Goal: Information Seeking & Learning: Understand process/instructions

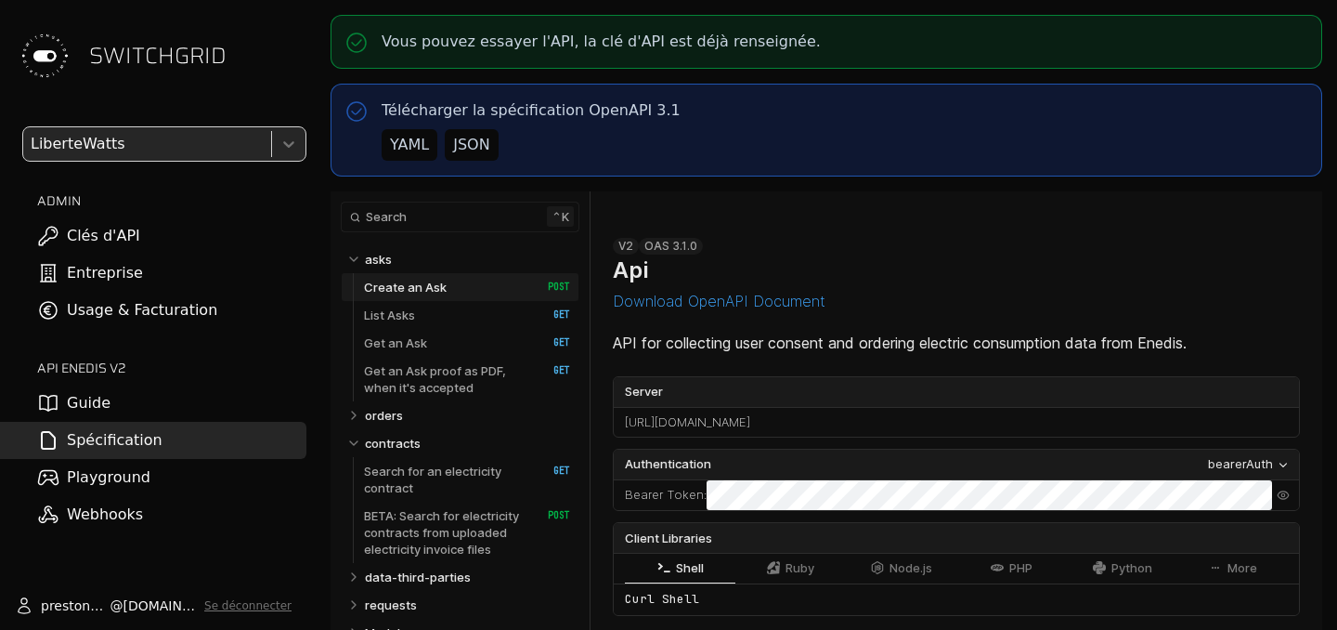
select select "**********"
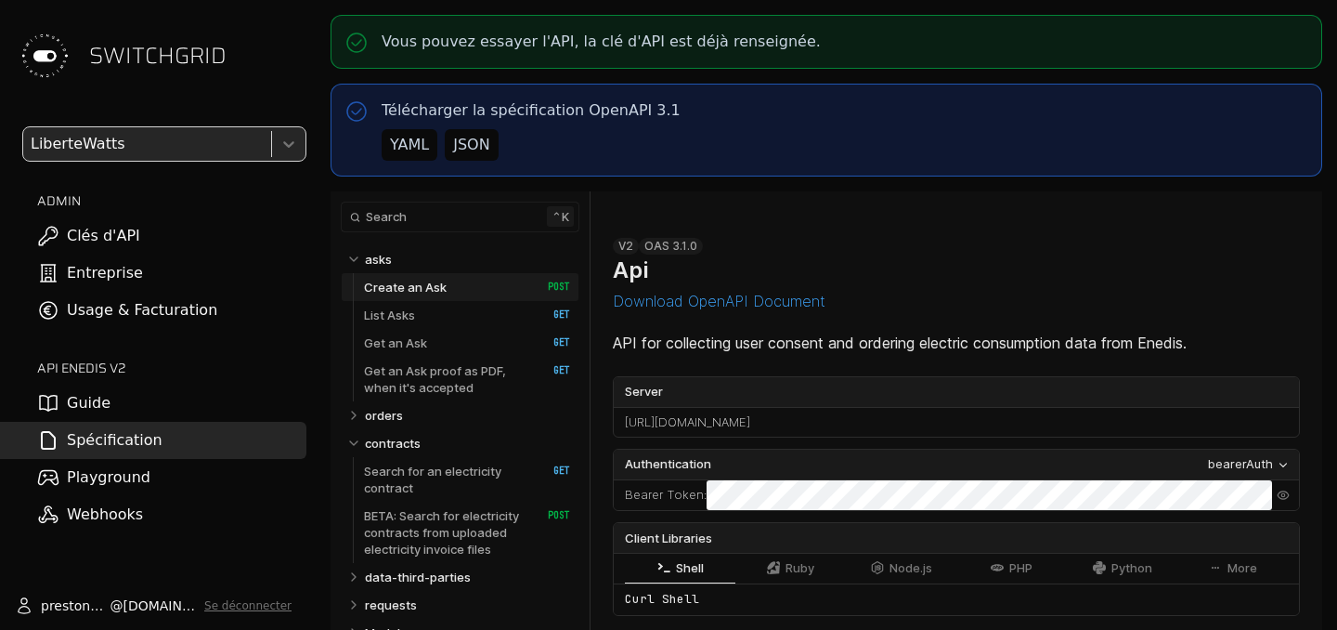
select select "**********"
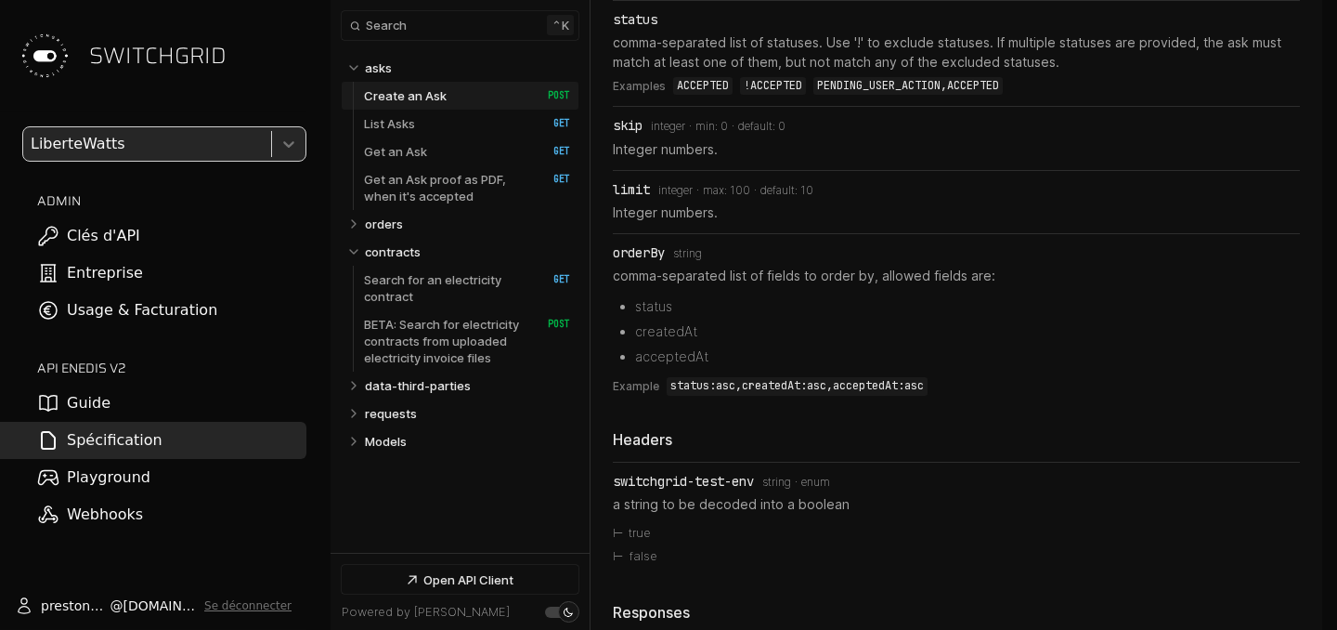
scroll to position [346, 0]
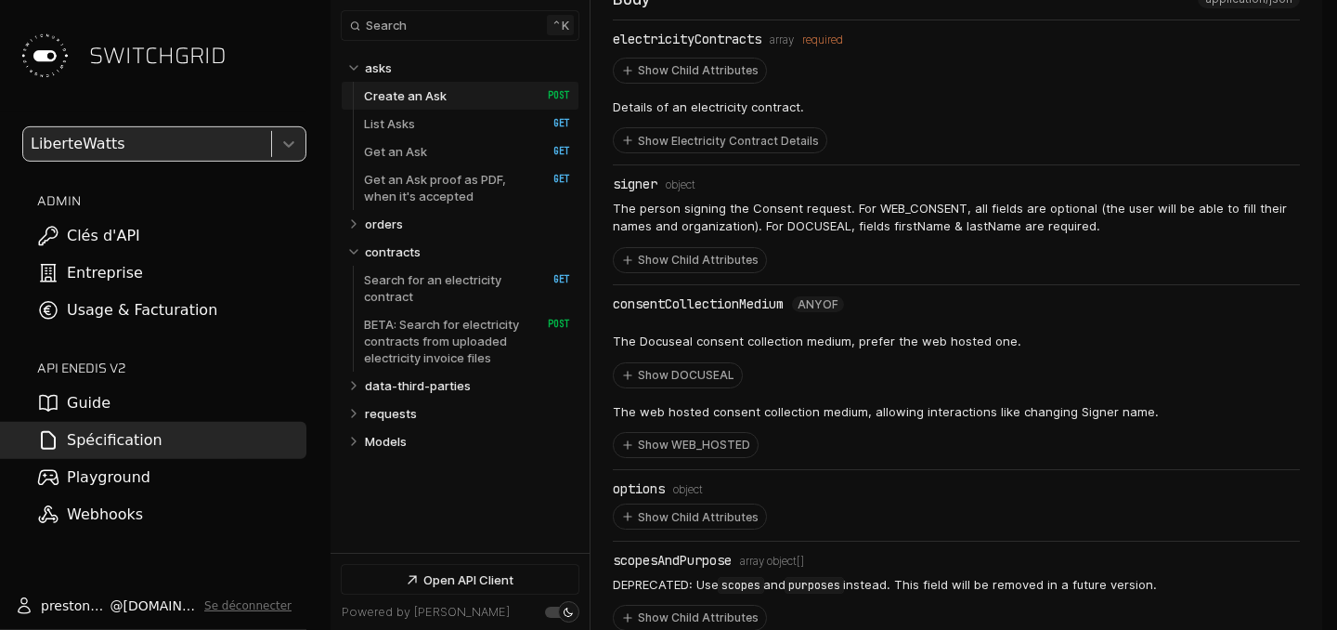
scroll to position [1276, 0]
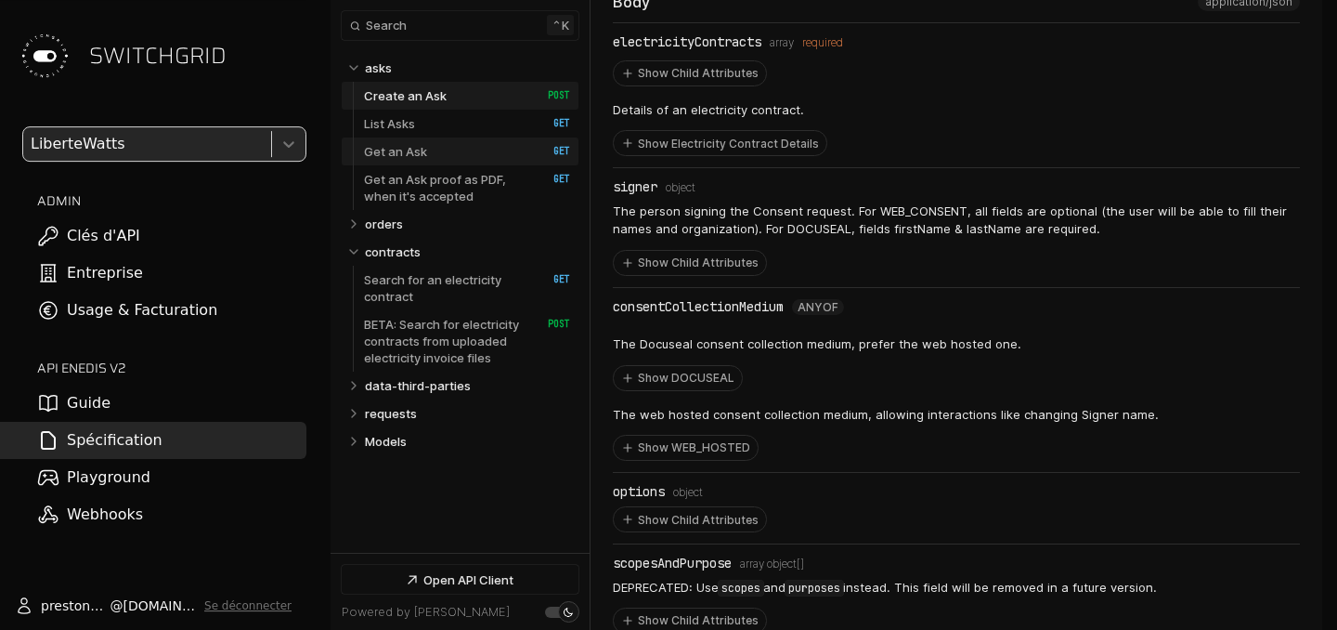
click at [455, 150] on link "Get an Ask   HTTP Method: GET" at bounding box center [467, 151] width 206 height 28
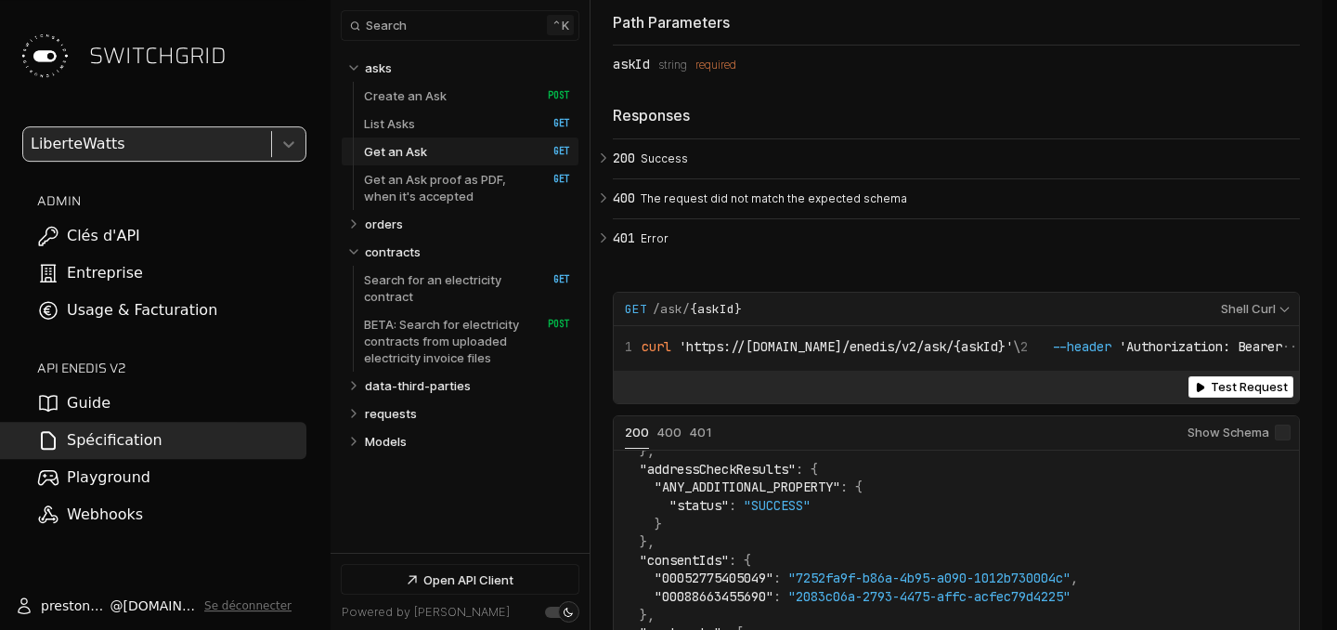
scroll to position [7699, 0]
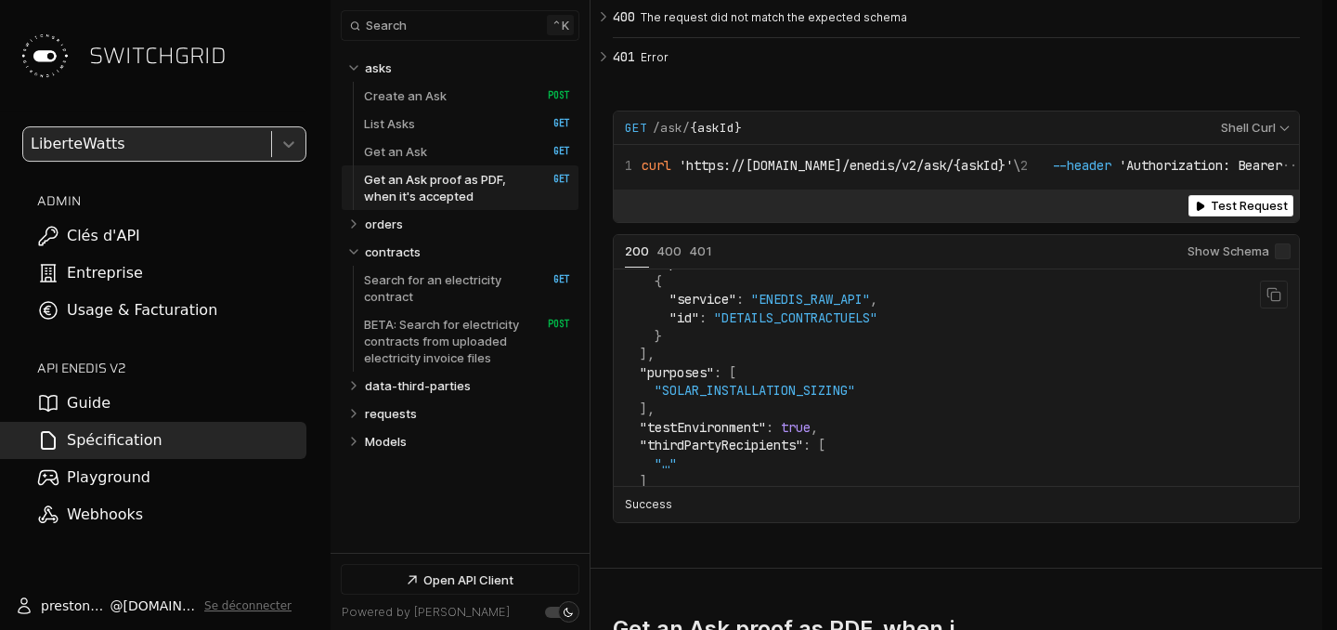
scroll to position [776, 0]
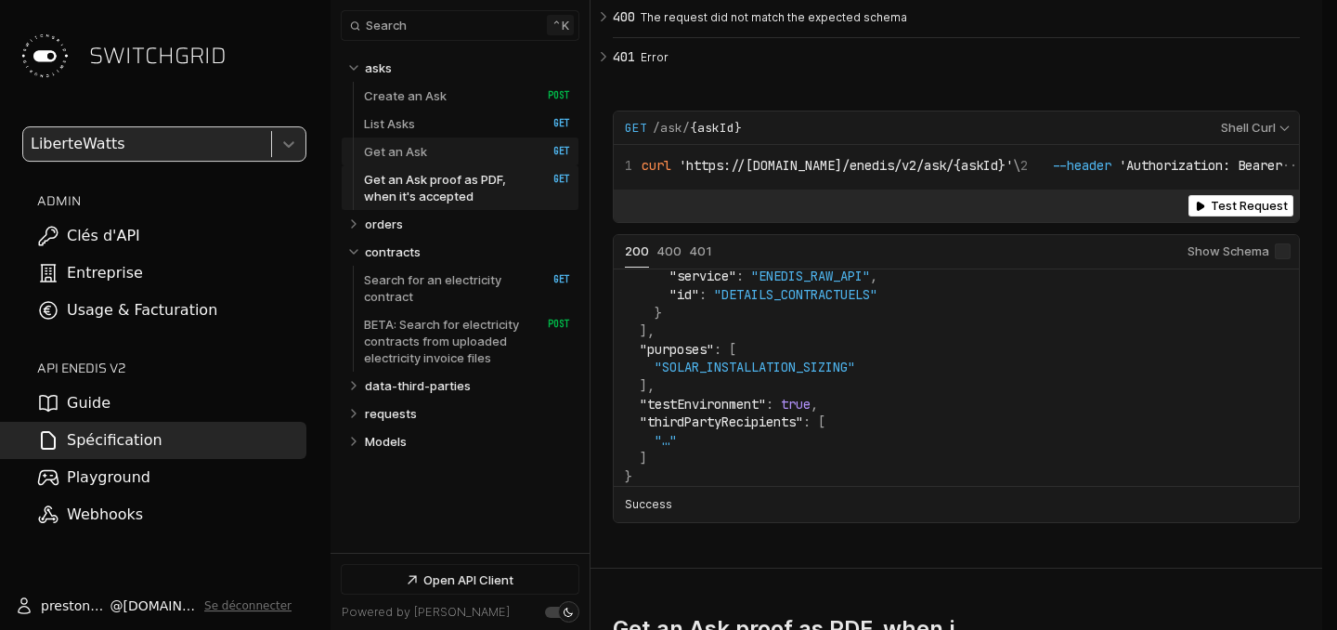
click at [434, 150] on link "Get an Ask   HTTP Method: GET" at bounding box center [467, 151] width 206 height 28
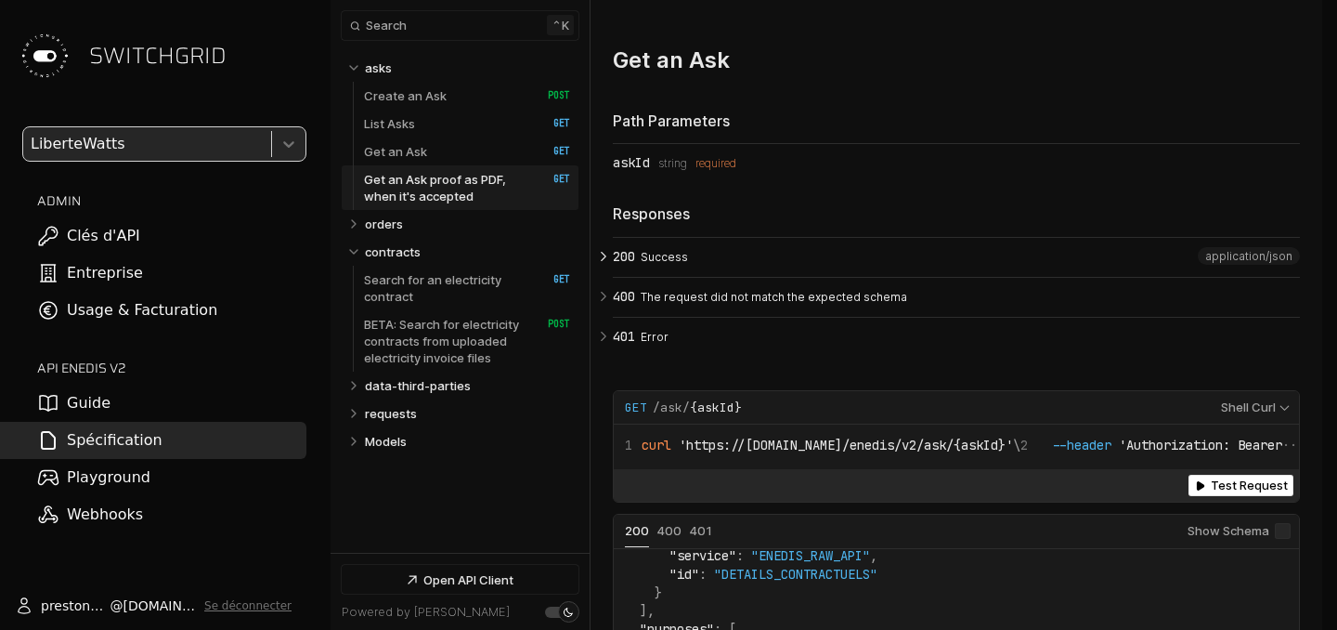
click at [607, 253] on icon "Open API Documentation for Api" at bounding box center [603, 256] width 17 height 17
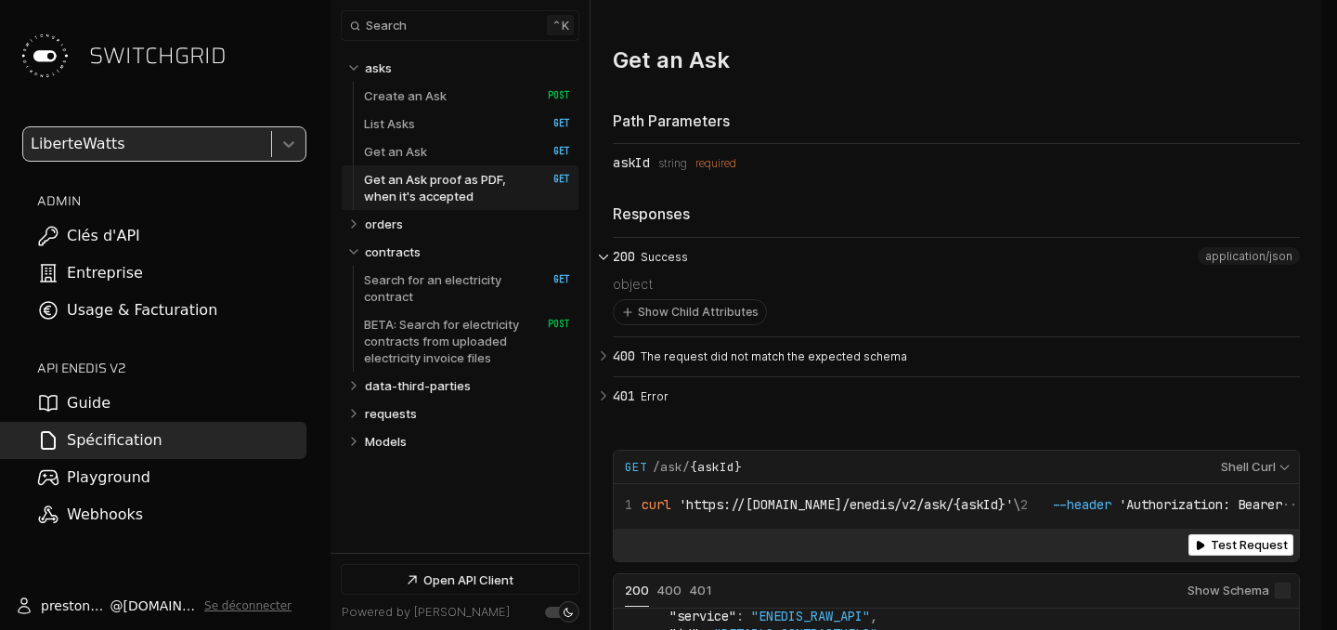
click at [607, 253] on icon "Open API Documentation for Api" at bounding box center [603, 256] width 17 height 17
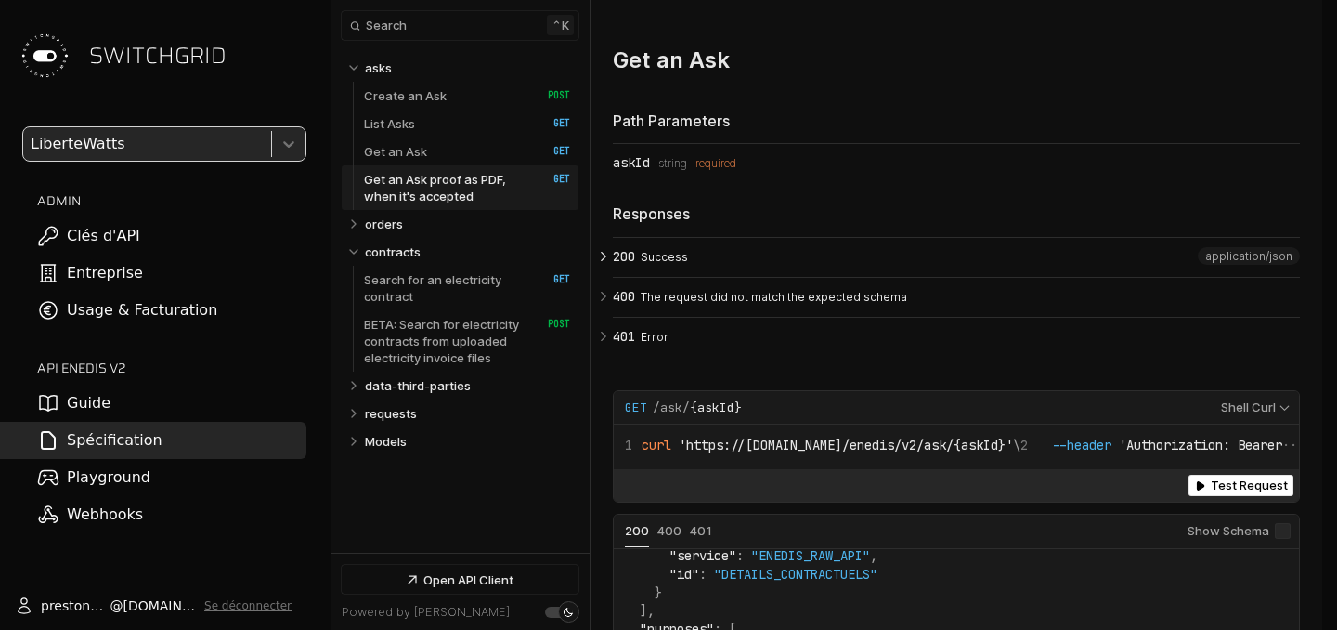
click at [1256, 251] on span "application/json" at bounding box center [1249, 256] width 87 height 13
click at [612, 258] on icon "Open API Documentation for Api" at bounding box center [603, 256] width 17 height 17
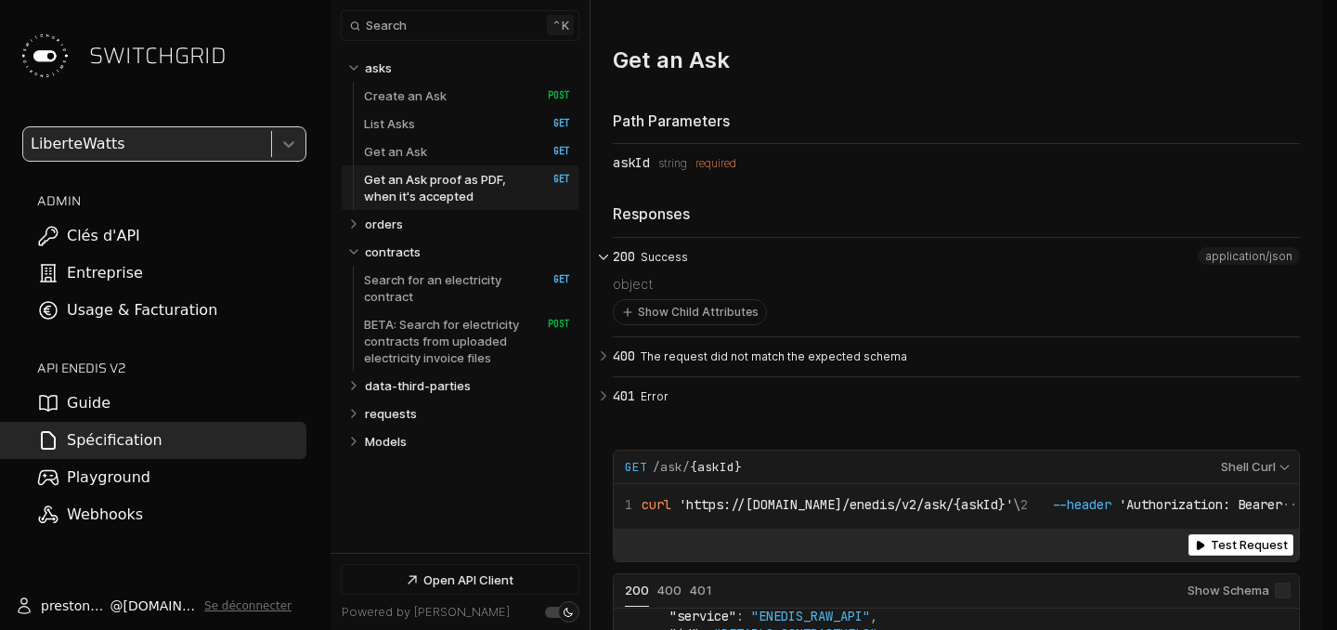
click at [612, 258] on icon "Open API Documentation for Api" at bounding box center [603, 256] width 17 height 17
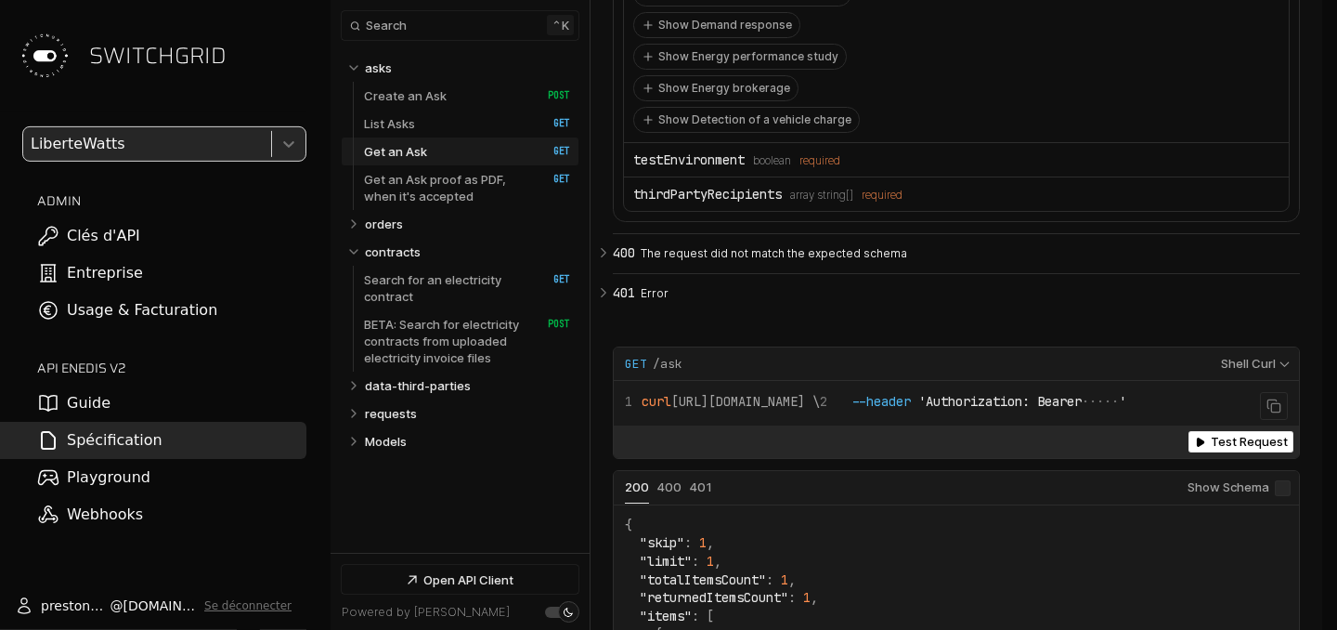
scroll to position [6794, 0]
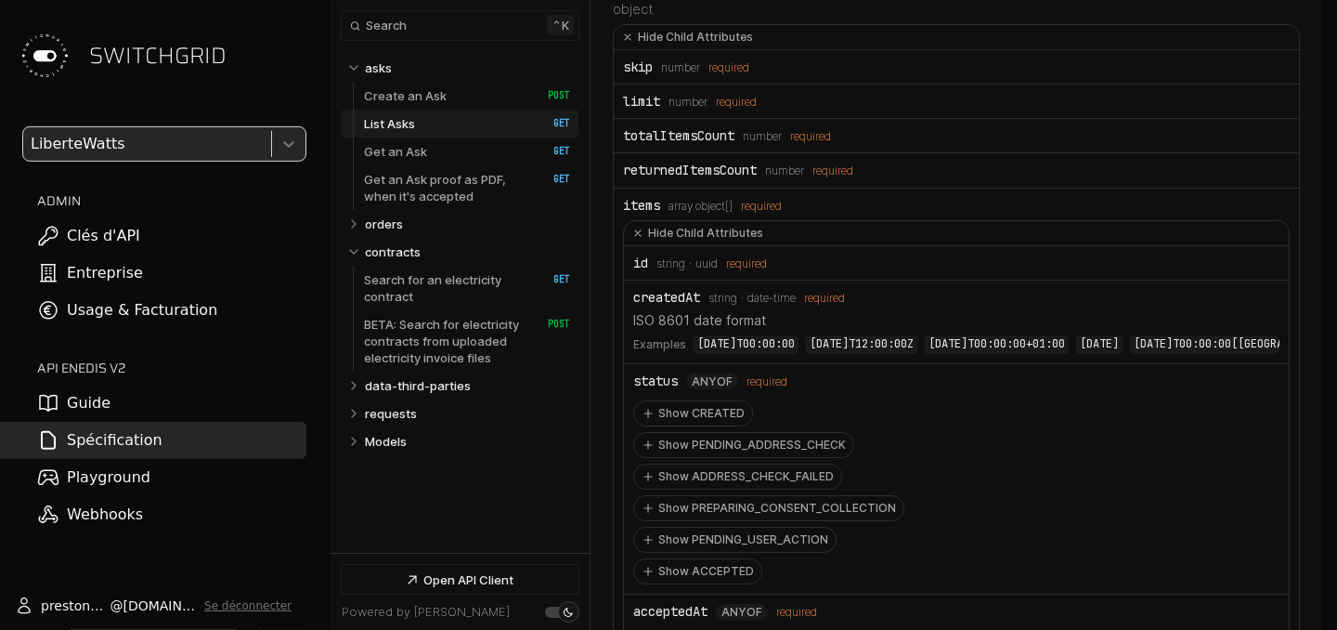
scroll to position [5015, 0]
click at [640, 239] on icon "Open API Documentation for Api" at bounding box center [637, 233] width 11 height 11
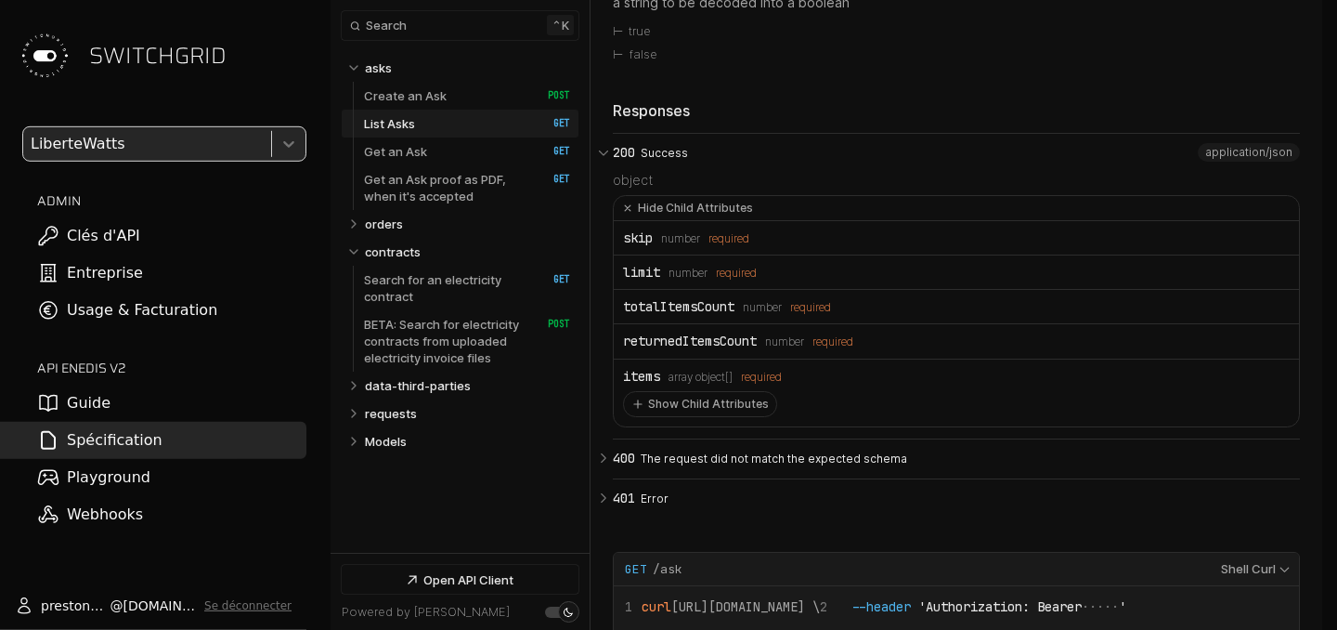
scroll to position [4843, 0]
click at [629, 219] on icon "Open API Documentation for Api" at bounding box center [628, 210] width 19 height 19
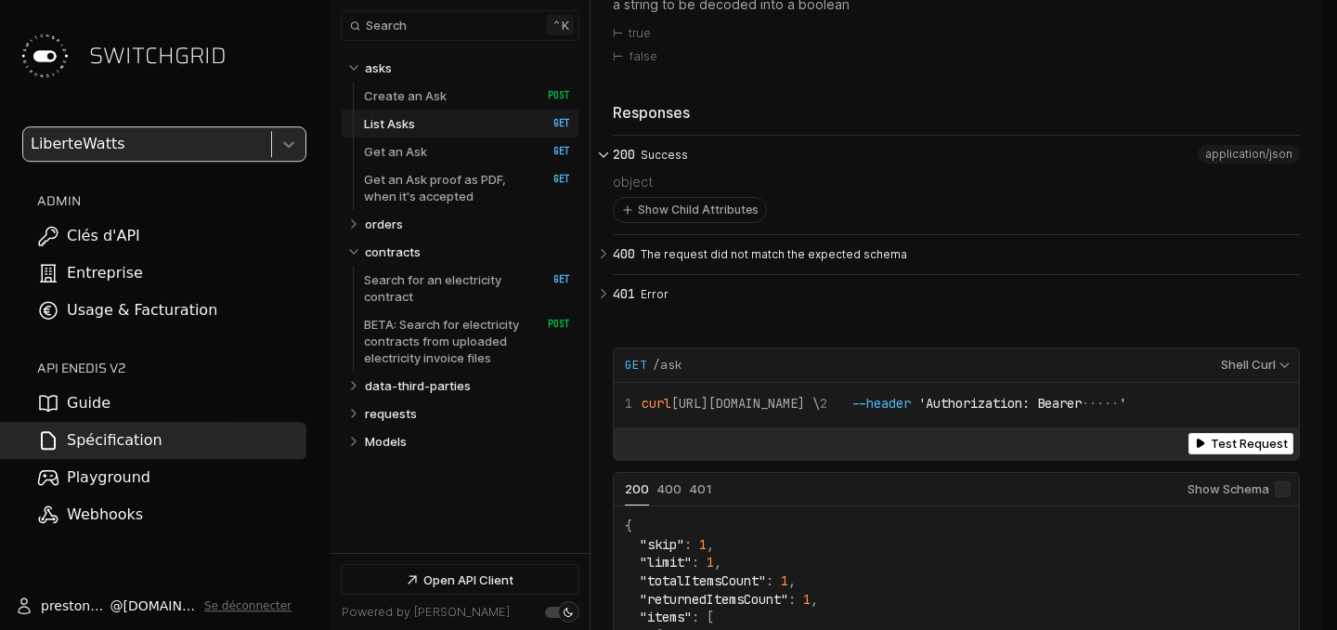
click at [605, 163] on icon "Open API Documentation for Api" at bounding box center [603, 154] width 17 height 17
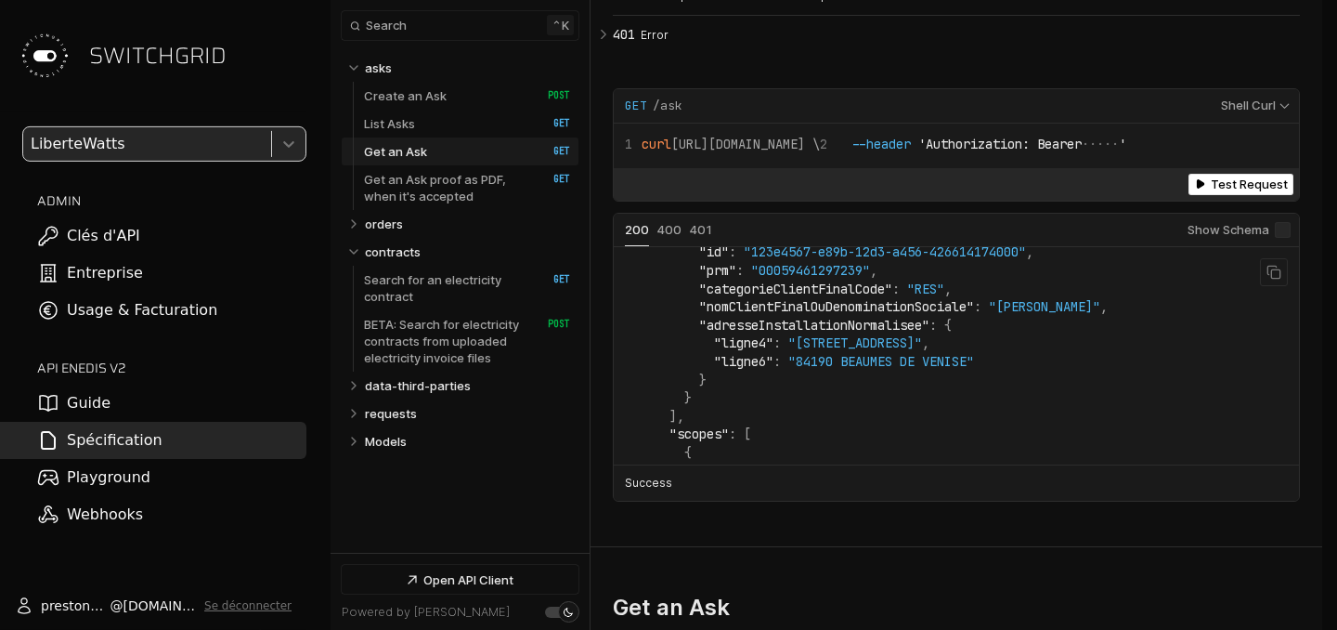
scroll to position [663, 0]
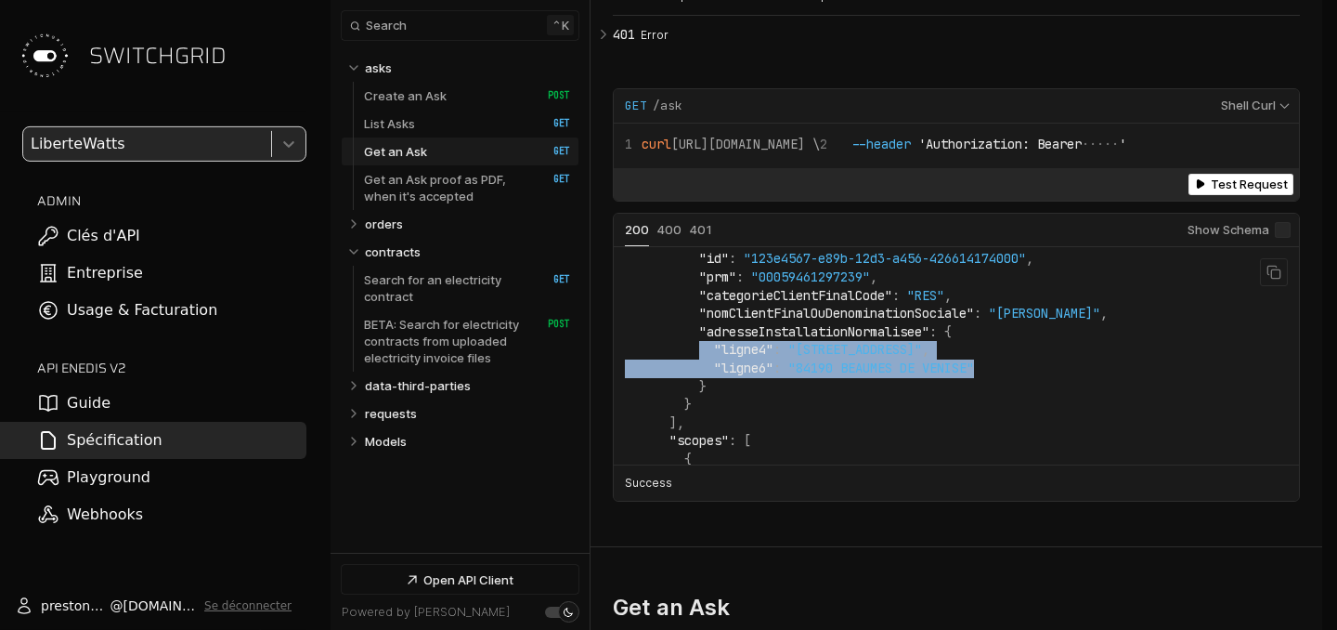
drag, startPoint x: 707, startPoint y: 371, endPoint x: 992, endPoint y: 397, distance: 286.3
click at [992, 397] on code "{ "skip" : 1 , "limit" : 1 , "totalItemsCount" : 1 , "returnedItemsCount" : 1 ,…" at bounding box center [866, 159] width 483 height 1128
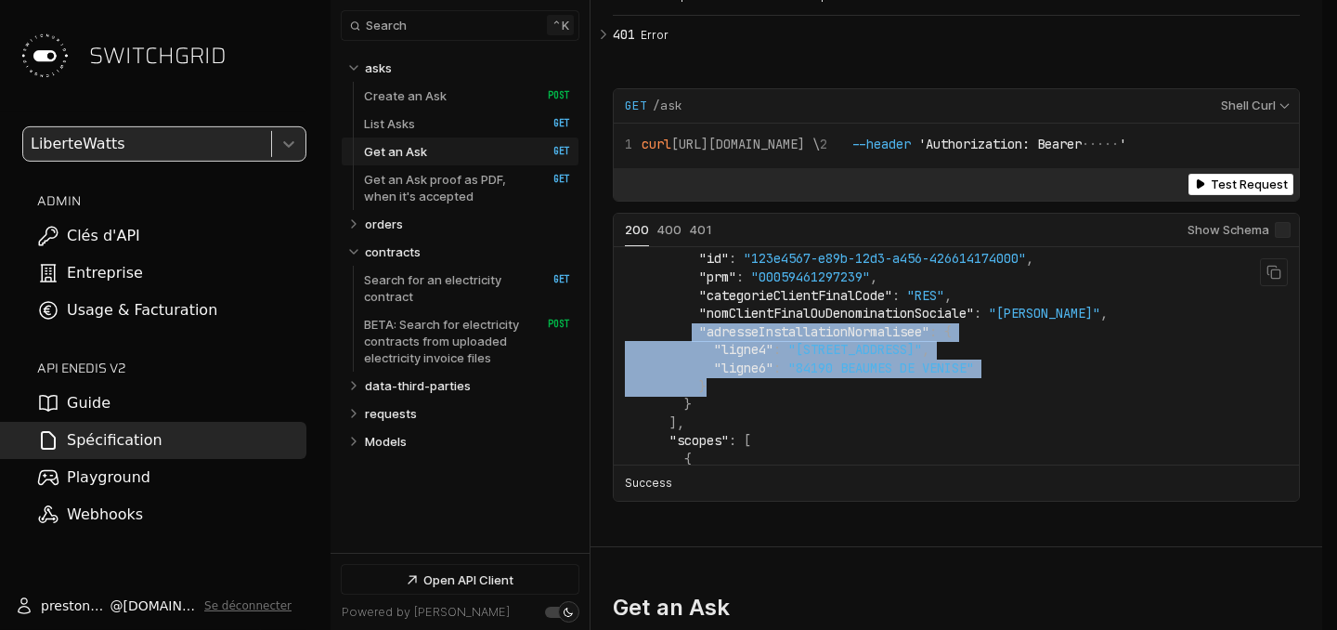
drag, startPoint x: 698, startPoint y: 347, endPoint x: 733, endPoint y: 409, distance: 70.3
click at [733, 409] on code "{ "skip" : 1 , "limit" : 1 , "totalItemsCount" : 1 , "returnedItemsCount" : 1 ,…" at bounding box center [866, 159] width 483 height 1128
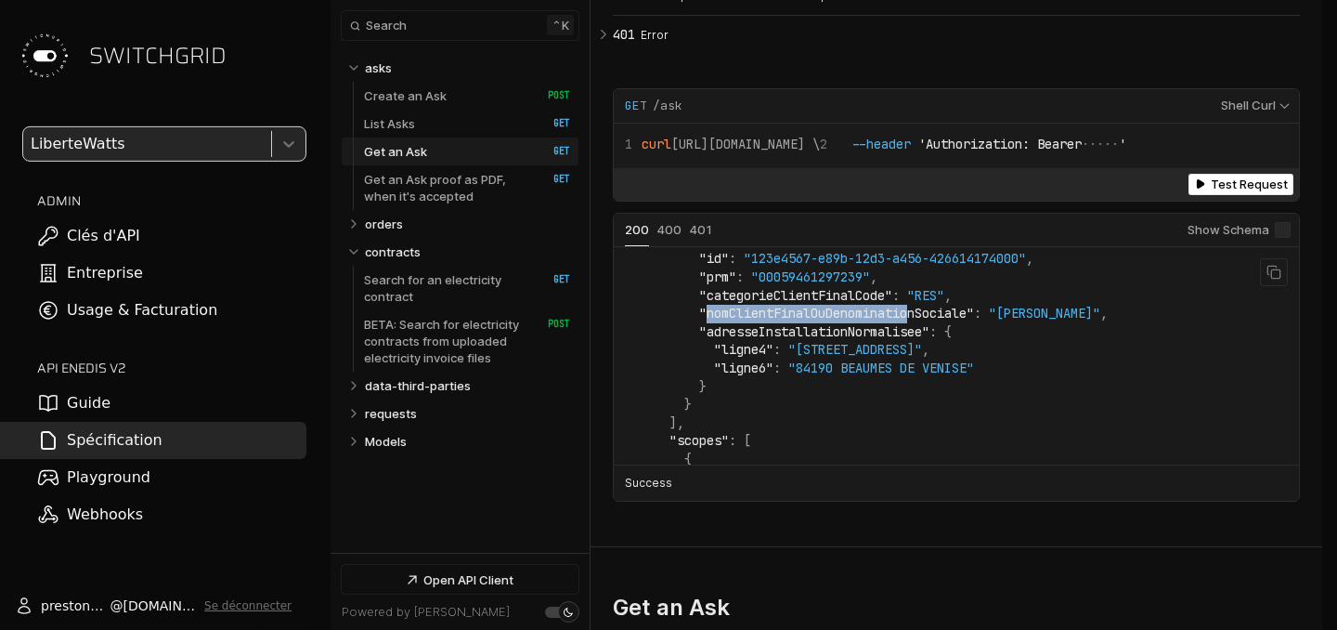
drag, startPoint x: 921, startPoint y: 332, endPoint x: 714, endPoint y: 335, distance: 207.1
click at [714, 321] on span ""nomClientFinalOuDenominationSociale"" at bounding box center [836, 313] width 275 height 17
click at [974, 321] on span ""nomClientFinalOuDenominationSociale"" at bounding box center [836, 313] width 275 height 17
click at [1051, 349] on code "{ "skip" : 1 , "limit" : 1 , "totalItemsCount" : 1 , "returnedItemsCount" : 1 ,…" at bounding box center [866, 159] width 483 height 1128
drag, startPoint x: 1045, startPoint y: 343, endPoint x: 1071, endPoint y: 342, distance: 26.0
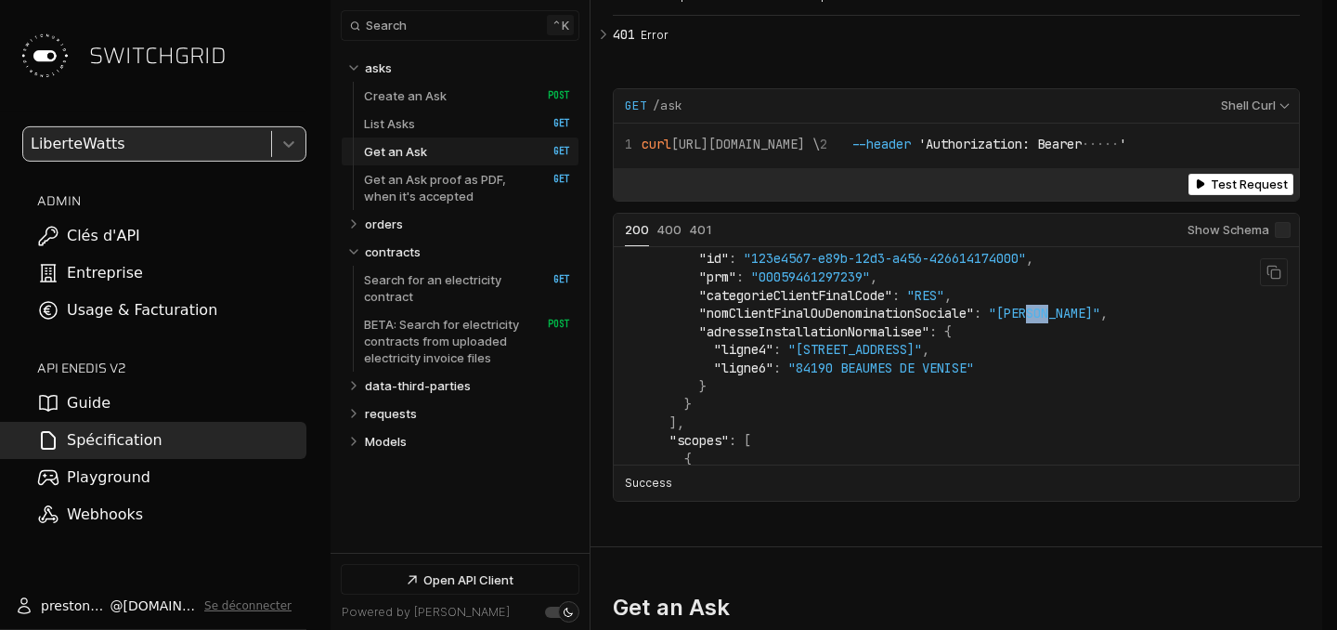
click at [1071, 321] on span ""[PERSON_NAME]"" at bounding box center [1044, 313] width 111 height 17
click at [841, 340] on span ""adresseInstallationNormalisee"" at bounding box center [814, 331] width 230 height 17
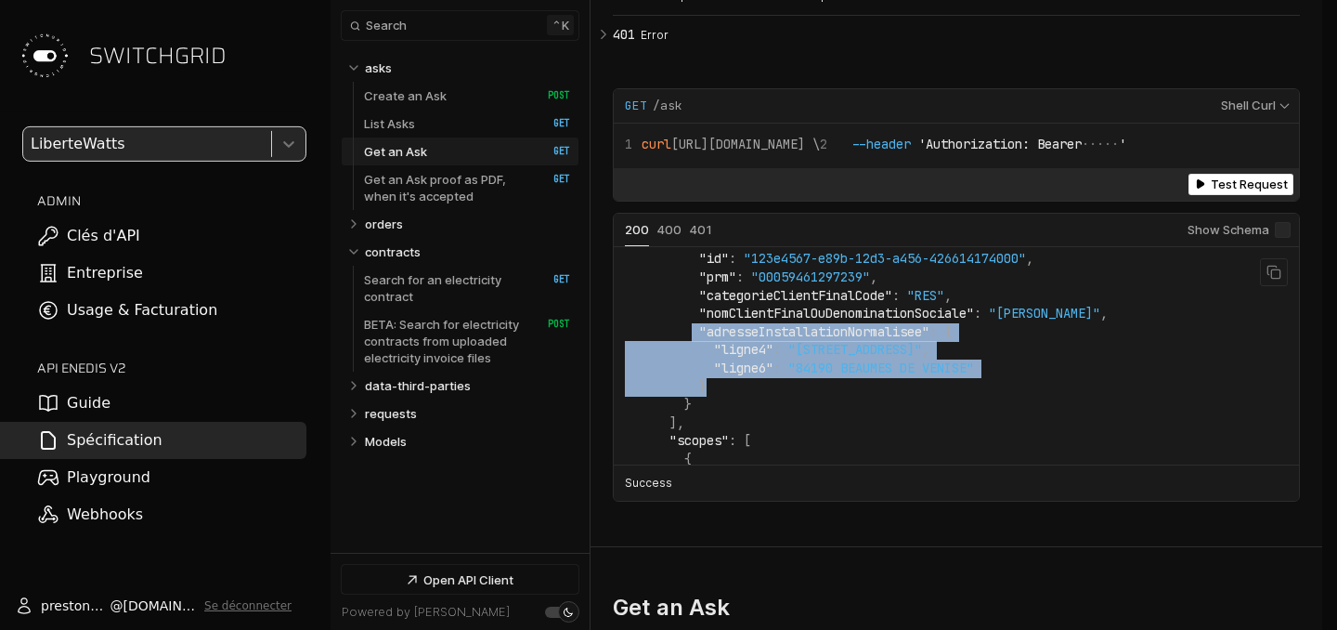
drag, startPoint x: 698, startPoint y: 361, endPoint x: 769, endPoint y: 411, distance: 86.6
click at [769, 411] on code "{ "skip" : 1 , "limit" : 1 , "totalItemsCount" : 1 , "returnedItemsCount" : 1 ,…" at bounding box center [866, 159] width 483 height 1128
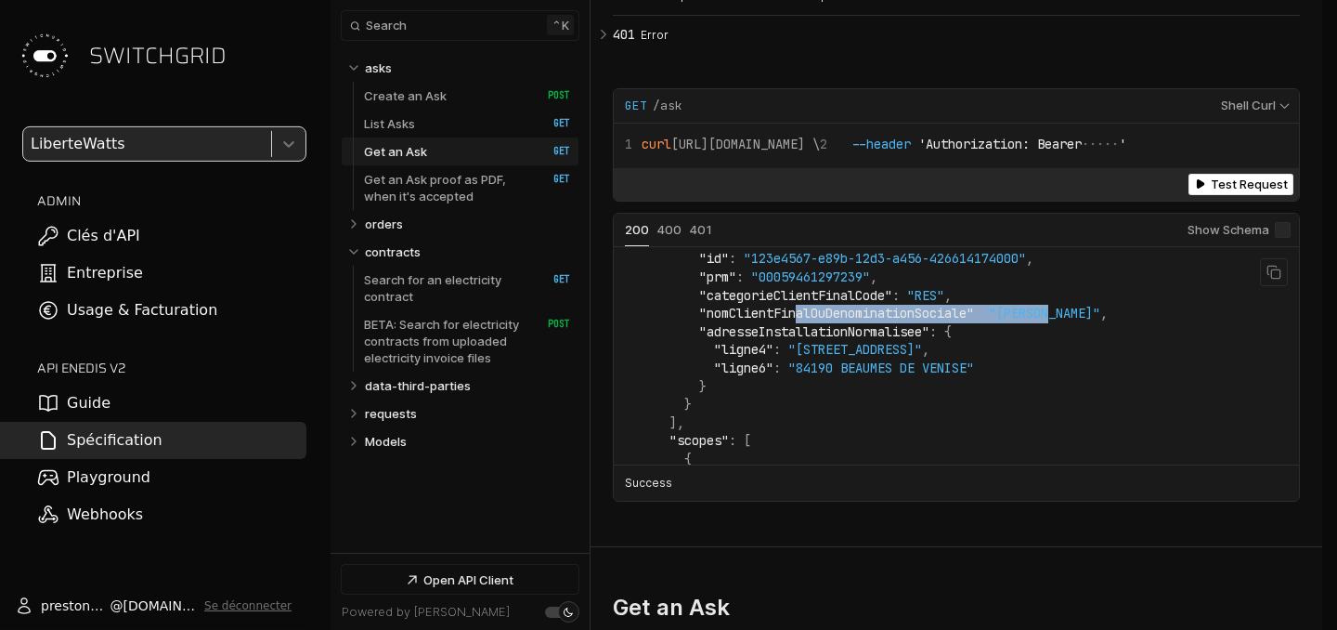
drag, startPoint x: 884, startPoint y: 320, endPoint x: 803, endPoint y: 332, distance: 81.6
click at [803, 332] on code "{ "skip" : 1 , "limit" : 1 , "totalItemsCount" : 1 , "returnedItemsCount" : 1 ,…" at bounding box center [866, 159] width 483 height 1128
click at [752, 340] on span ""adresseInstallationNormalisee"" at bounding box center [814, 331] width 230 height 17
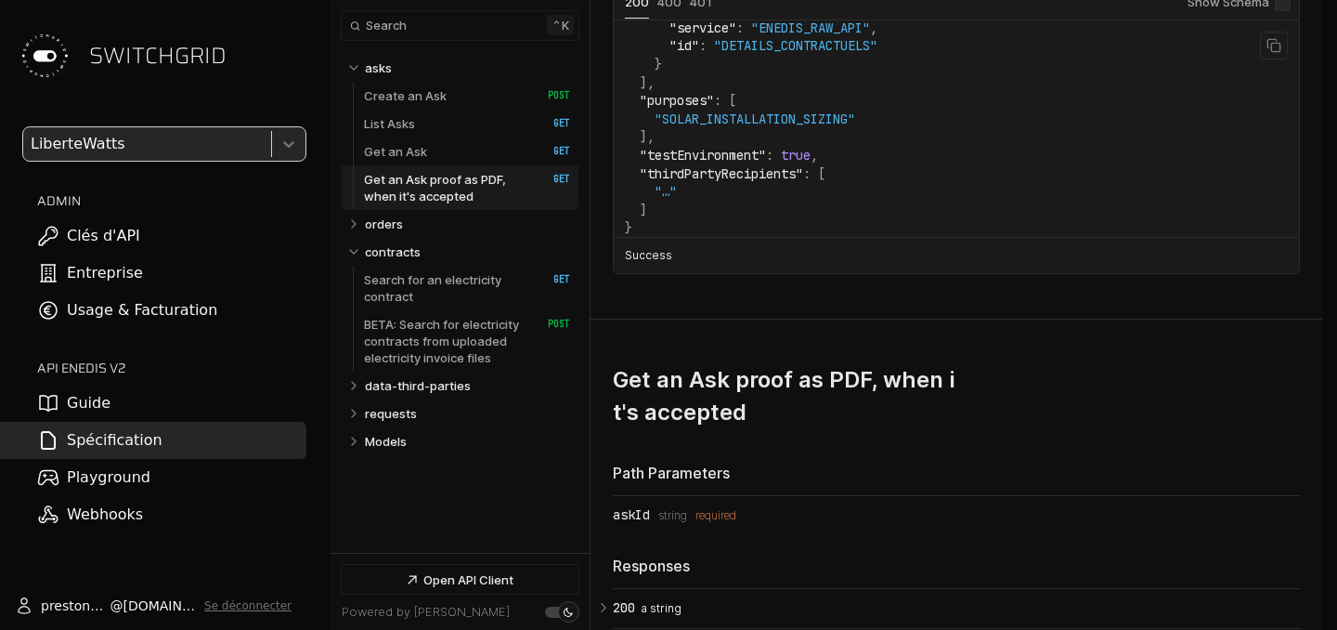
scroll to position [6126, 0]
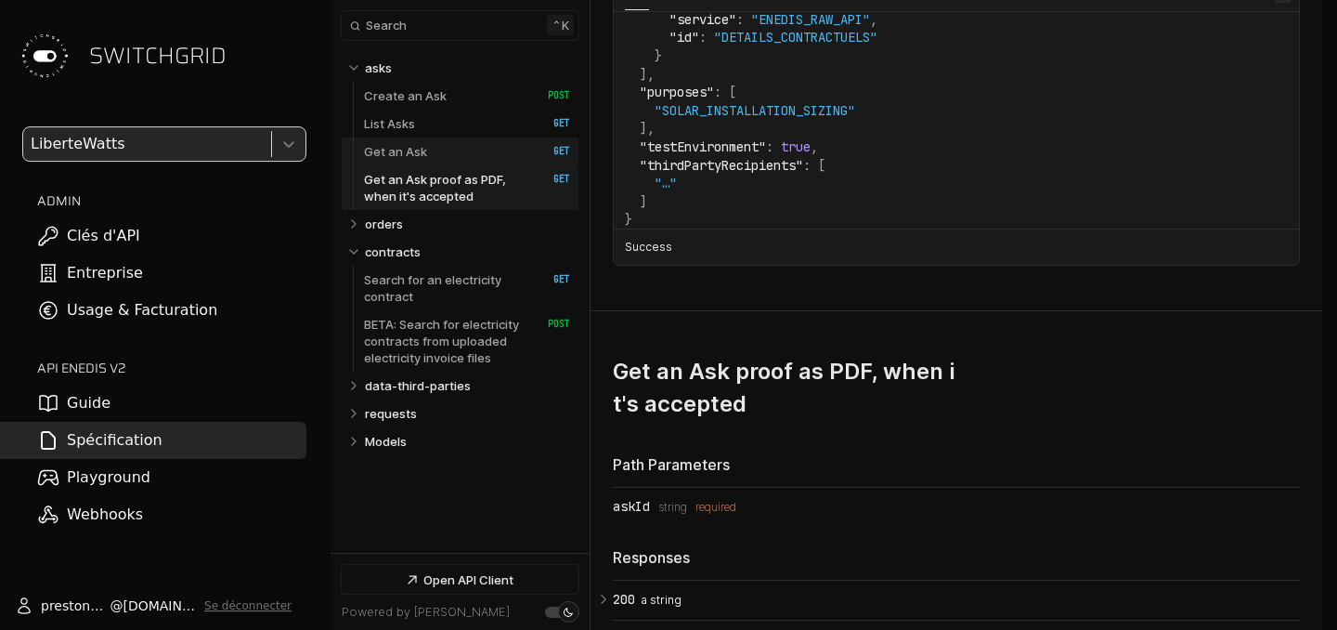
click at [443, 150] on link "Get an Ask   HTTP Method: GET" at bounding box center [467, 151] width 206 height 28
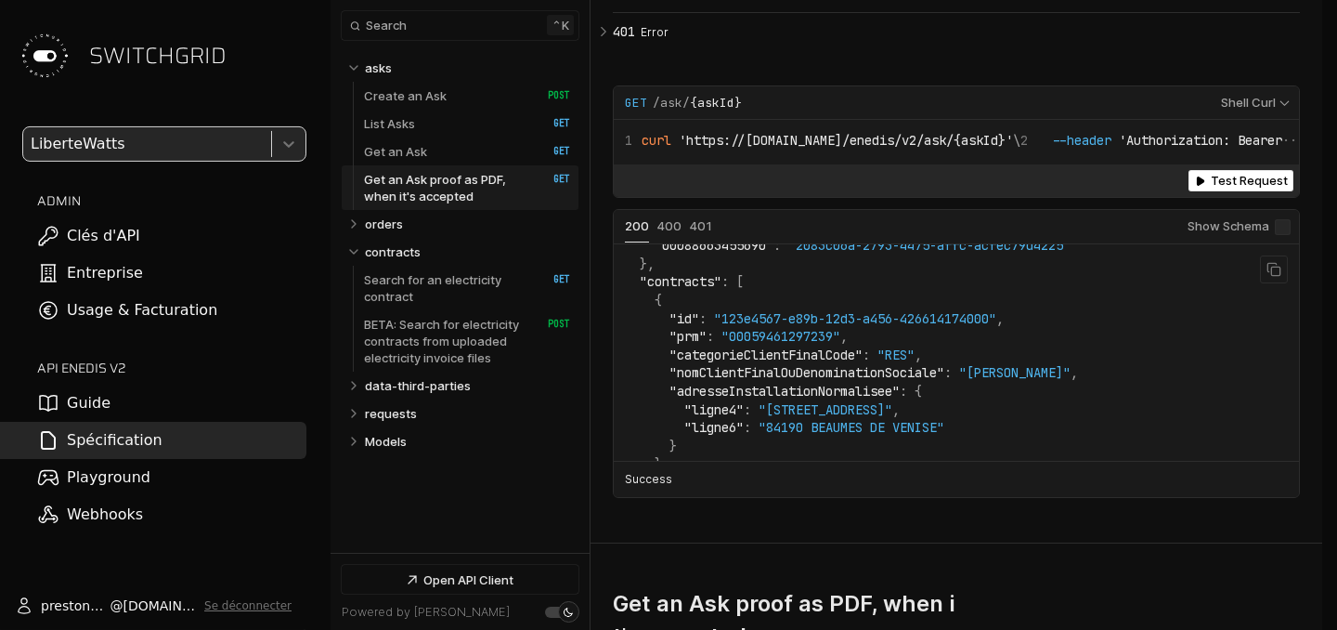
scroll to position [491, 0]
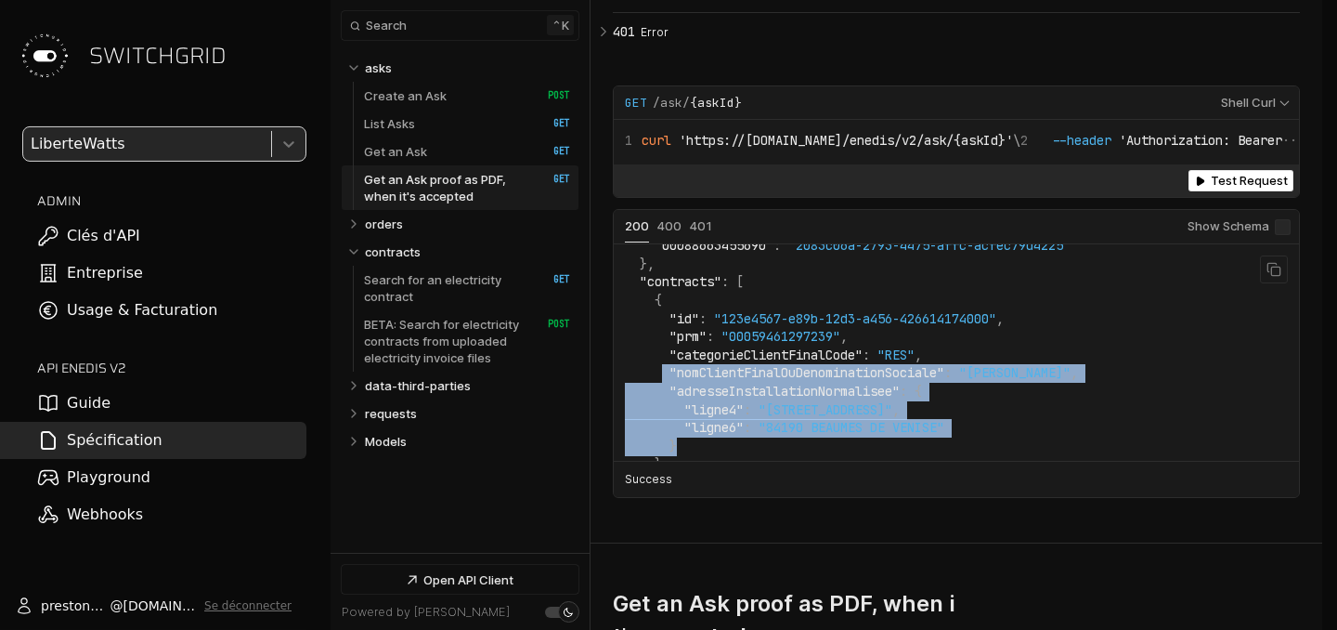
drag, startPoint x: 666, startPoint y: 402, endPoint x: 745, endPoint y: 480, distance: 111.0
click at [745, 480] on code "{ "id" : "123e4567-e89b-12d3-a456-426614174000" , "createdAt" : "[DATE]T00:00:0…" at bounding box center [851, 255] width 453 height 983
click at [862, 399] on span ""adresseInstallationNormalisee"" at bounding box center [785, 391] width 230 height 17
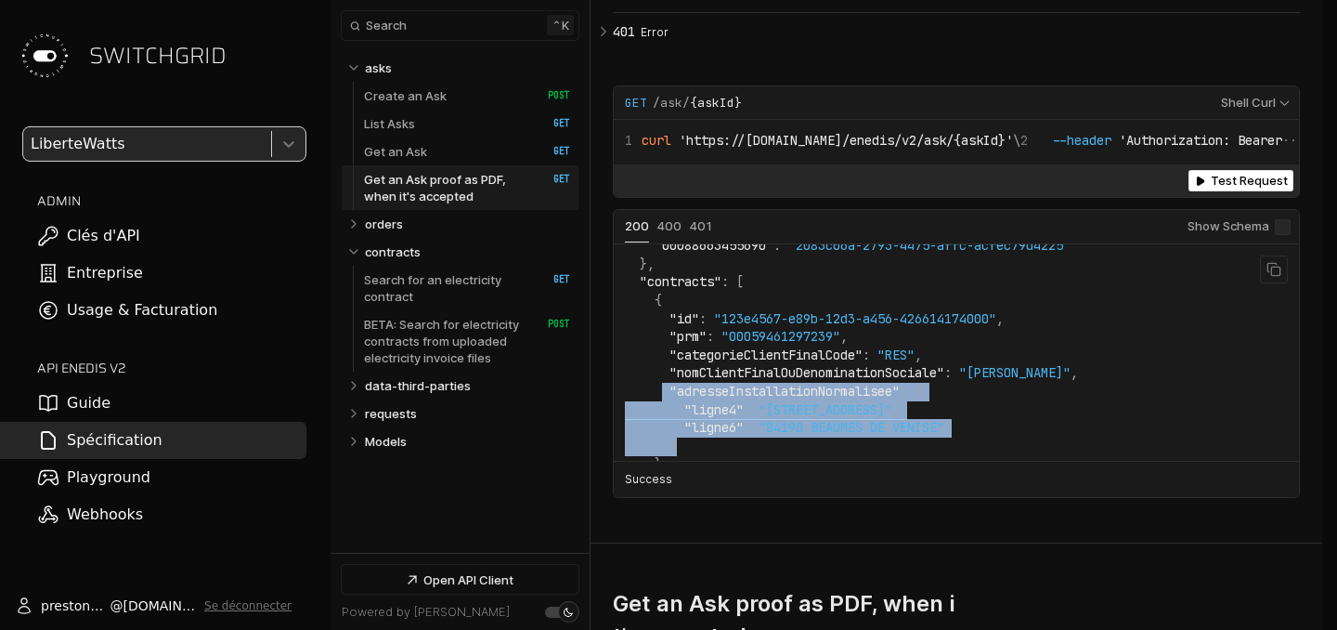
drag, startPoint x: 663, startPoint y: 424, endPoint x: 701, endPoint y: 485, distance: 72.2
click at [701, 485] on code "{ "id" : "123e4567-e89b-12d3-a456-426614174000" , "createdAt" : "[DATE]T00:00:0…" at bounding box center [851, 255] width 453 height 983
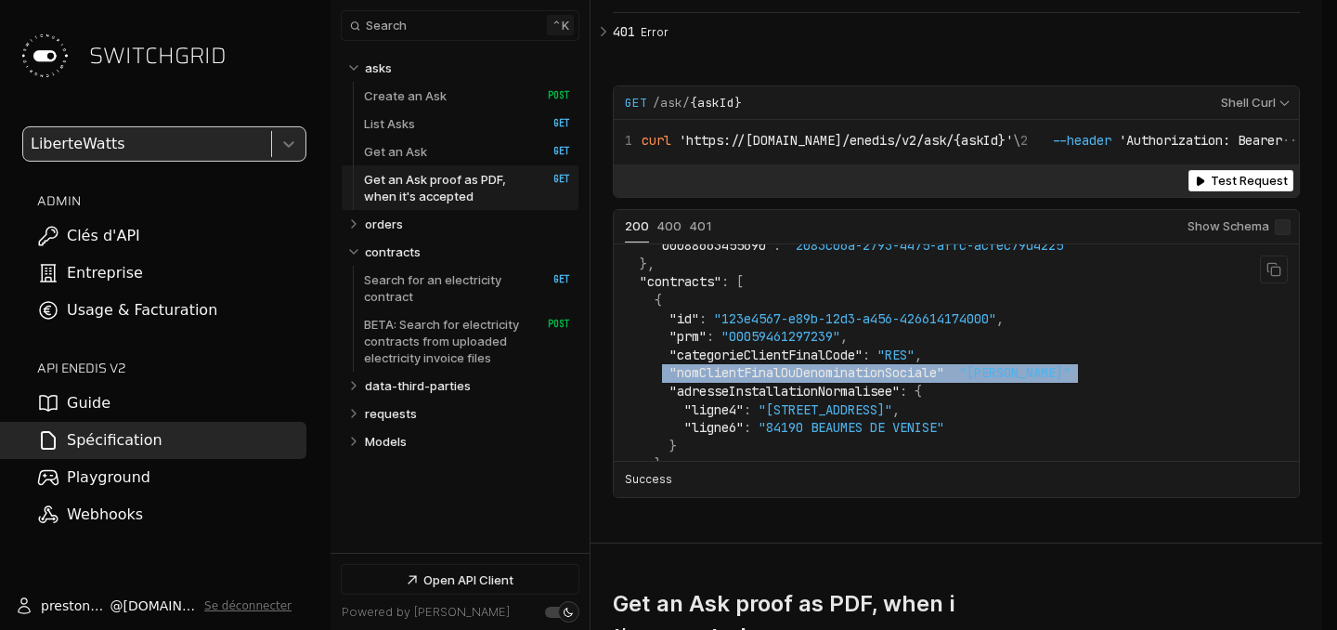
drag, startPoint x: 666, startPoint y: 410, endPoint x: 1102, endPoint y: 399, distance: 435.7
click at [1102, 399] on div "Copy content { "id" : "123e4567-e89b-12d3-a456-426614174000" , "createdAt" : "[…" at bounding box center [956, 352] width 685 height 216
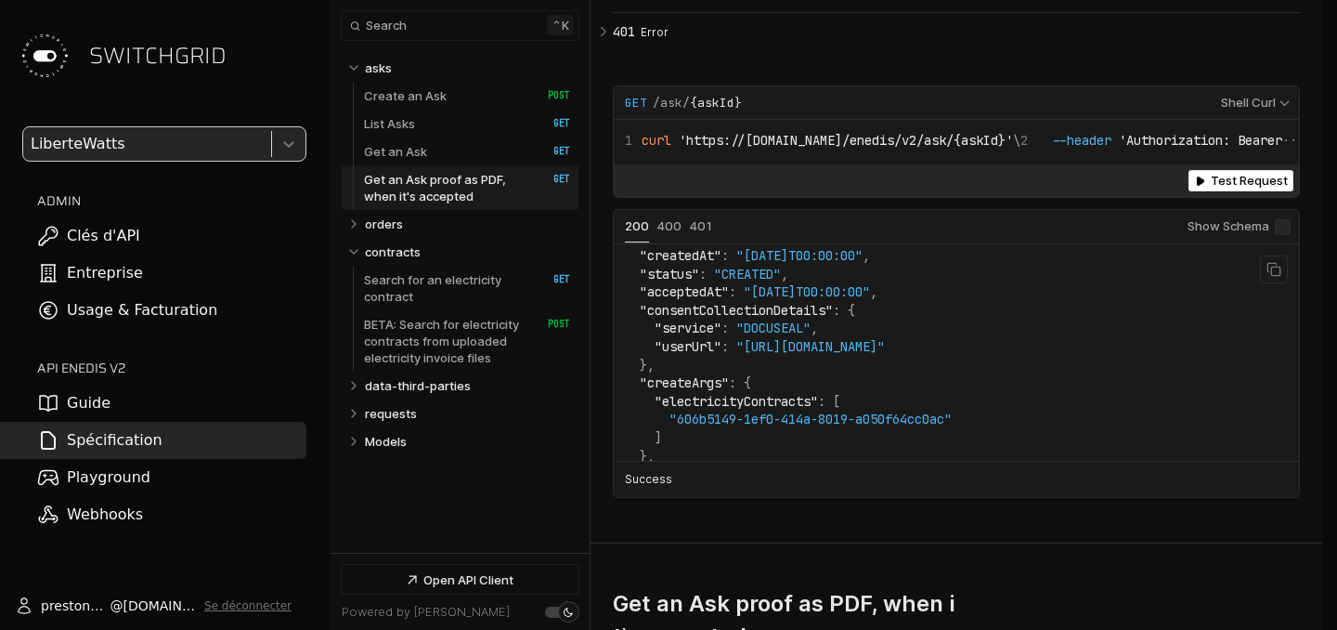
scroll to position [0, 0]
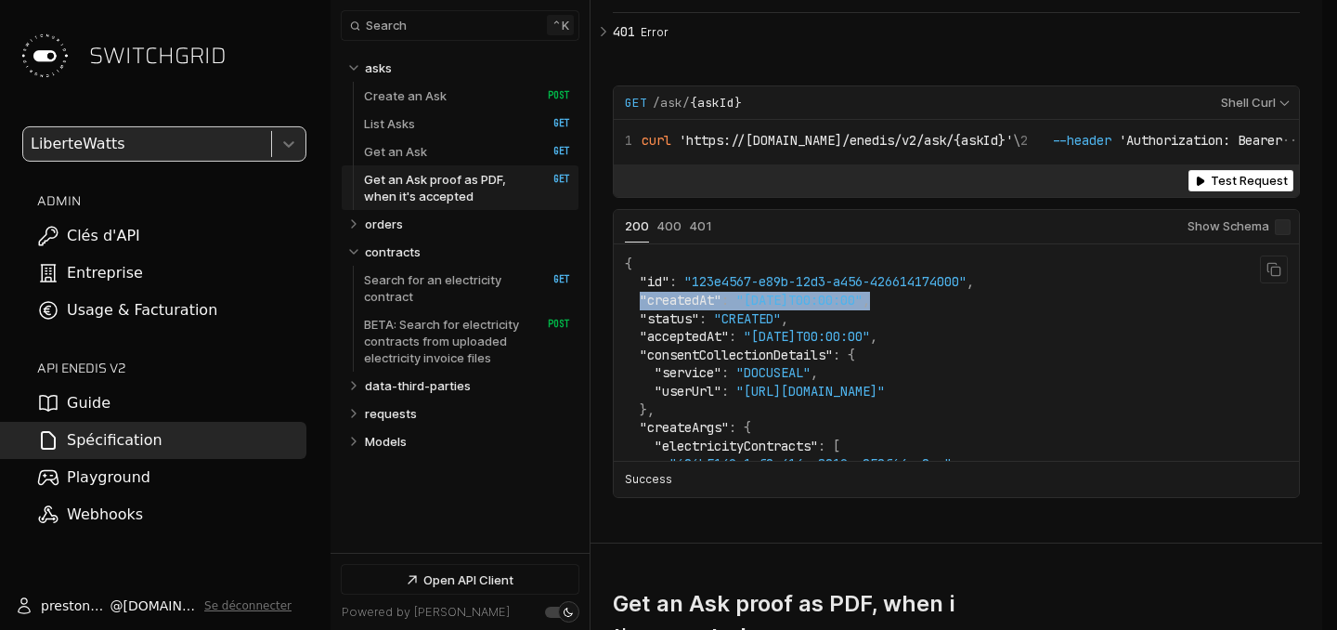
drag, startPoint x: 638, startPoint y: 327, endPoint x: 975, endPoint y: 333, distance: 337.2
click at [783, 363] on span ""consentCollectionDetails"" at bounding box center [736, 354] width 193 height 17
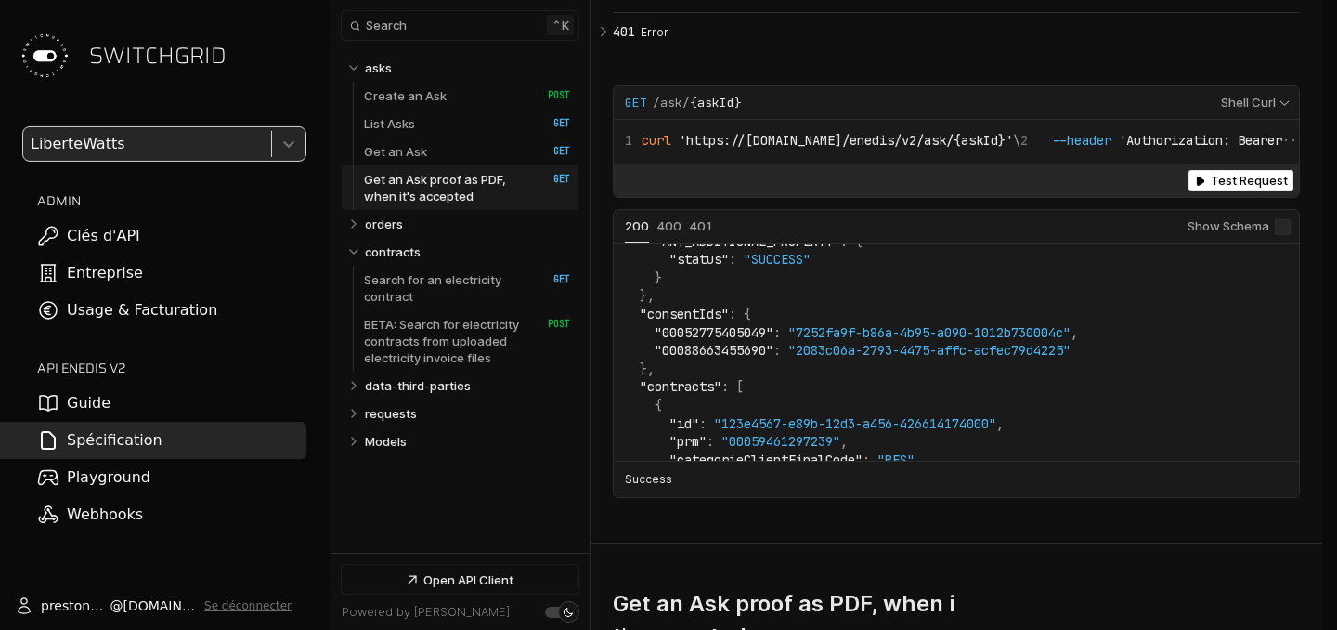
scroll to position [393, 0]
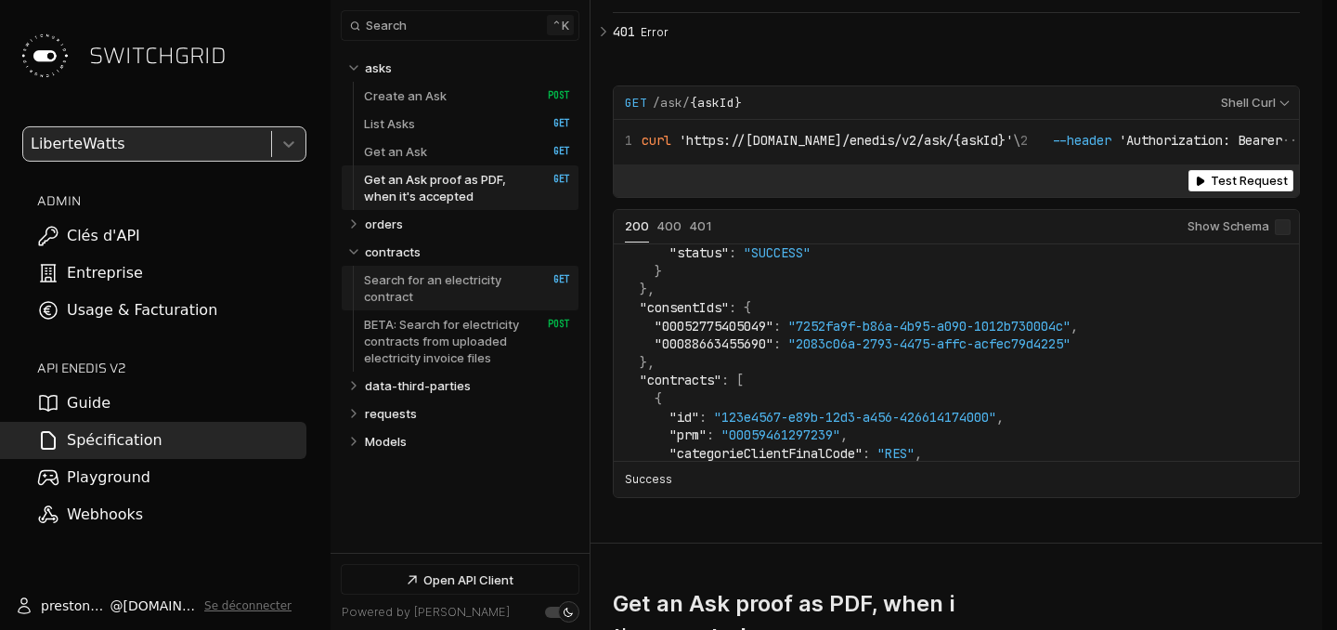
click at [396, 288] on p "Search for an electricity contract" at bounding box center [446, 287] width 164 height 33
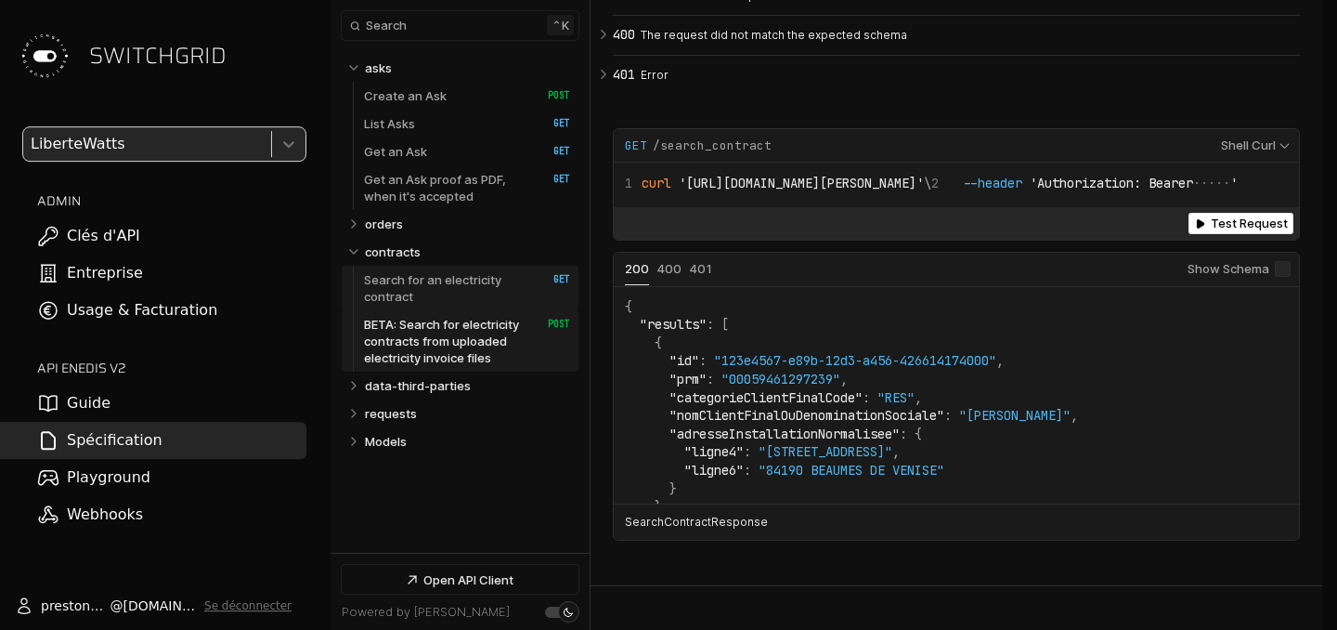
click at [457, 287] on p "Search for an electricity contract" at bounding box center [446, 287] width 164 height 33
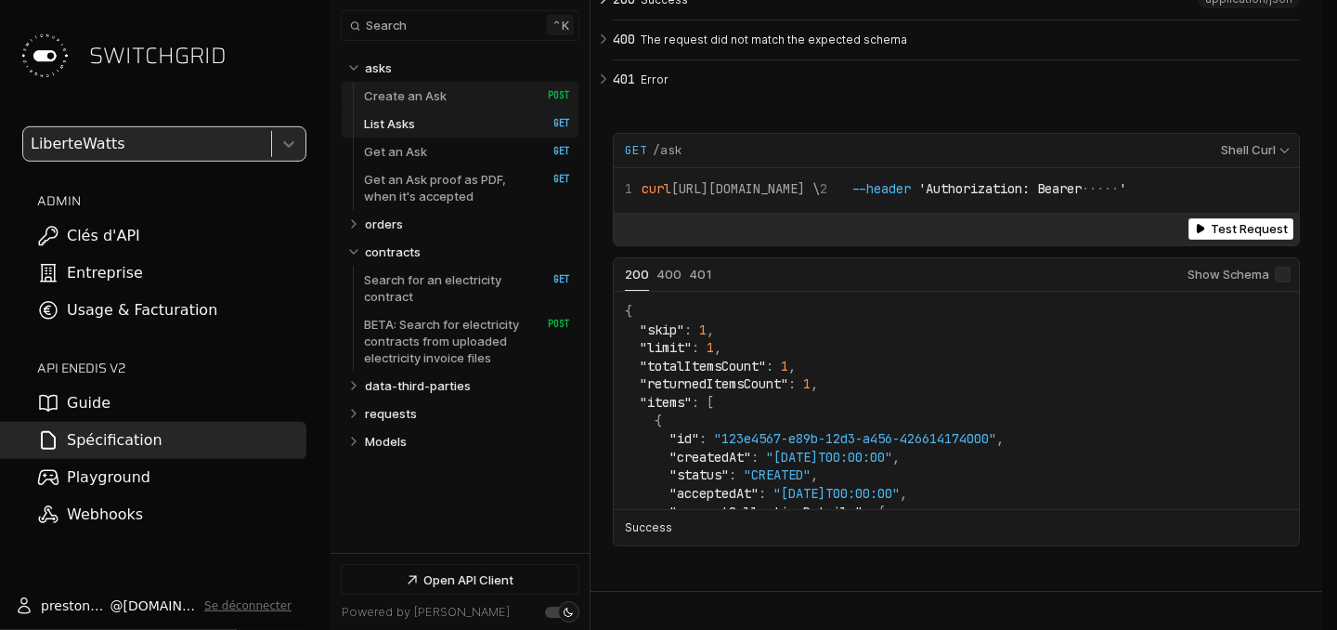
click at [513, 105] on link "Create an Ask   HTTP Method: POST" at bounding box center [467, 96] width 206 height 28
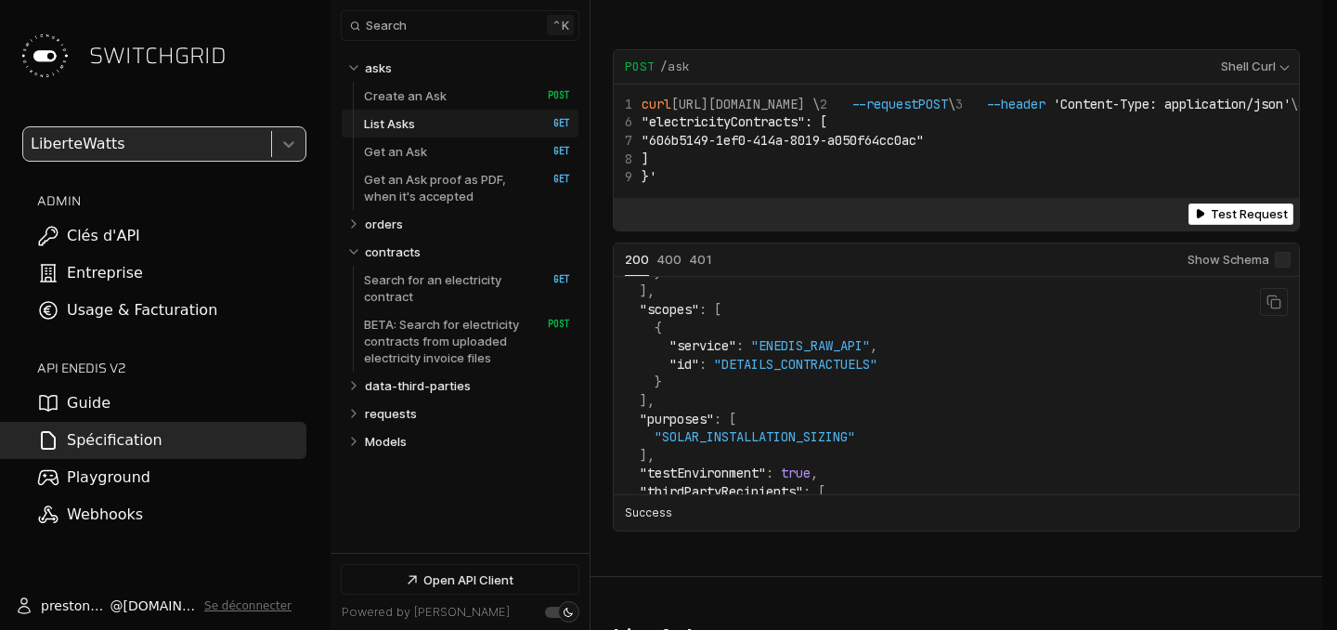
scroll to position [776, 0]
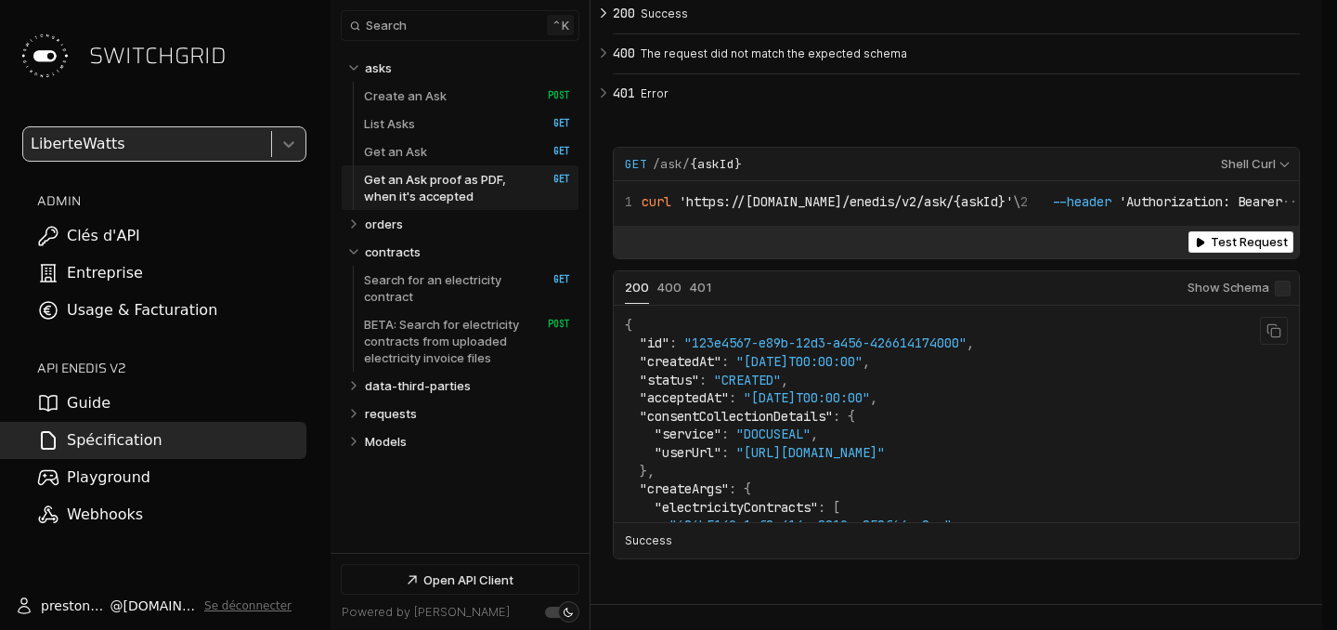
scroll to position [5852, 0]
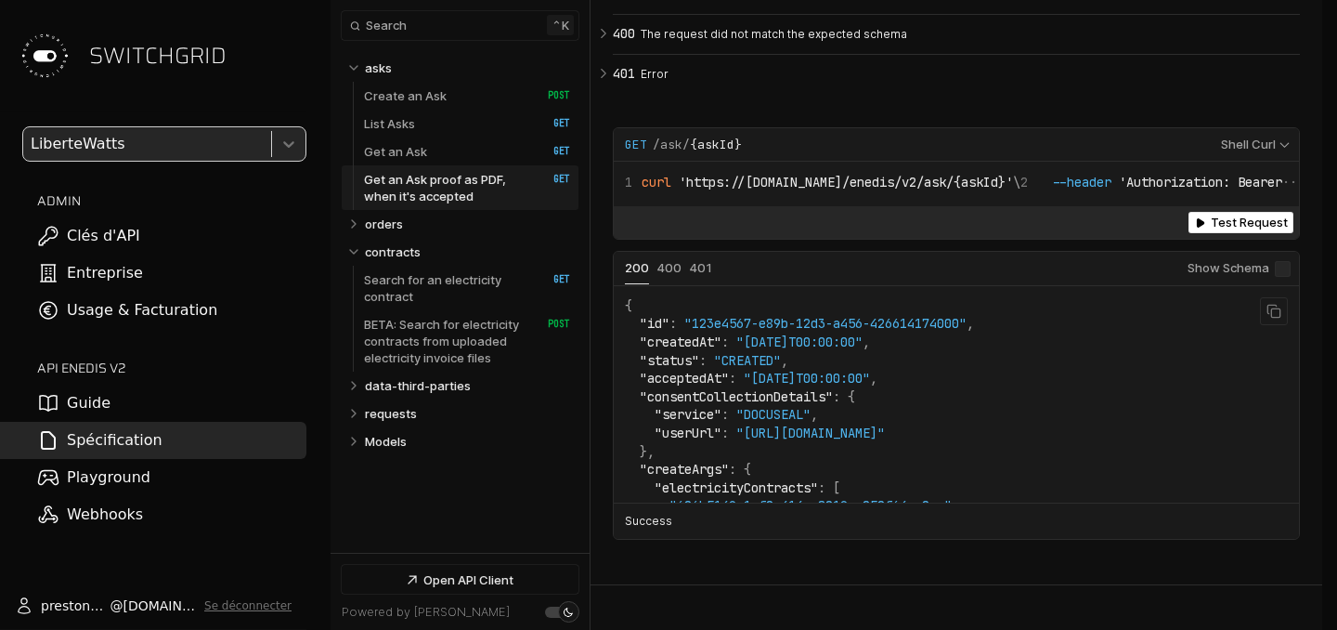
click at [802, 350] on span ""[DATE]T00:00:00"" at bounding box center [800, 341] width 126 height 17
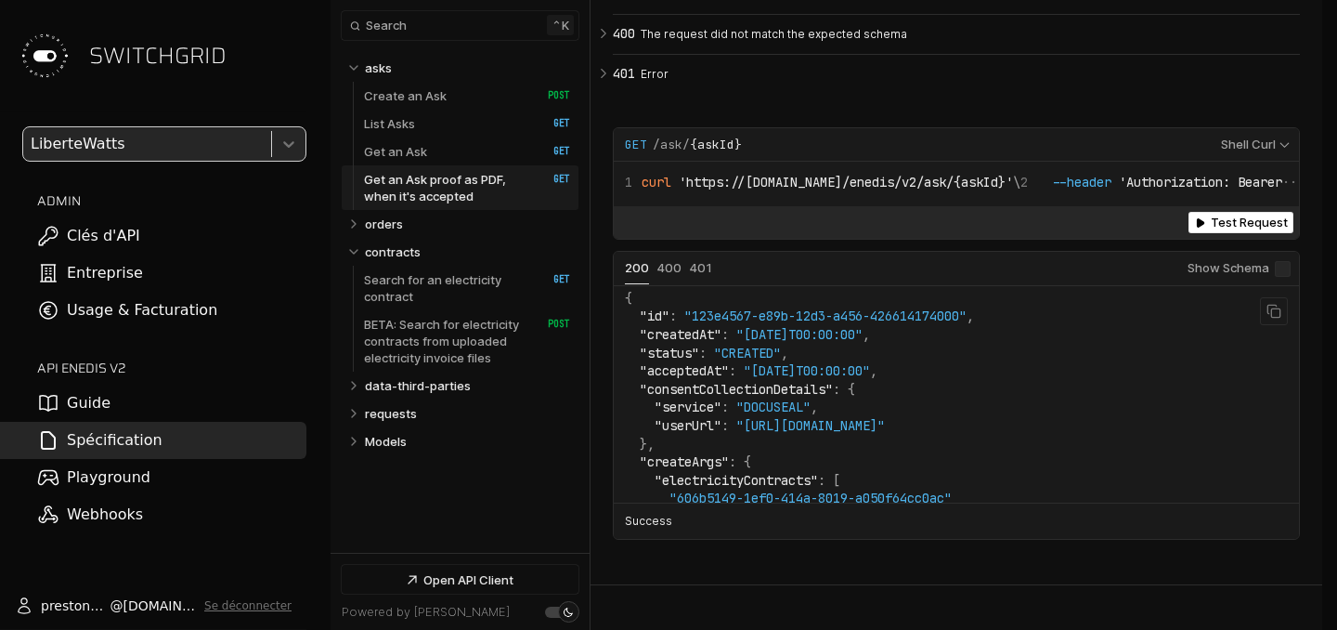
scroll to position [0, 0]
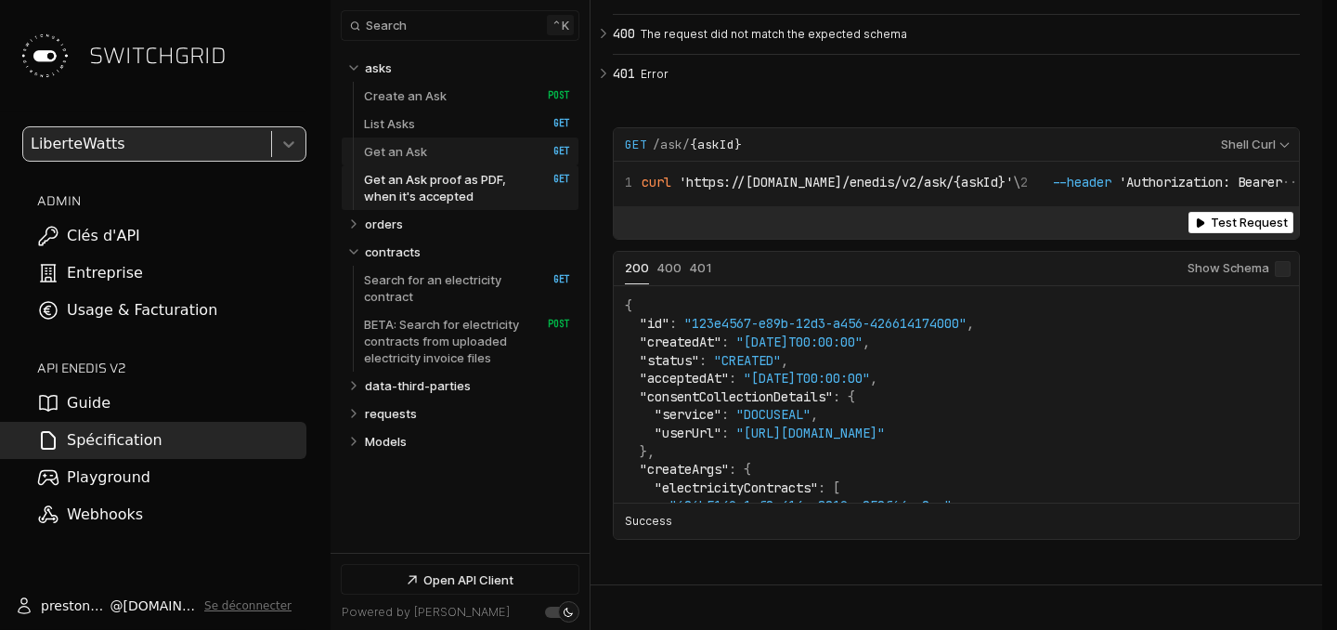
click at [500, 151] on link "Get an Ask   HTTP Method: GET" at bounding box center [467, 151] width 206 height 28
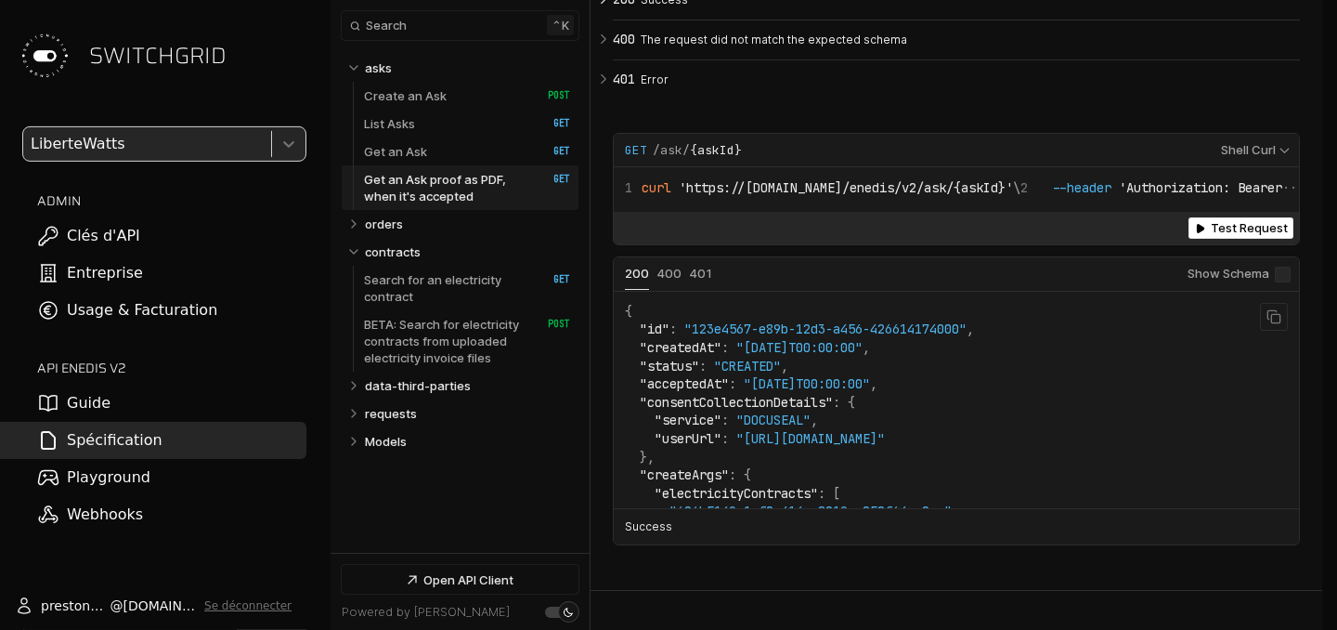
scroll to position [5858, 0]
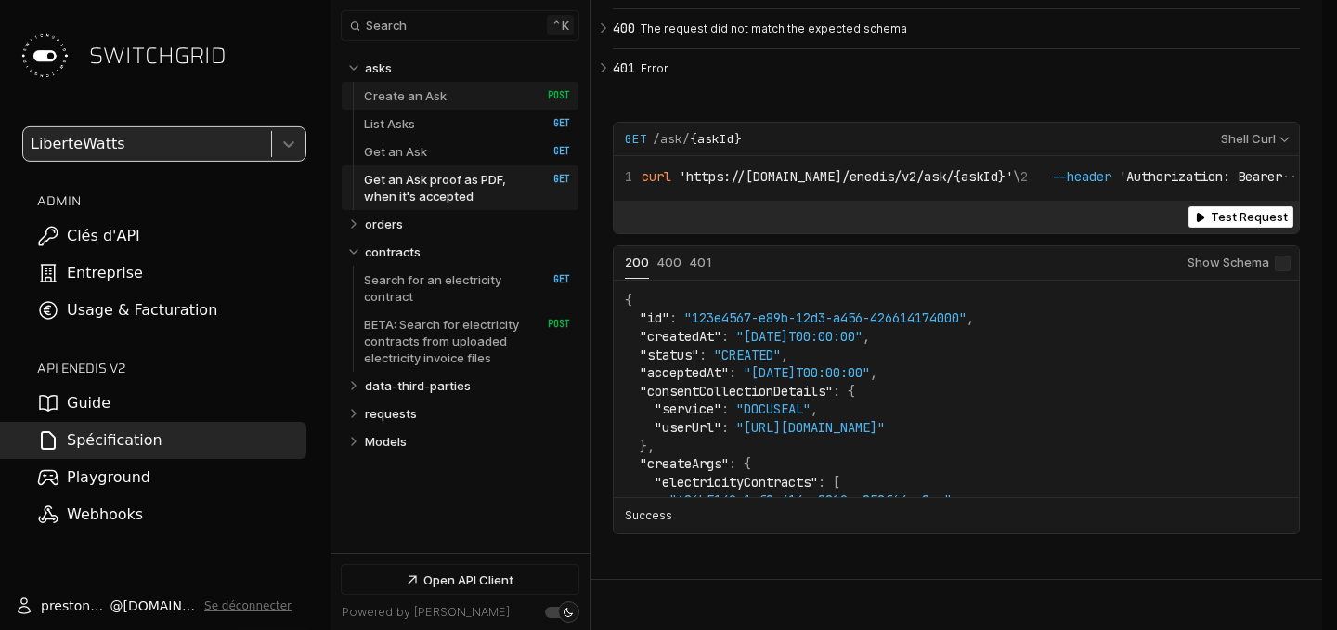
click at [460, 101] on link "Create an Ask   HTTP Method: POST" at bounding box center [467, 96] width 206 height 28
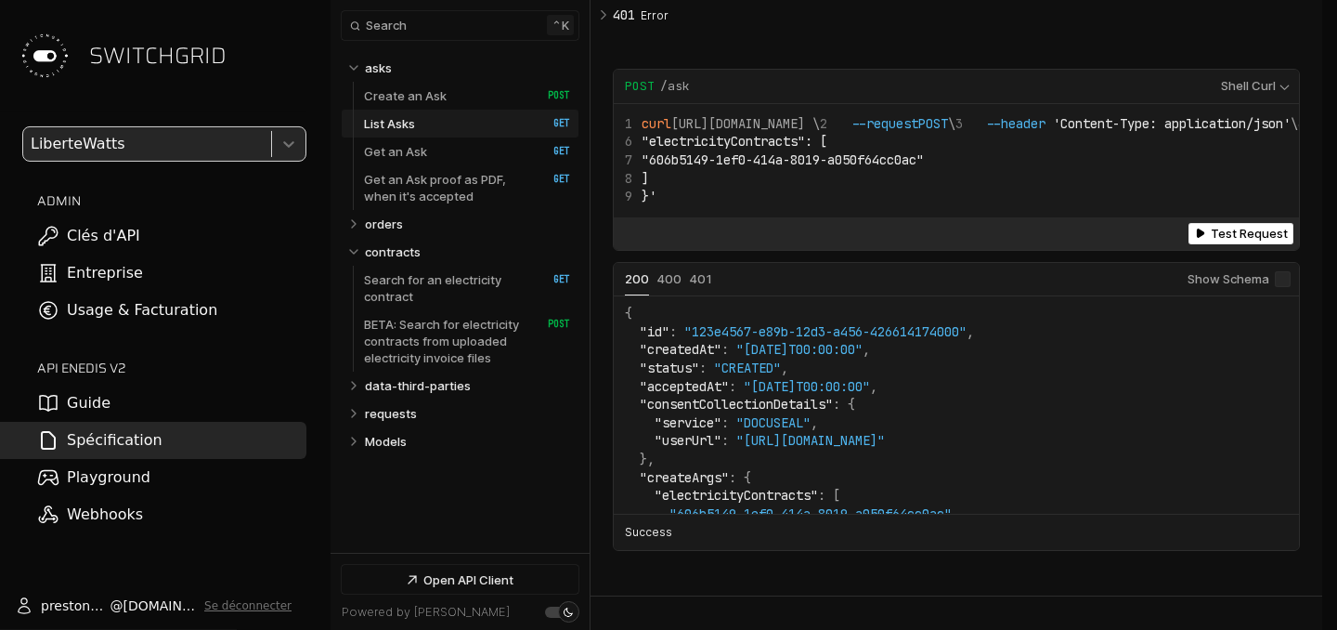
scroll to position [4, 0]
click at [496, 154] on link "Get an Ask   HTTP Method: GET" at bounding box center [467, 151] width 206 height 28
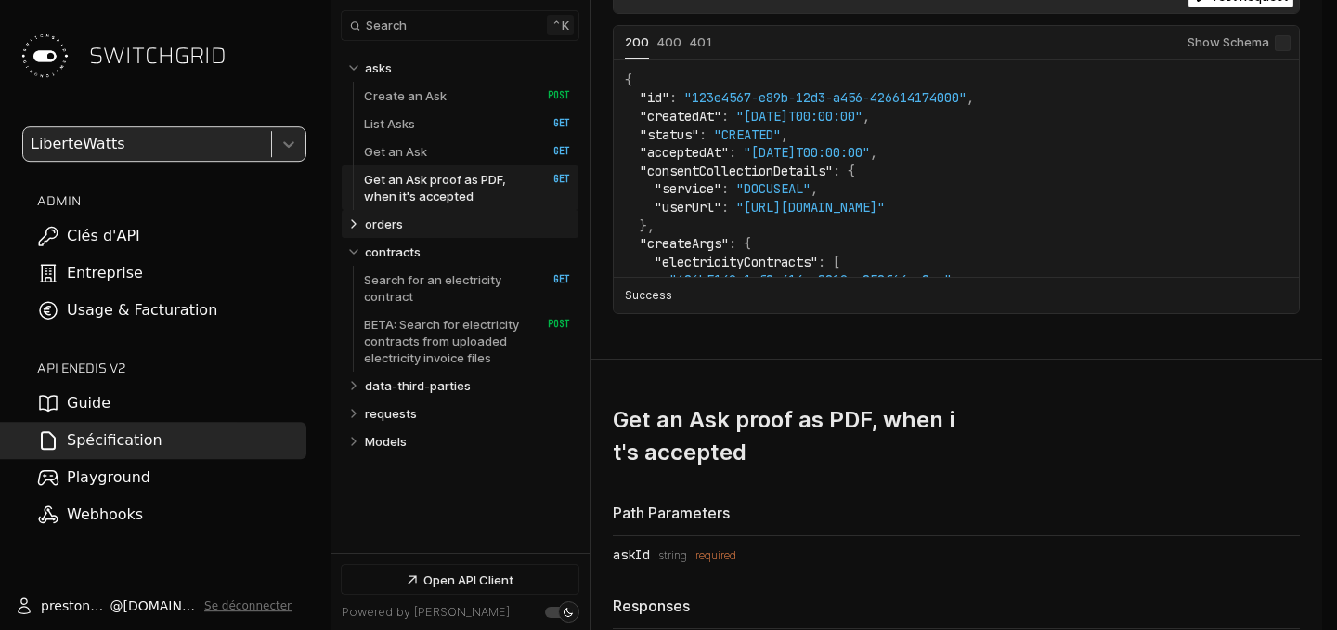
click at [353, 223] on icon "Table of contents for Api" at bounding box center [353, 223] width 15 height 15
select select "**********"
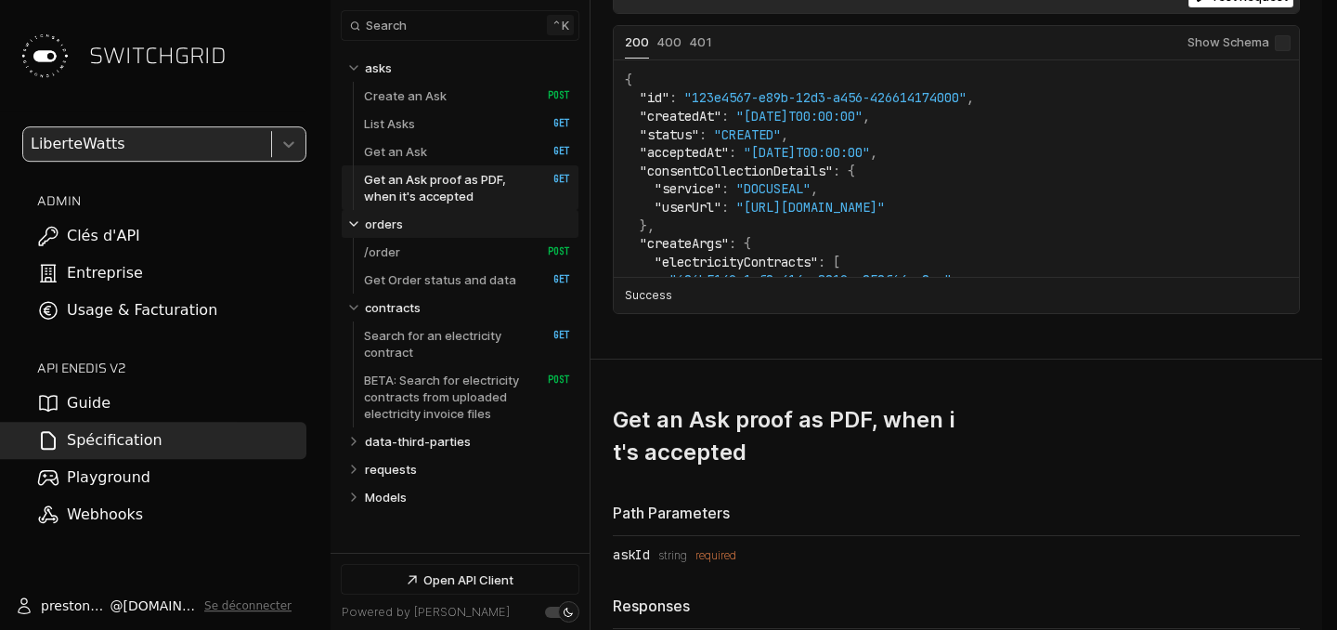
click at [353, 223] on icon "Table of contents for Api" at bounding box center [353, 223] width 15 height 15
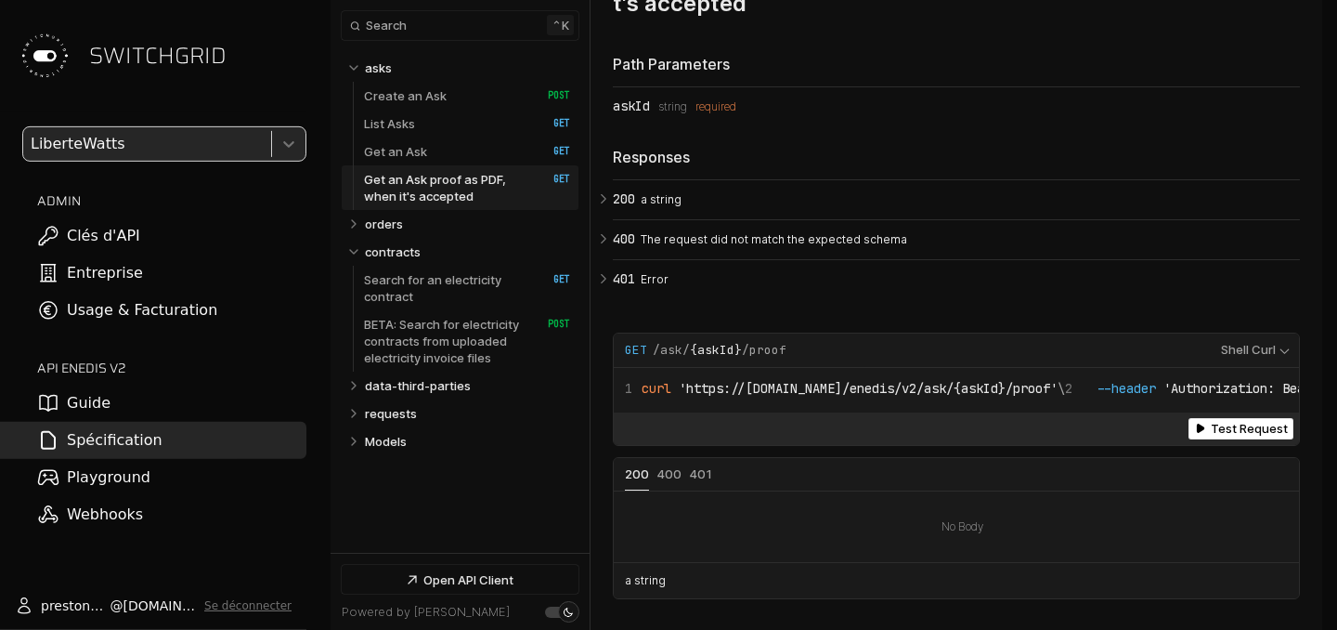
scroll to position [6526, 0]
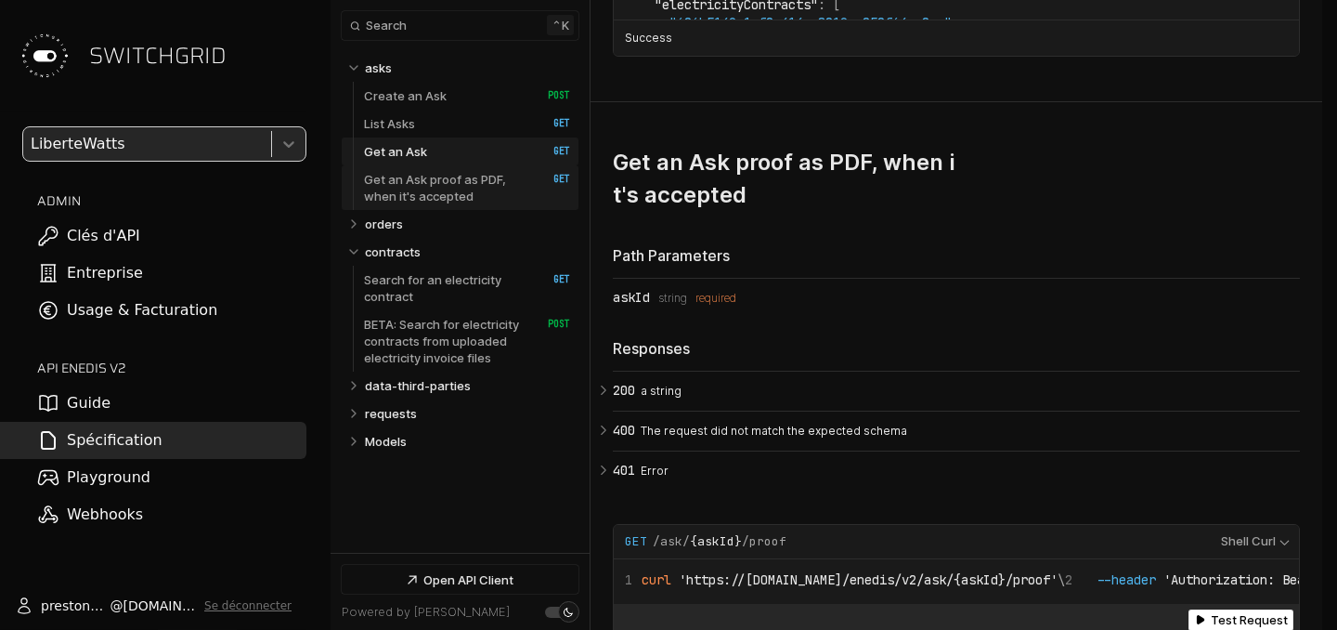
click at [403, 189] on p "Get an Ask proof as PDF, when it's accepted" at bounding box center [446, 187] width 164 height 33
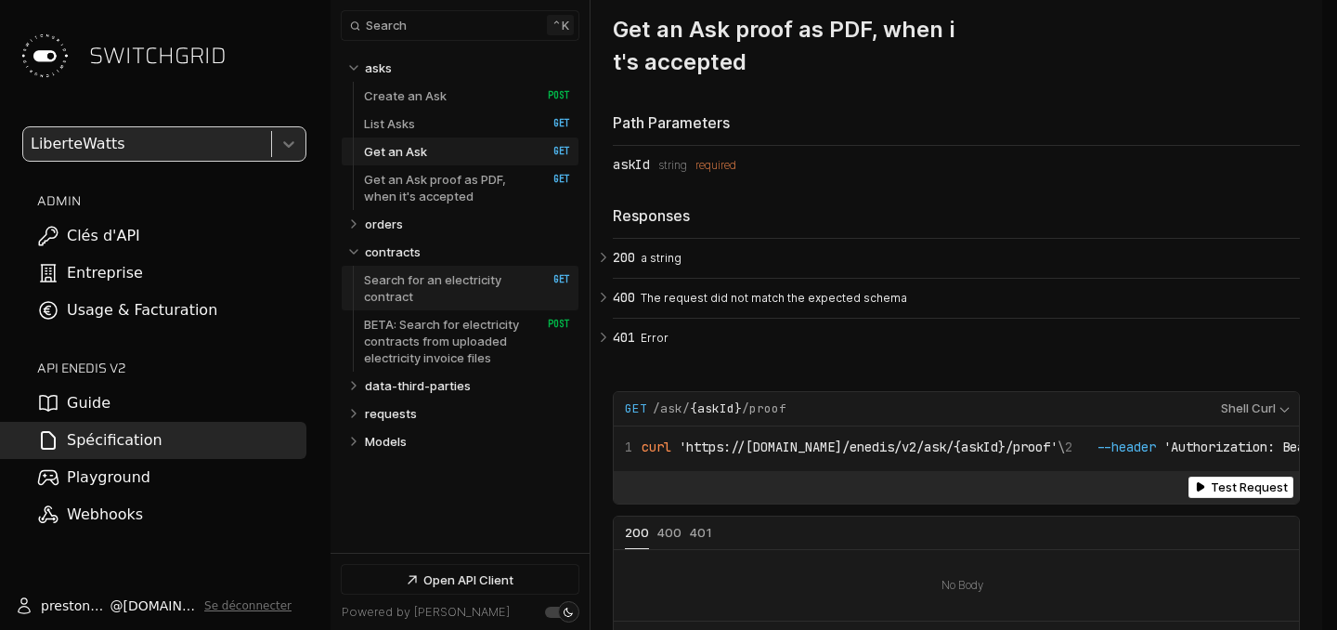
click at [393, 279] on p "Search for an electricity contract" at bounding box center [446, 287] width 164 height 33
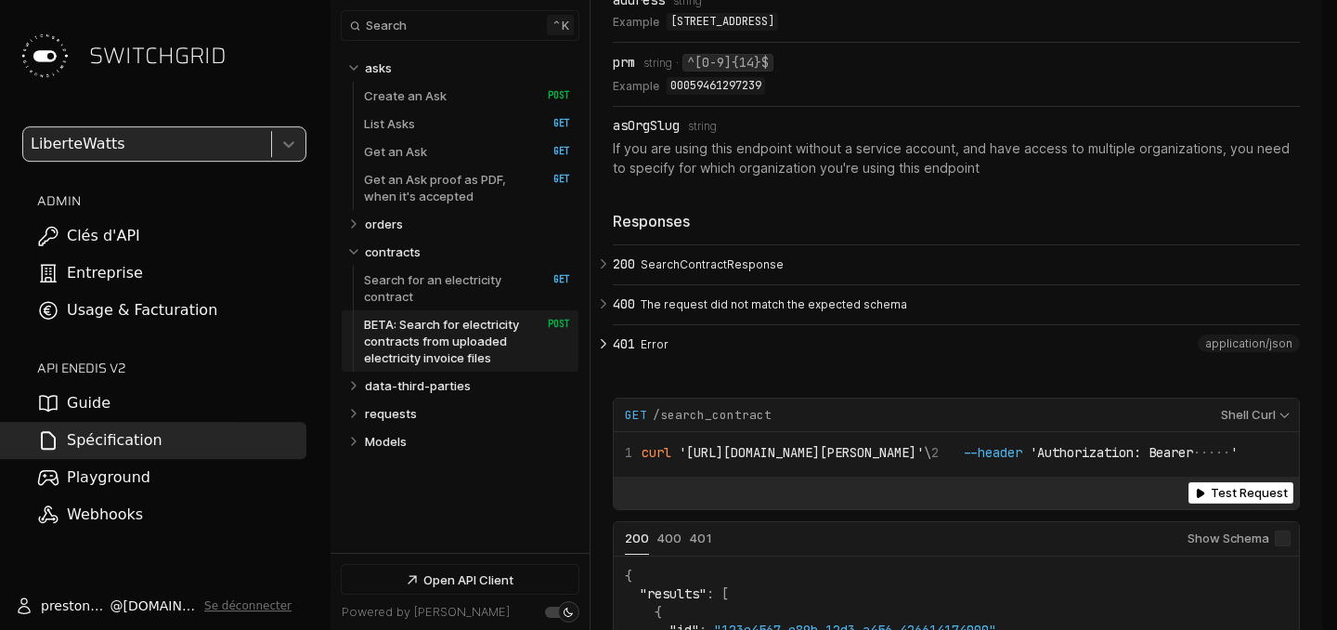
scroll to position [8027, 0]
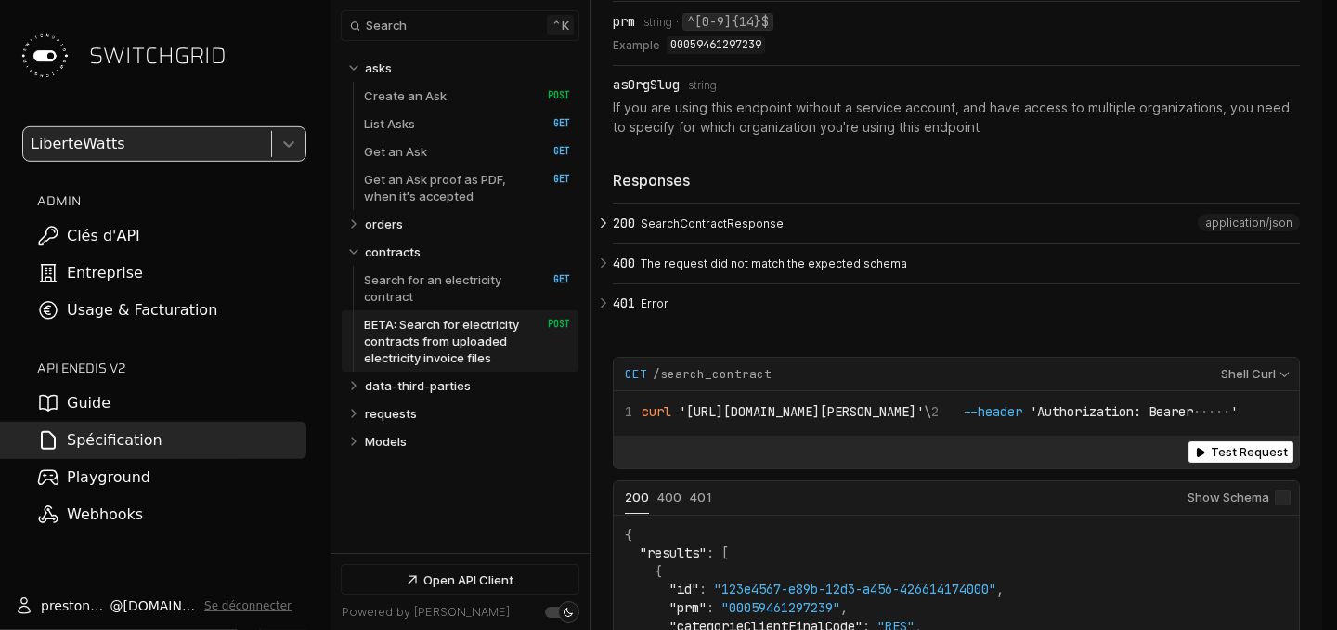
click at [603, 227] on icon "Open API Documentation for Api" at bounding box center [604, 222] width 5 height 8
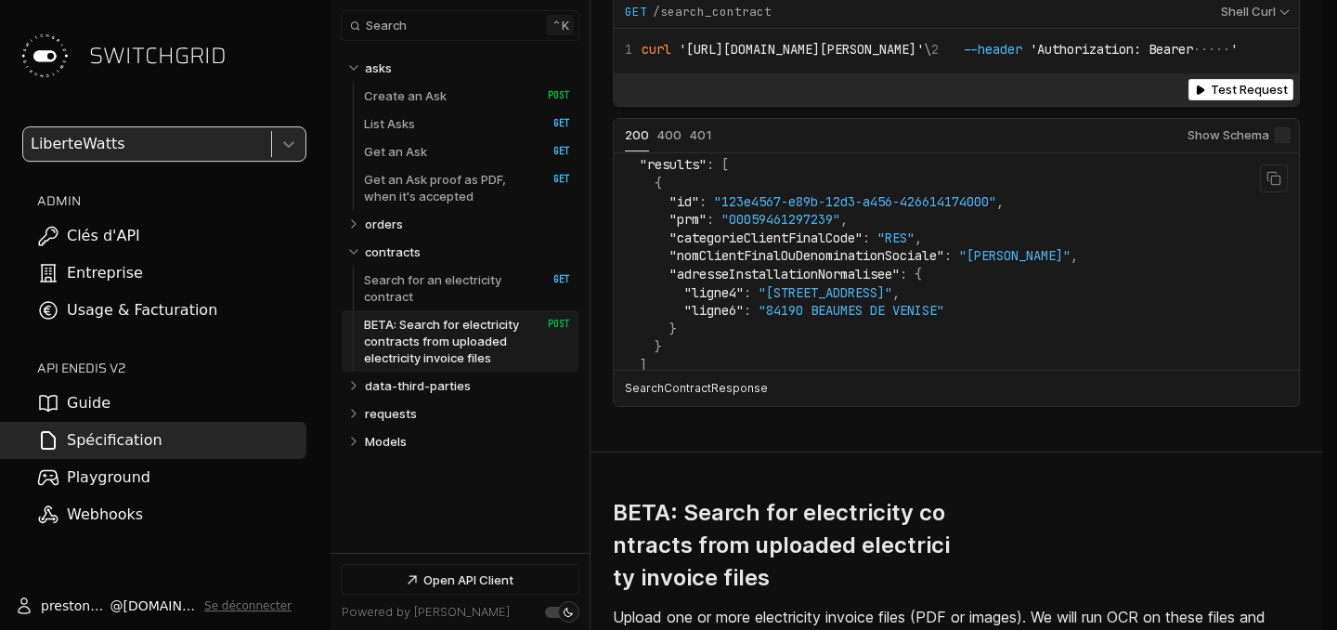
scroll to position [0, 0]
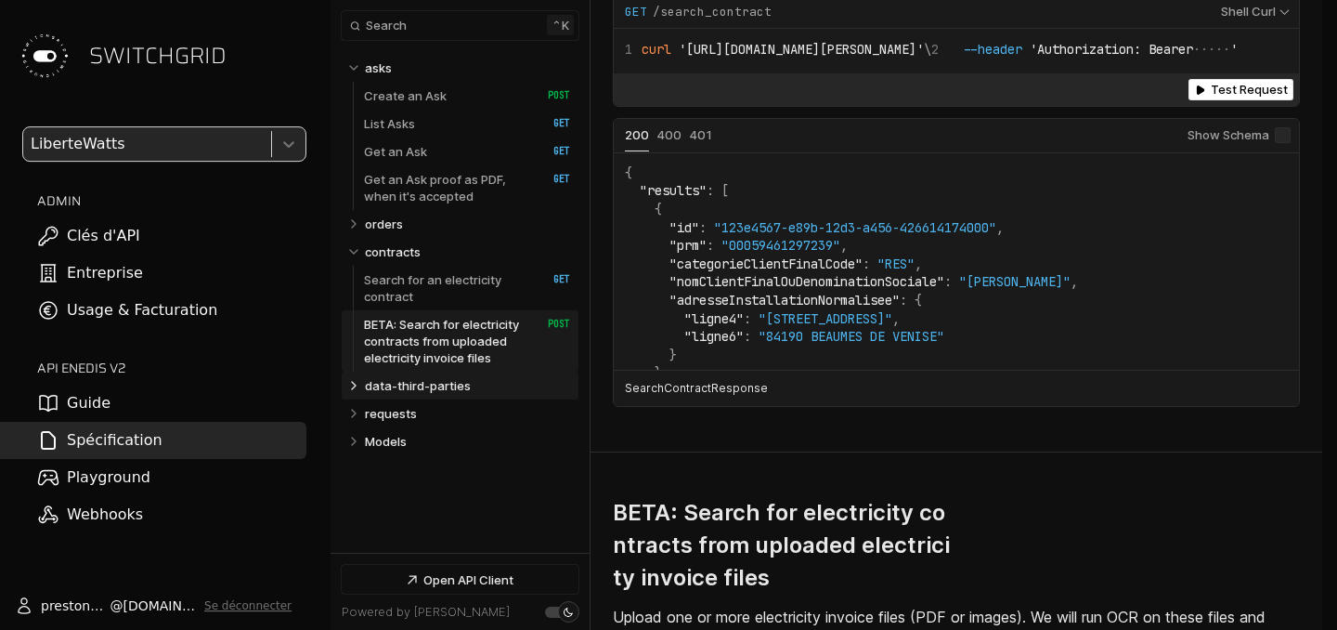
click at [353, 384] on icon "Table of contents for Api" at bounding box center [353, 385] width 15 height 15
select select "**********"
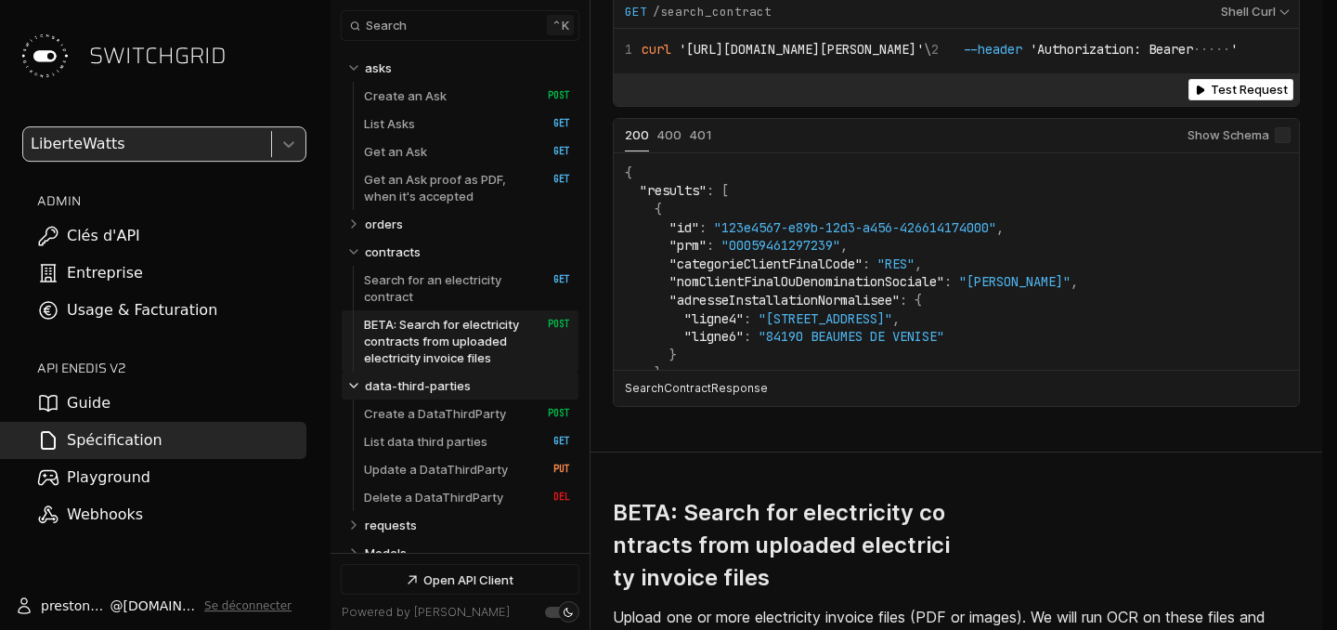
scroll to position [22, 0]
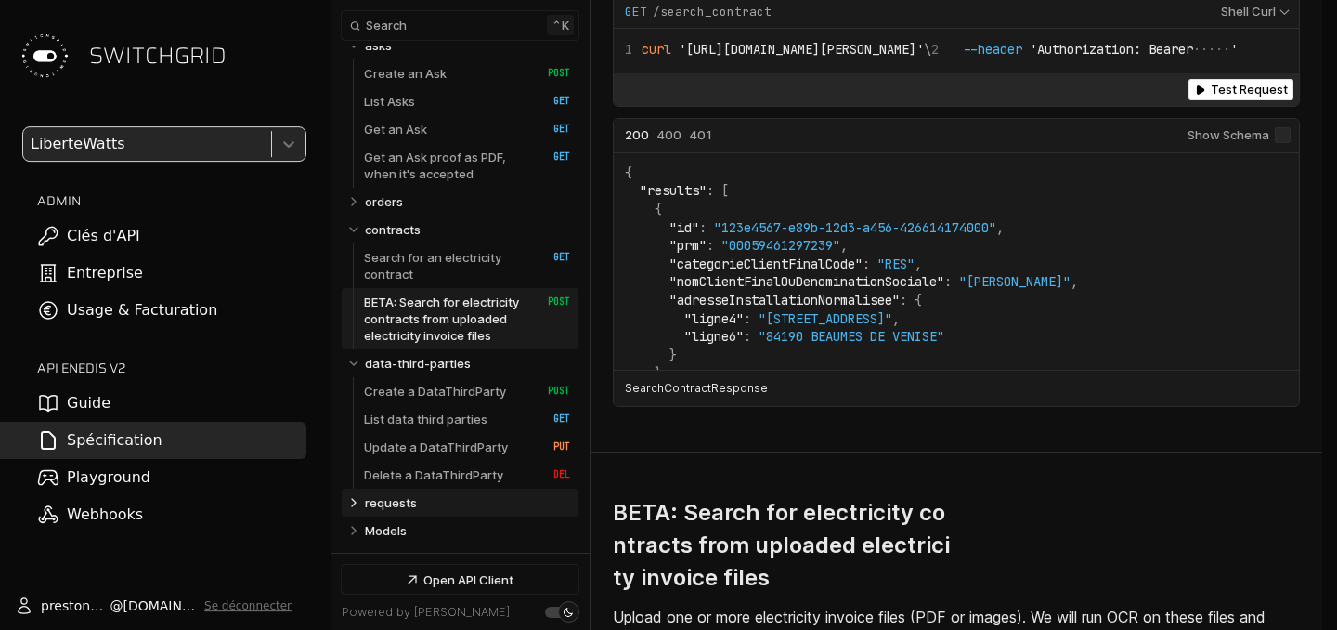
click at [353, 504] on icon "Table of contents for Api" at bounding box center [353, 502] width 15 height 15
select select "**********"
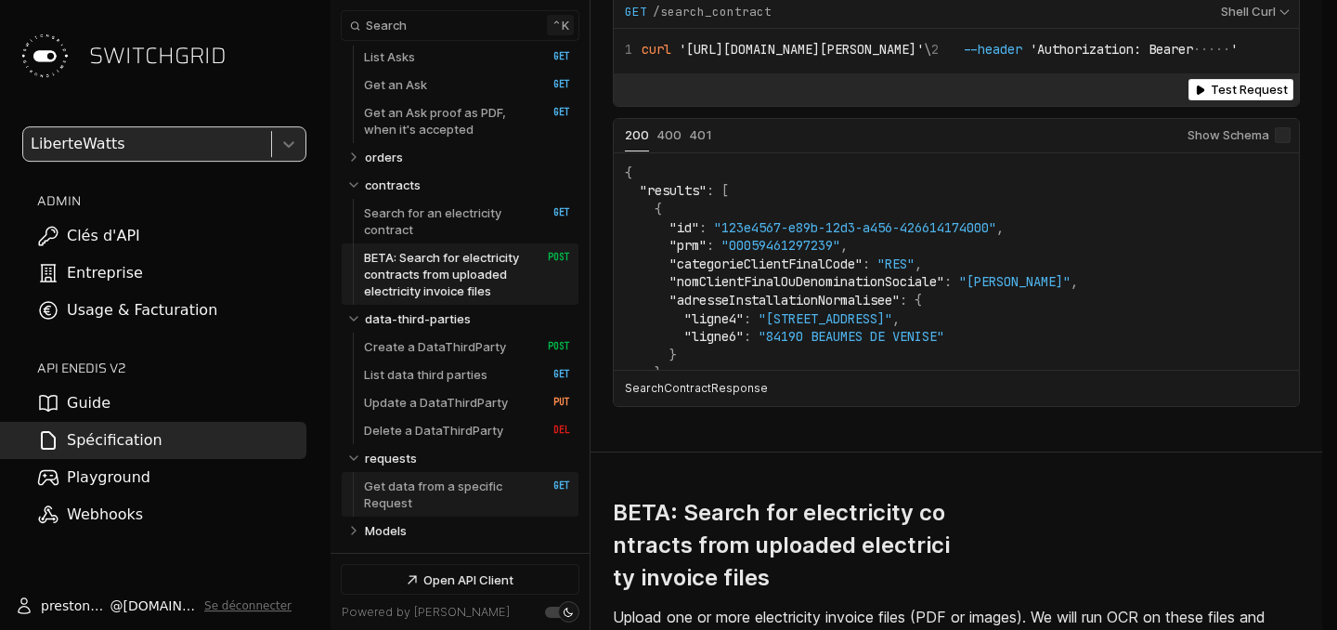
click at [408, 496] on p "Get data from a specific Request" at bounding box center [446, 493] width 164 height 33
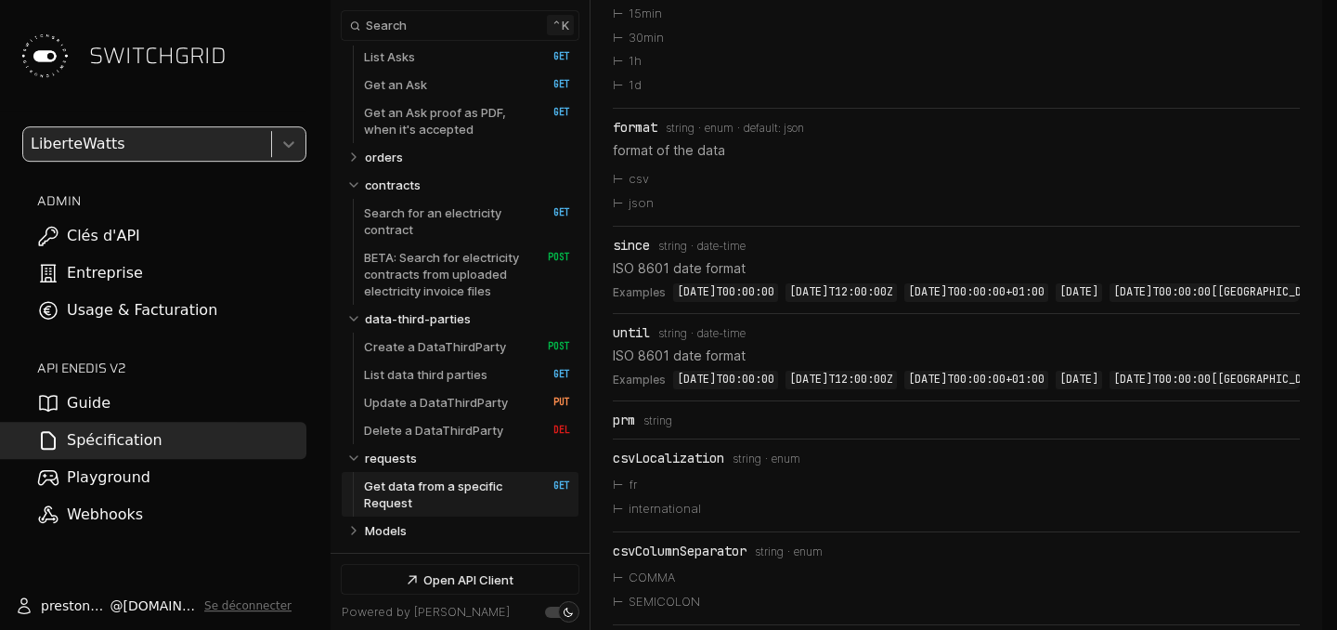
scroll to position [15420, 0]
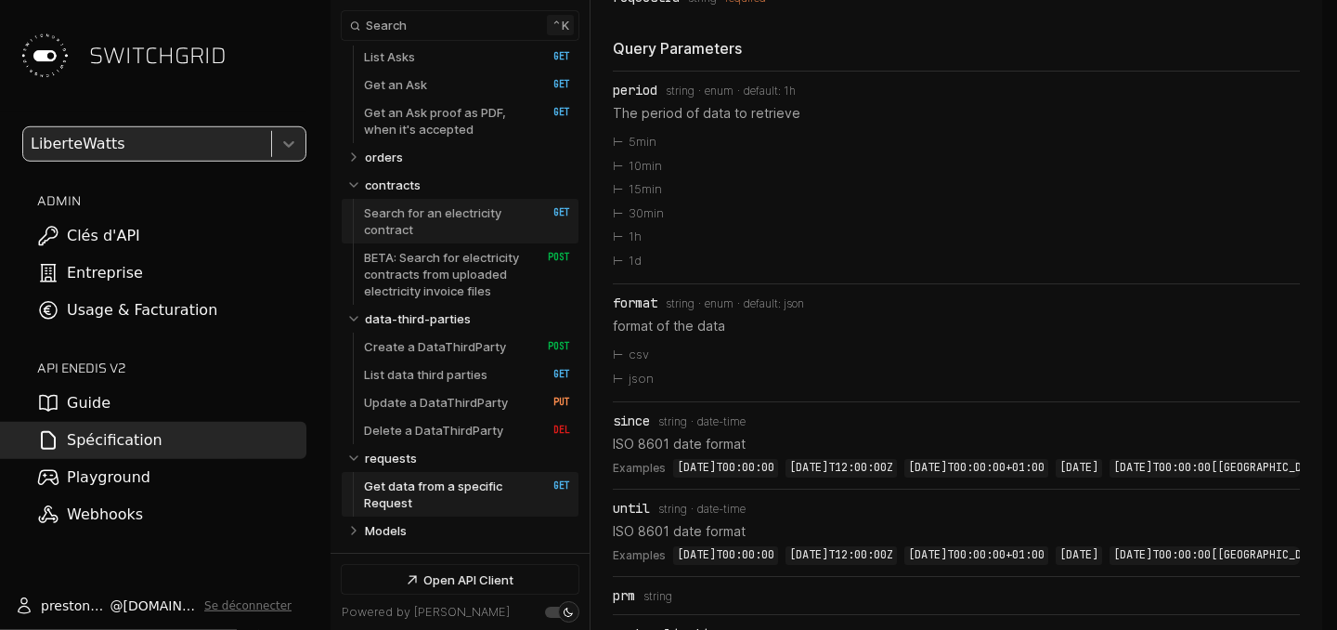
click at [412, 213] on p "Search for an electricity contract" at bounding box center [446, 220] width 164 height 33
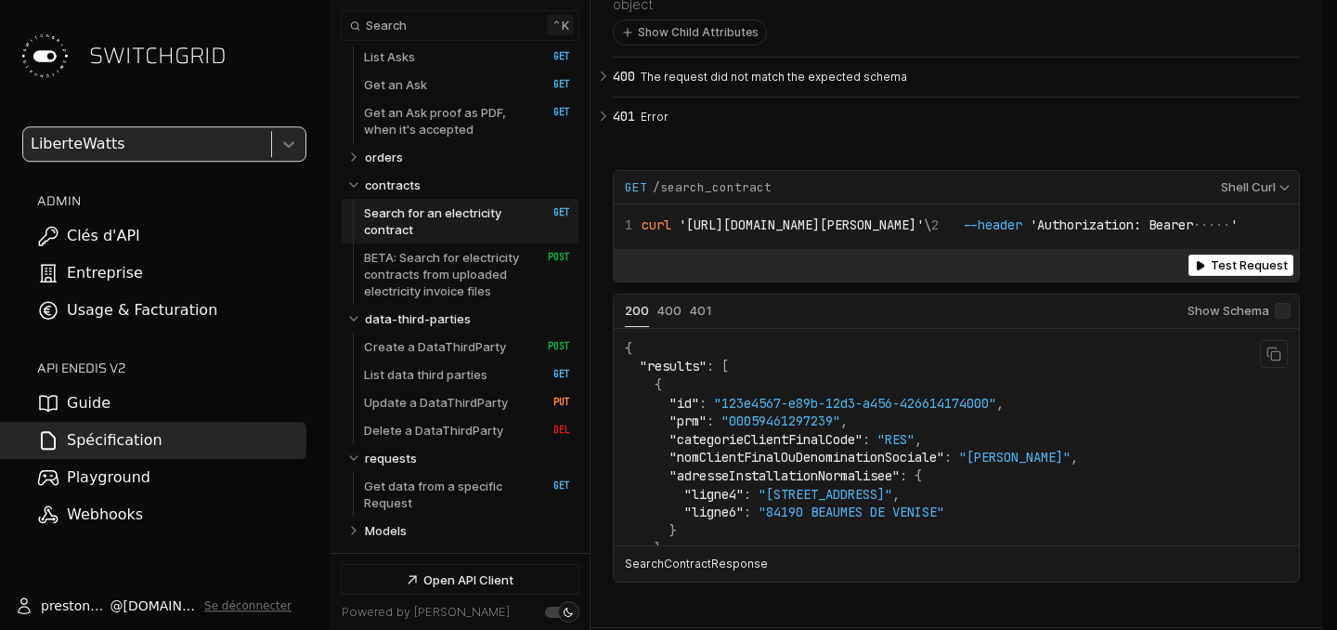
scroll to position [48, 0]
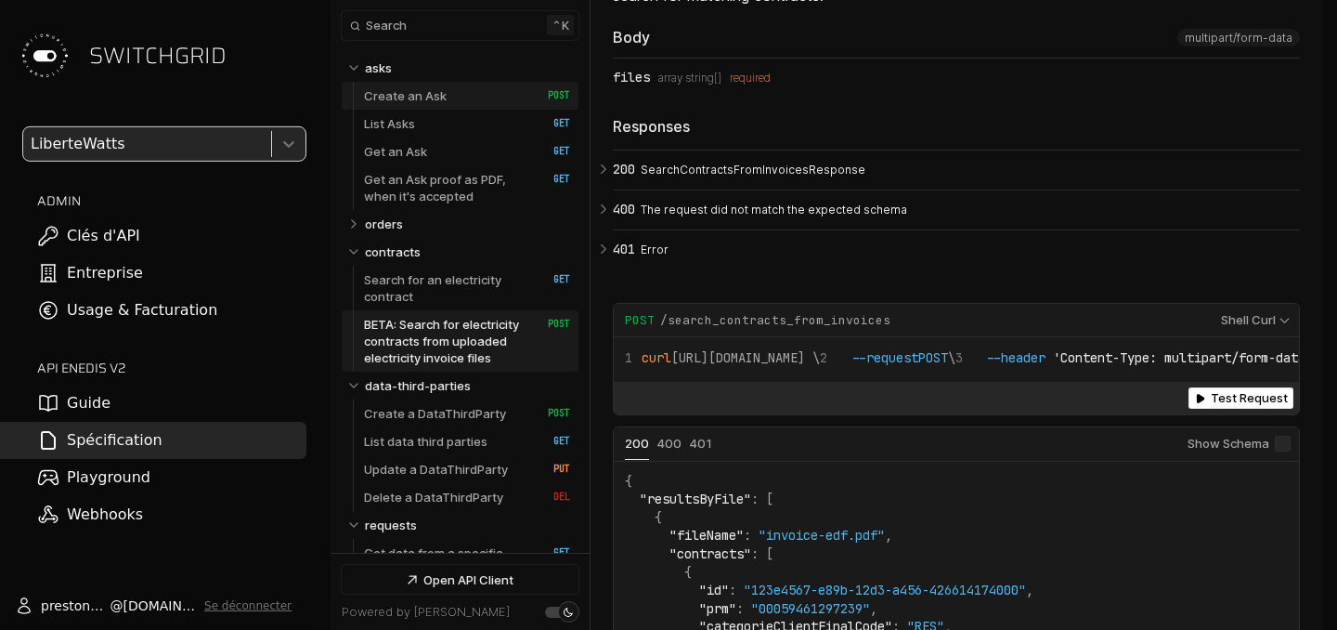
click at [461, 95] on link "Create an Ask   HTTP Method: POST" at bounding box center [467, 96] width 206 height 28
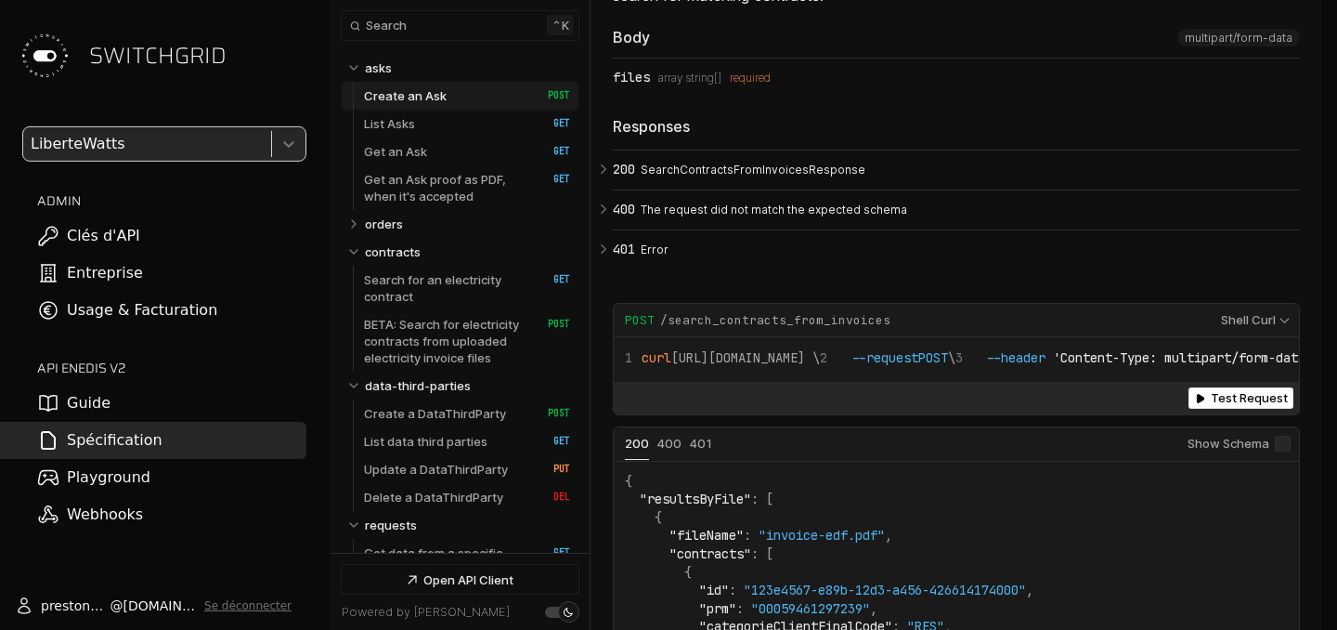
scroll to position [978, 0]
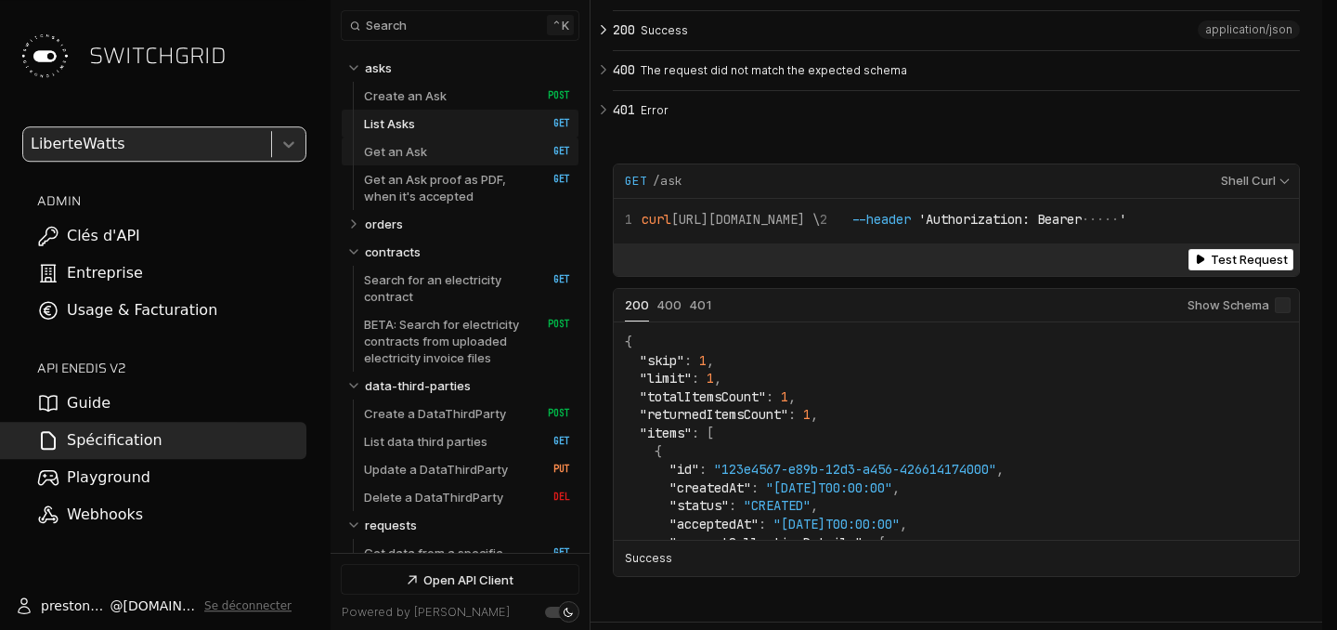
click at [462, 151] on link "Get an Ask   HTTP Method: GET" at bounding box center [467, 151] width 206 height 28
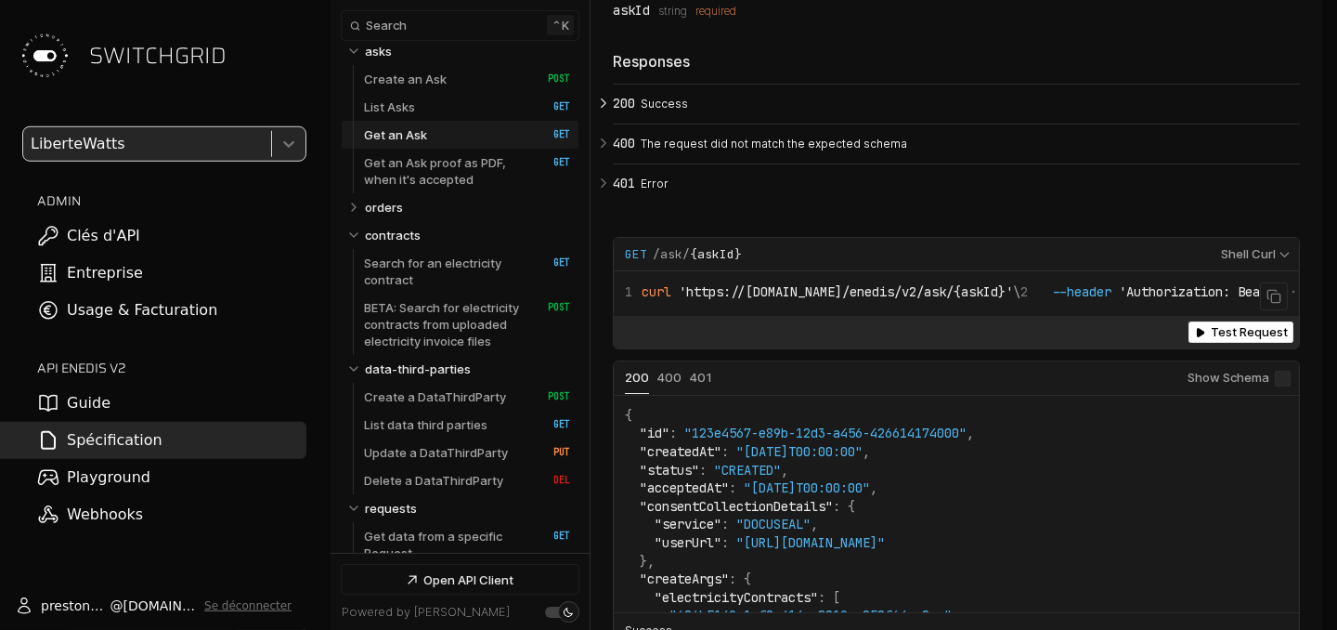
scroll to position [5744, 0]
drag, startPoint x: 742, startPoint y: 269, endPoint x: 668, endPoint y: 282, distance: 75.4
click at [668, 261] on div "Request Example for GET /ask/ {askId}" at bounding box center [917, 252] width 585 height 17
click at [668, 270] on div "**********" at bounding box center [956, 253] width 685 height 34
drag, startPoint x: 688, startPoint y: 270, endPoint x: 656, endPoint y: 273, distance: 32.6
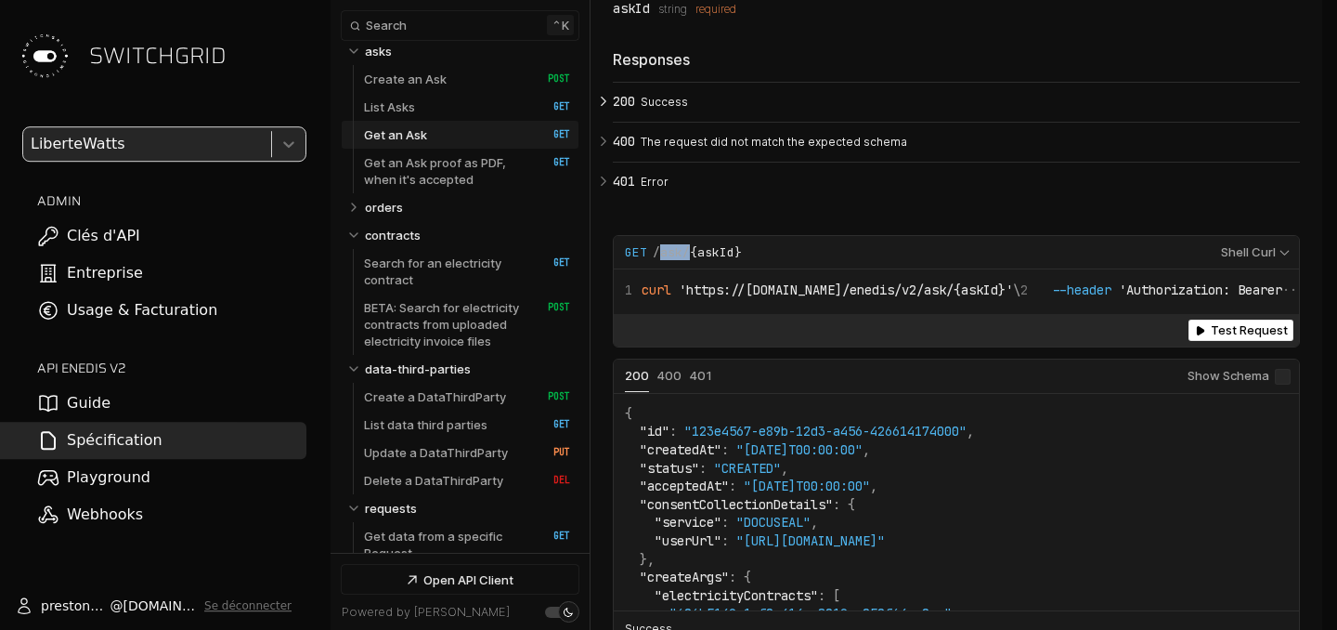
click at [656, 261] on span "/ask/ {askId}" at bounding box center [697, 252] width 89 height 17
click at [653, 261] on span "/ask/ {askId}" at bounding box center [697, 252] width 89 height 17
drag, startPoint x: 680, startPoint y: 270, endPoint x: 650, endPoint y: 273, distance: 29.9
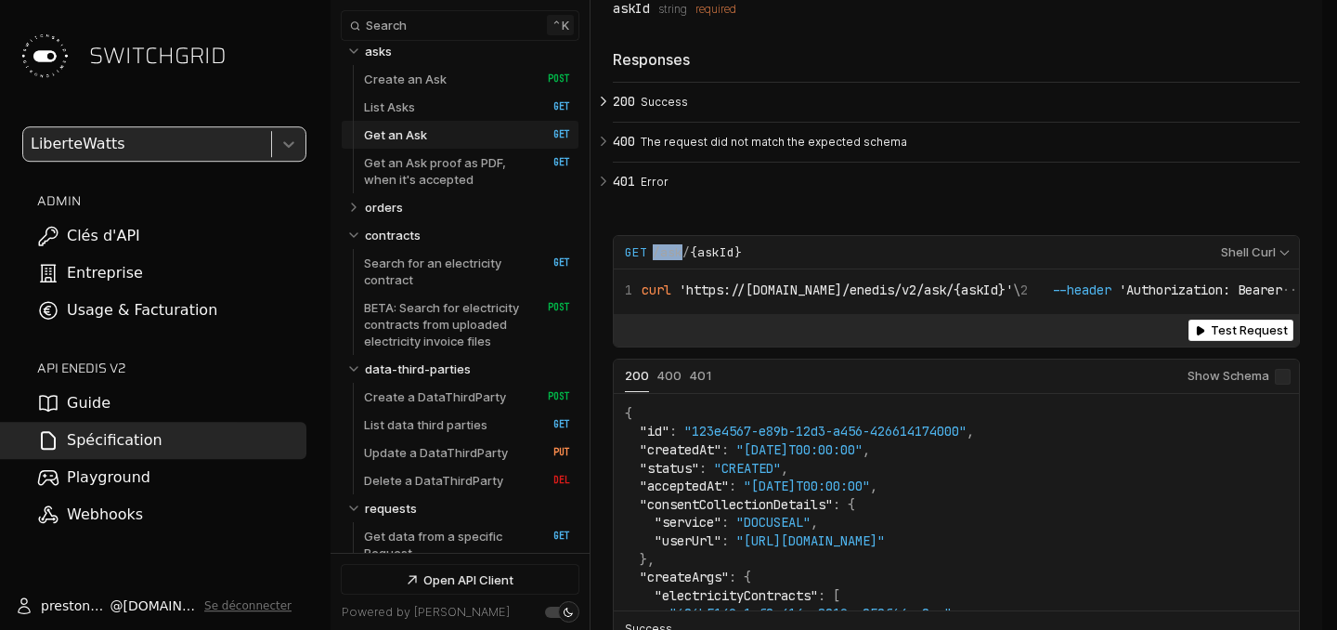
click at [653, 261] on span "/ask/ {askId}" at bounding box center [697, 252] width 89 height 17
copy span "/ask"
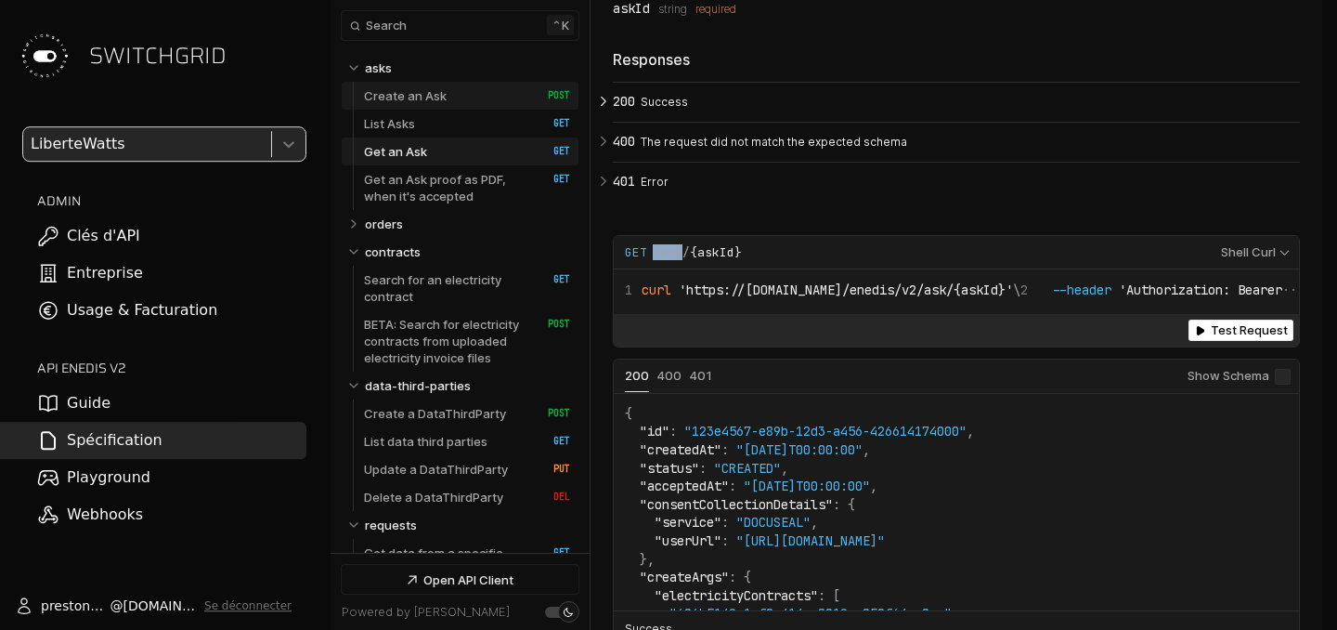
click at [437, 97] on p "Create an Ask" at bounding box center [405, 95] width 83 height 17
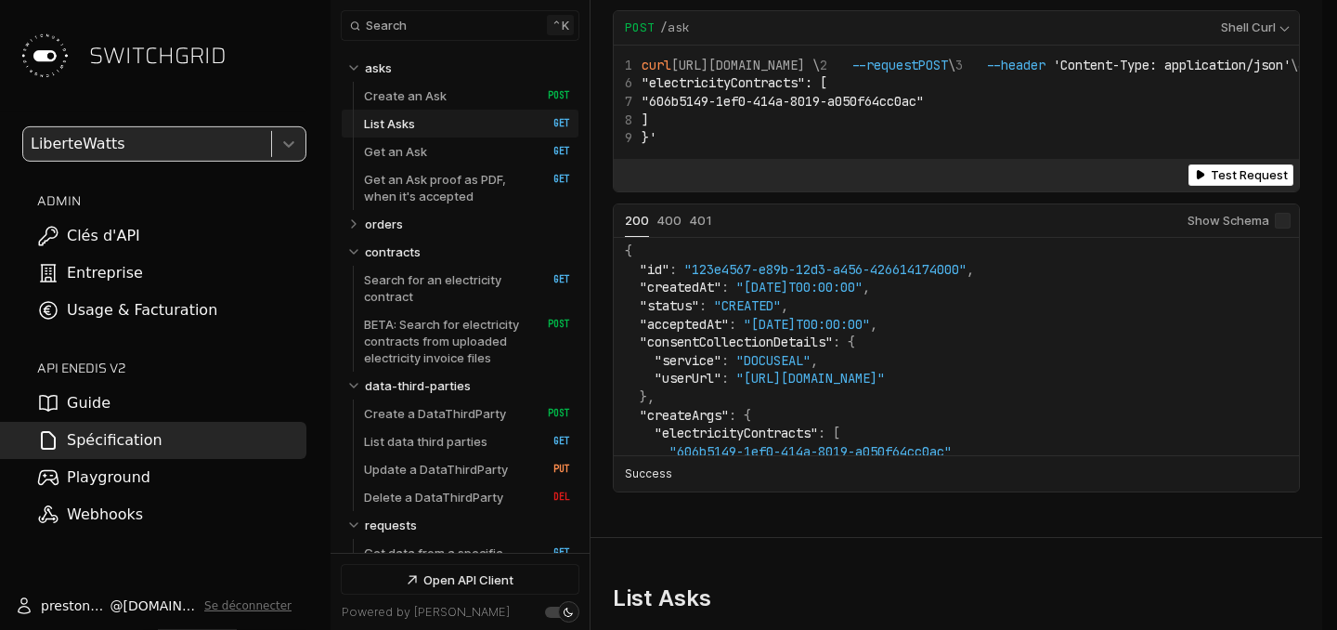
scroll to position [6, 0]
click at [461, 294] on p "Search for an electricity contract" at bounding box center [446, 287] width 164 height 33
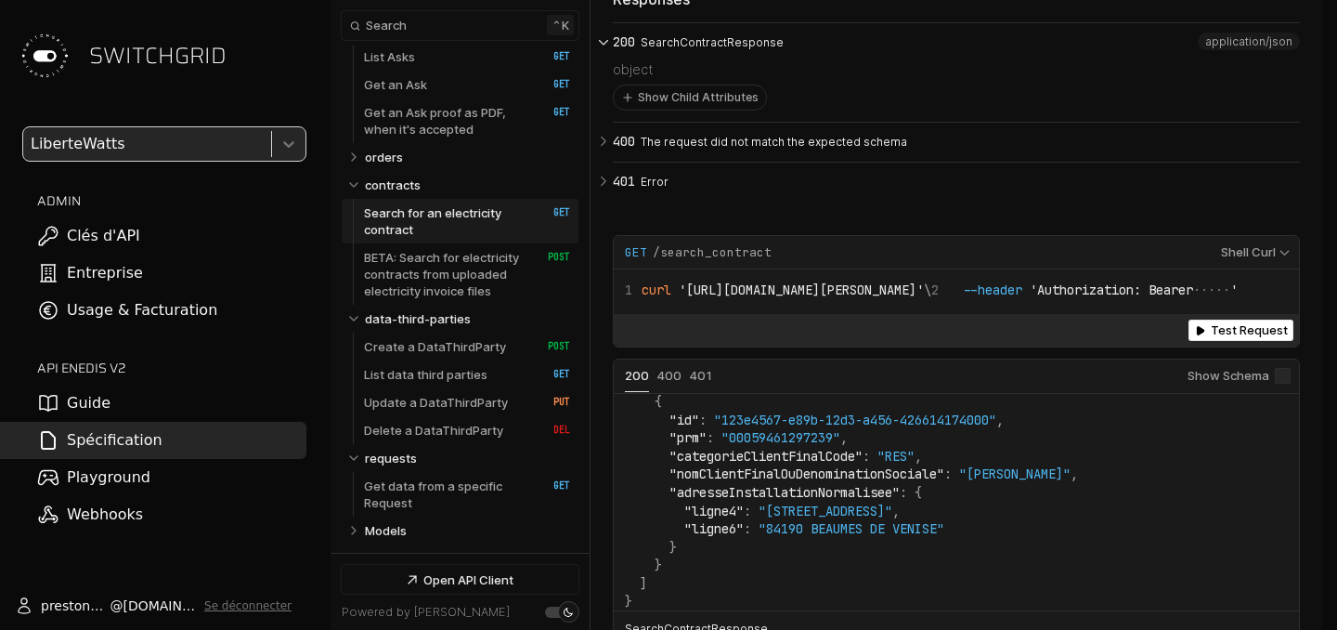
scroll to position [8222, 0]
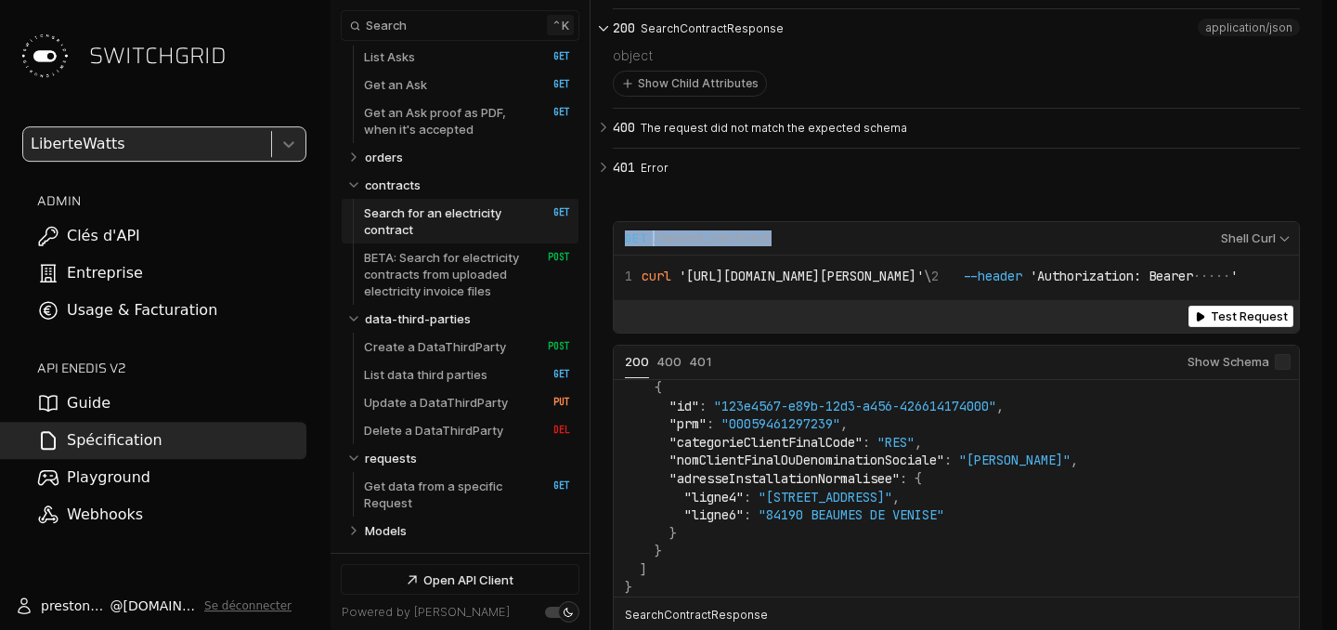
drag, startPoint x: 779, startPoint y: 263, endPoint x: 625, endPoint y: 272, distance: 154.5
click at [625, 247] on div "Request Example for GET /search_contract" at bounding box center [917, 238] width 585 height 17
copy div "GET /search_contract"
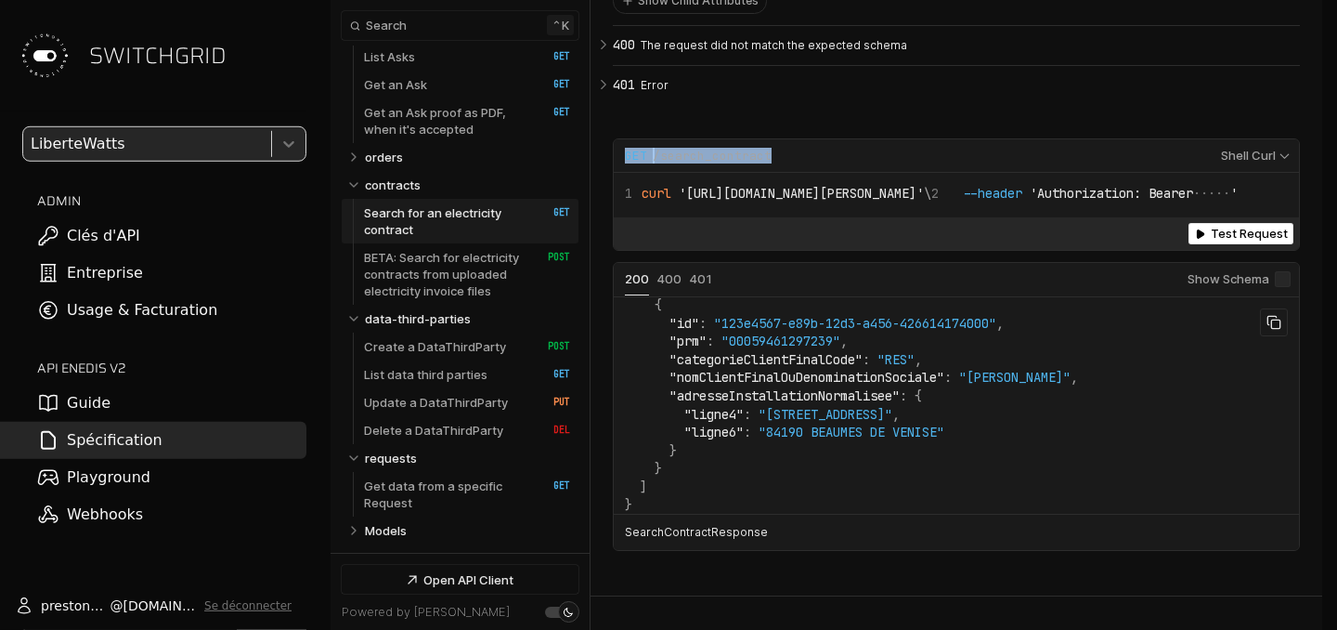
click at [1274, 328] on icon "Example Responses" at bounding box center [1274, 322] width 12 height 12
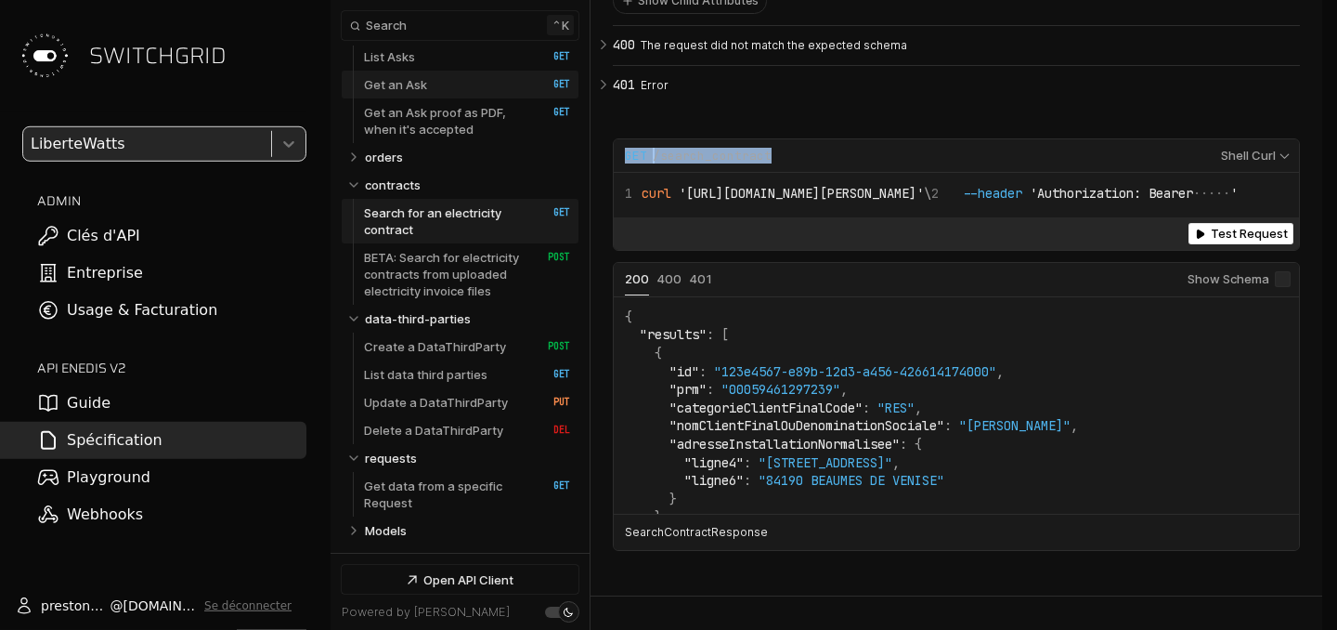
click at [425, 97] on link "Get an Ask   HTTP Method: GET" at bounding box center [467, 85] width 206 height 28
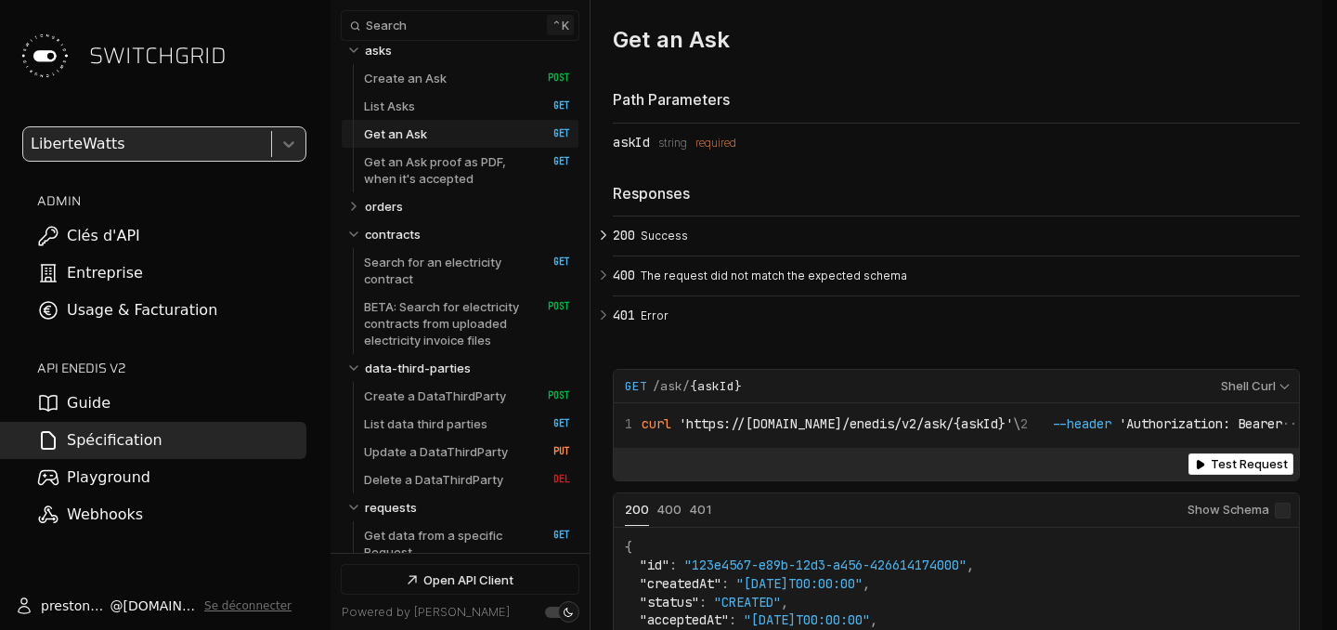
scroll to position [17, 0]
drag, startPoint x: 753, startPoint y: 406, endPoint x: 625, endPoint y: 400, distance: 128.3
click at [625, 395] on div "Request Example for GET /ask/ {askId}" at bounding box center [917, 386] width 585 height 17
copy div "GET /ask/ {askId}"
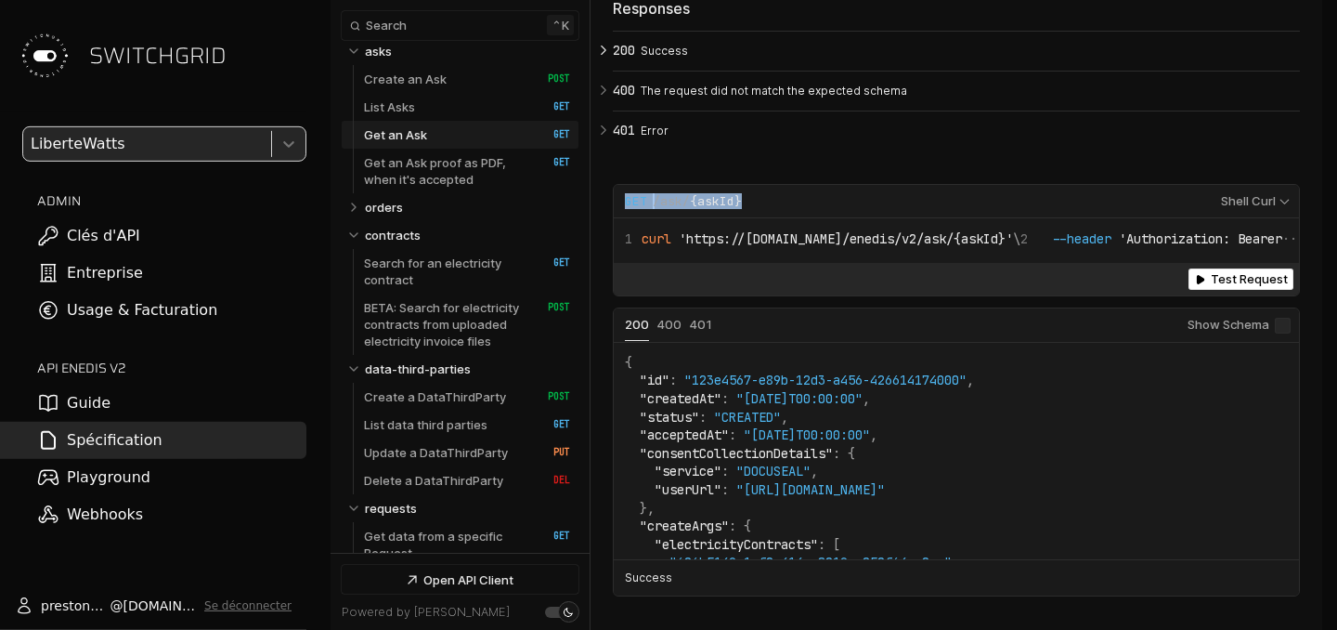
scroll to position [5796, 0]
click at [471, 74] on link "Create an Ask   HTTP Method: POST" at bounding box center [467, 79] width 206 height 28
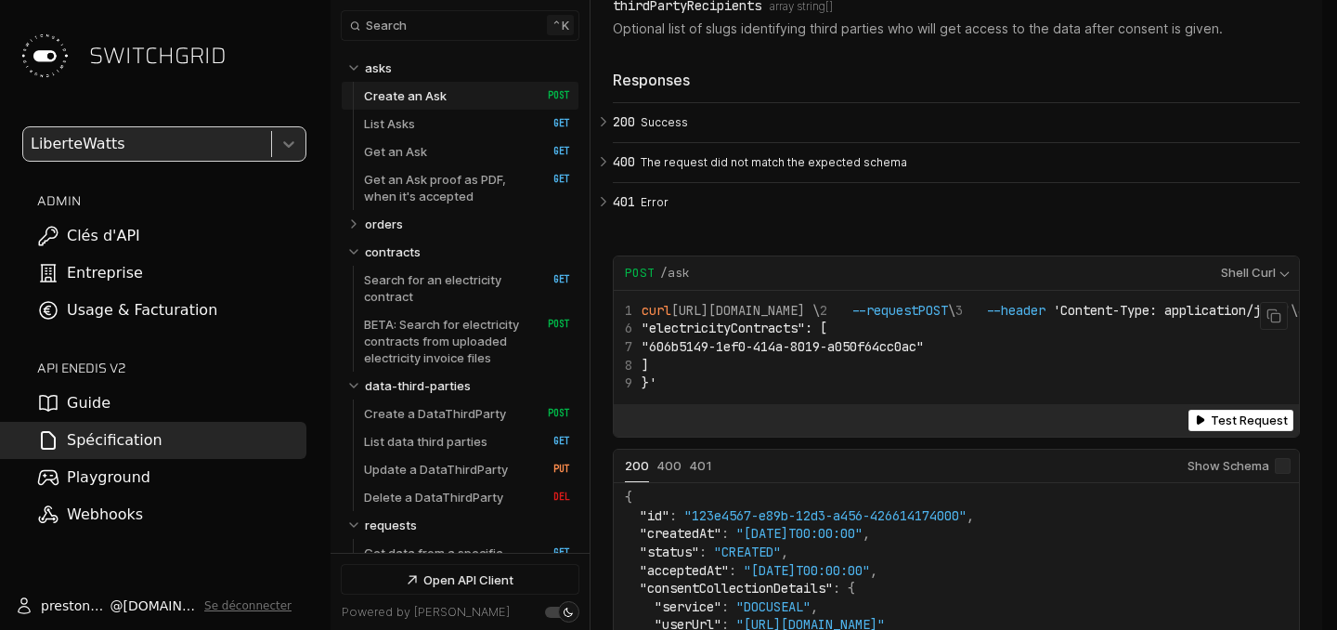
scroll to position [3340, 0]
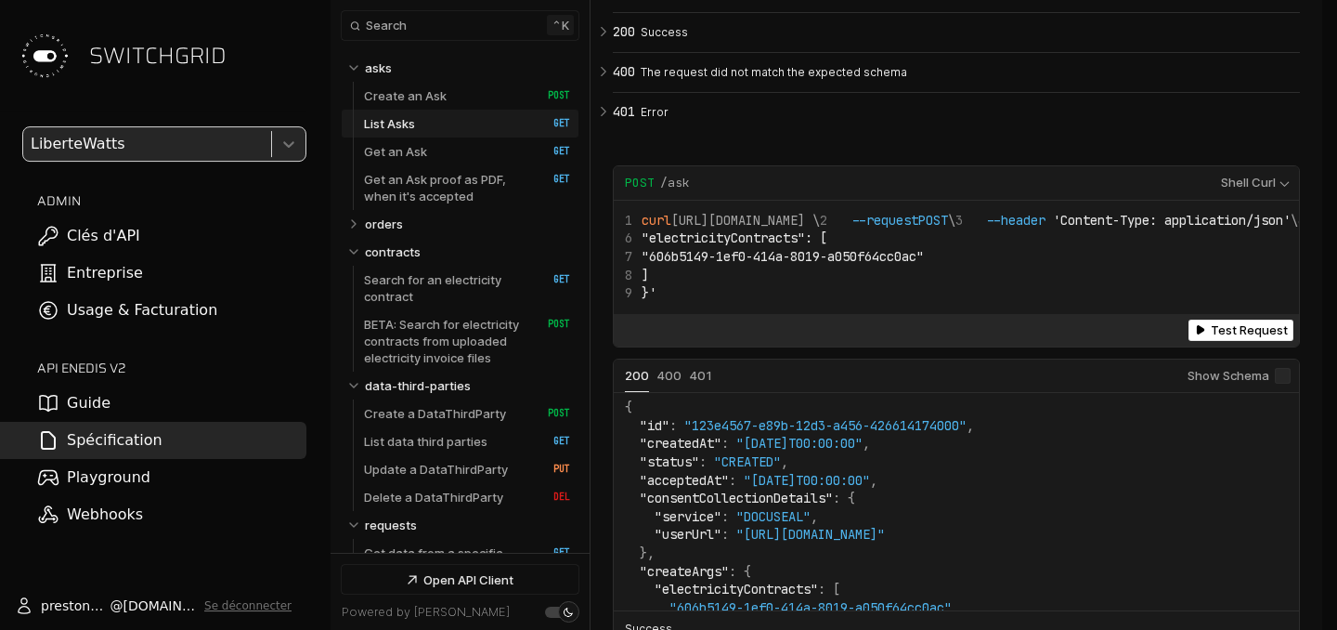
scroll to position [3418, 0]
drag, startPoint x: 697, startPoint y: 134, endPoint x: 616, endPoint y: 144, distance: 82.4
click at [625, 177] on div "Request Example for POST /ask" at bounding box center [917, 185] width 585 height 17
copy div "POST /ask"
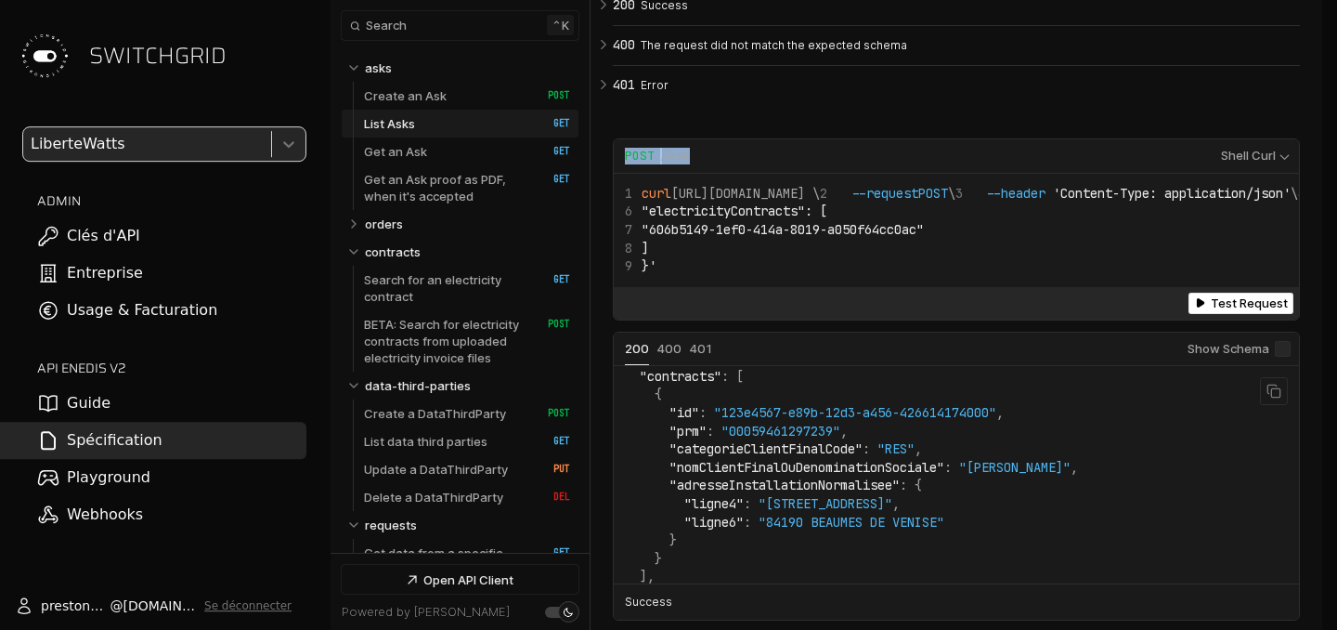
scroll to position [511, 0]
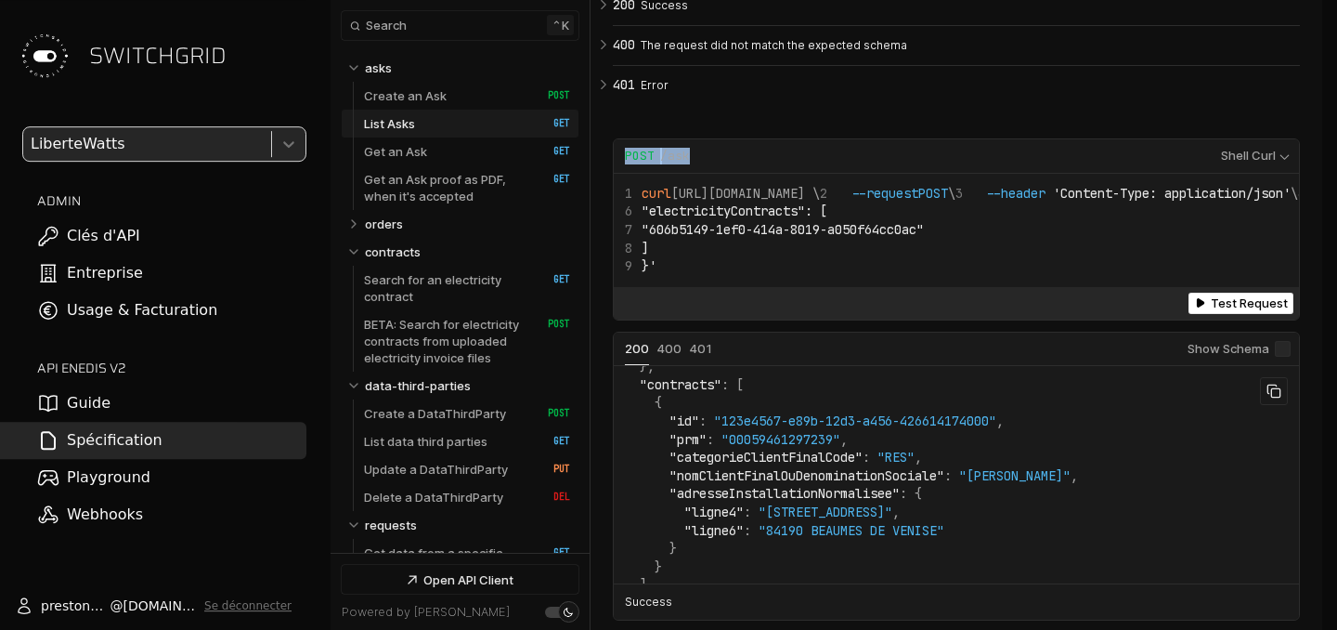
click at [1271, 398] on icon "Example Responses" at bounding box center [1274, 391] width 15 height 15
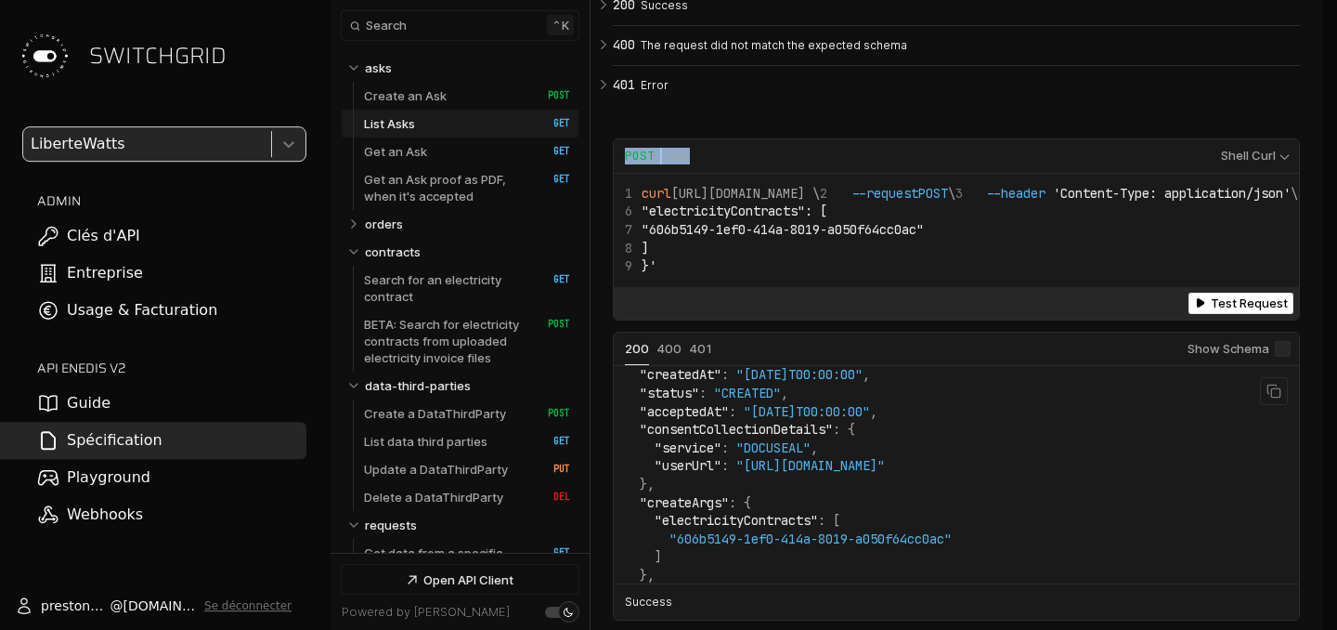
scroll to position [0, 0]
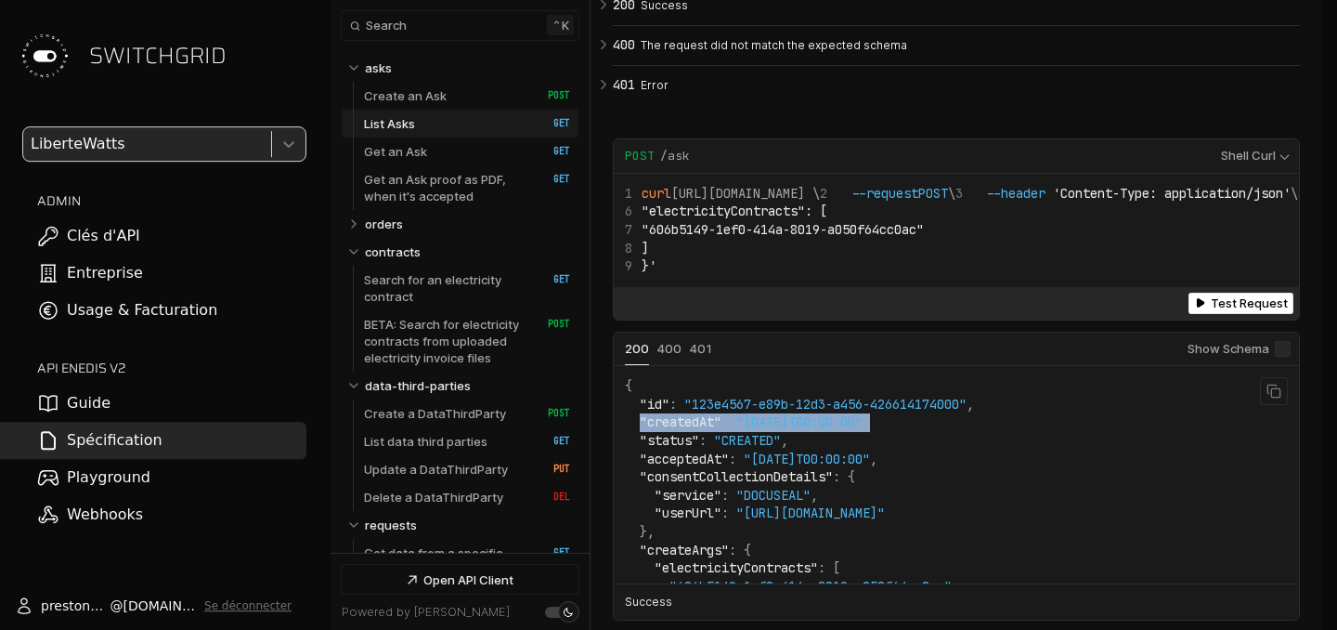
drag, startPoint x: 925, startPoint y: 439, endPoint x: 643, endPoint y: 441, distance: 282.3
copy code ""createdAt" : "[DATE]T00:00:00" ,"
click at [444, 150] on link "Get an Ask   HTTP Method: GET" at bounding box center [467, 151] width 206 height 28
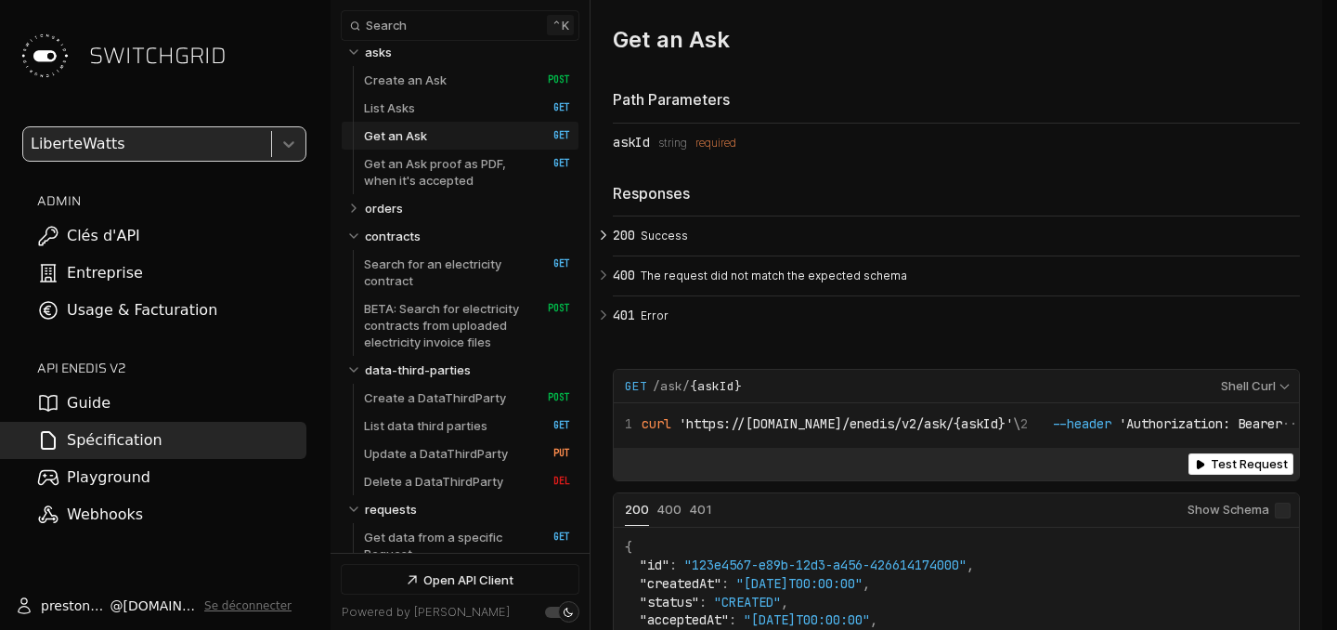
scroll to position [17, 0]
drag, startPoint x: 758, startPoint y: 398, endPoint x: 618, endPoint y: 393, distance: 140.3
click at [625, 393] on div "Request Example for GET /ask/ {askId}" at bounding box center [917, 386] width 585 height 17
copy div "GET /ask/ {askId}"
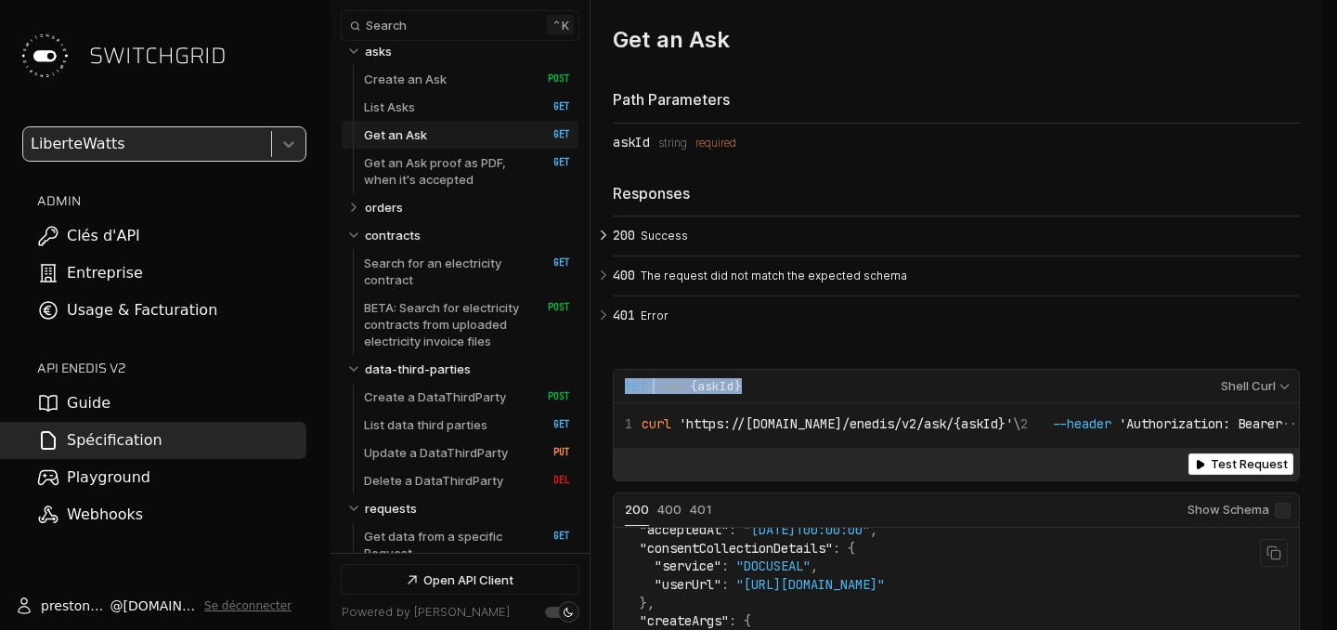
scroll to position [104, 0]
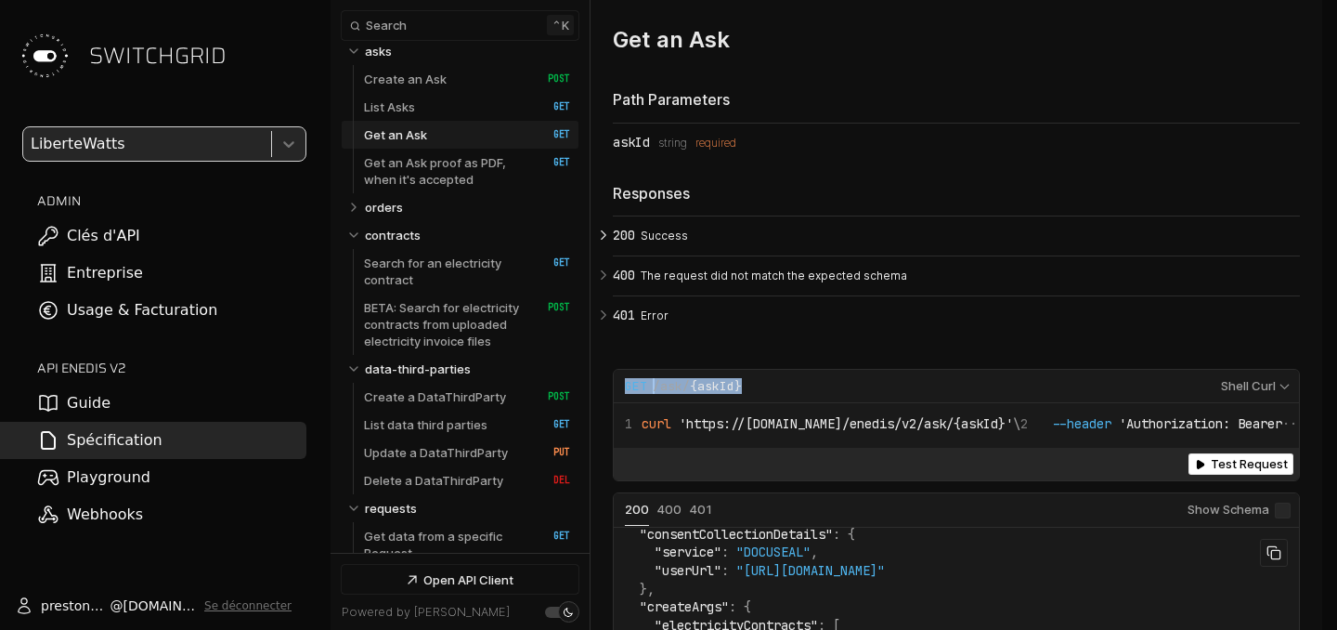
click at [1274, 560] on icon "Example Responses" at bounding box center [1274, 552] width 15 height 15
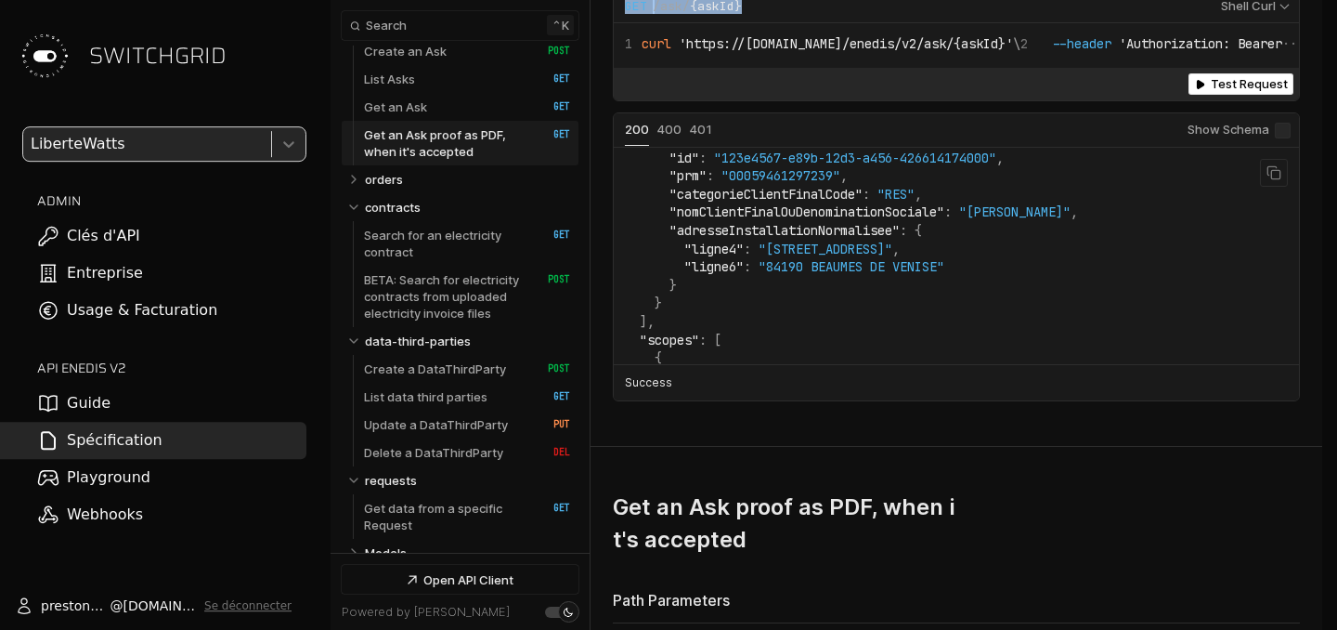
scroll to position [554, 0]
click at [826, 222] on span ""nomClientFinalOuDenominationSociale"" at bounding box center [807, 213] width 275 height 17
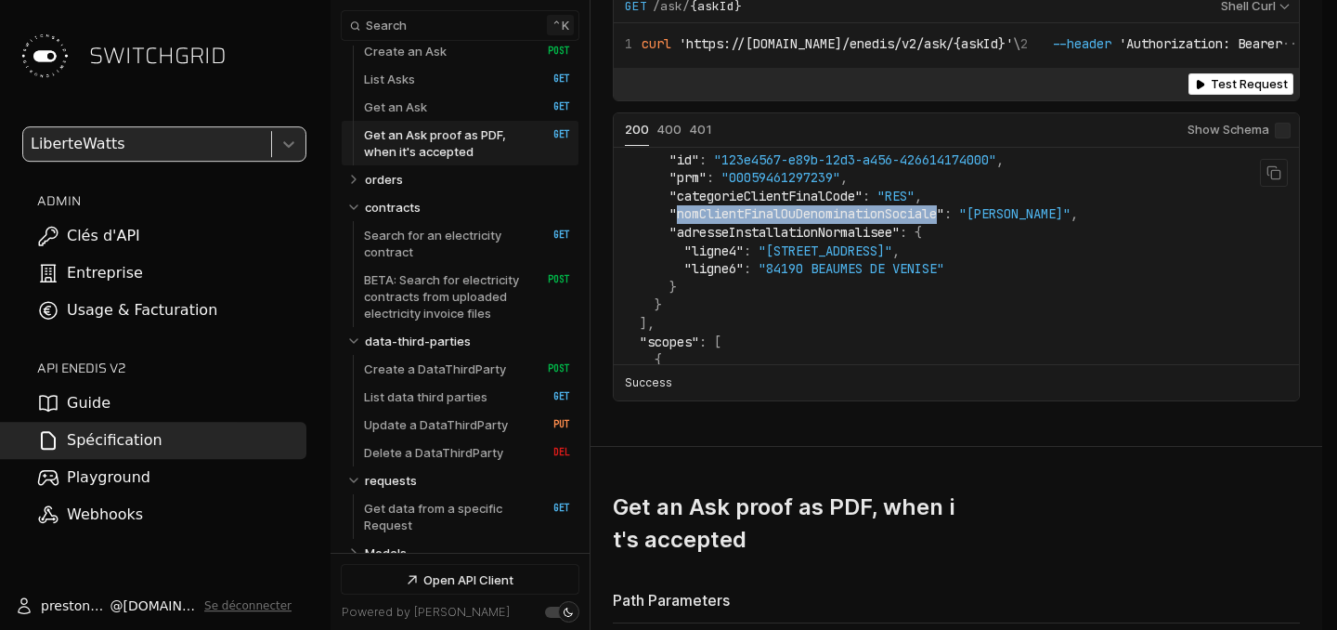
click at [826, 222] on span ""nomClientFinalOuDenominationSociale"" at bounding box center [807, 213] width 275 height 17
copy span "nomClientFinalOuDenominationSociale"
click at [886, 335] on code "{ "id" : "123e4567-e89b-12d3-a456-426614174000" , "createdAt" : "[DATE]T00:00:0…" at bounding box center [851, 96] width 453 height 983
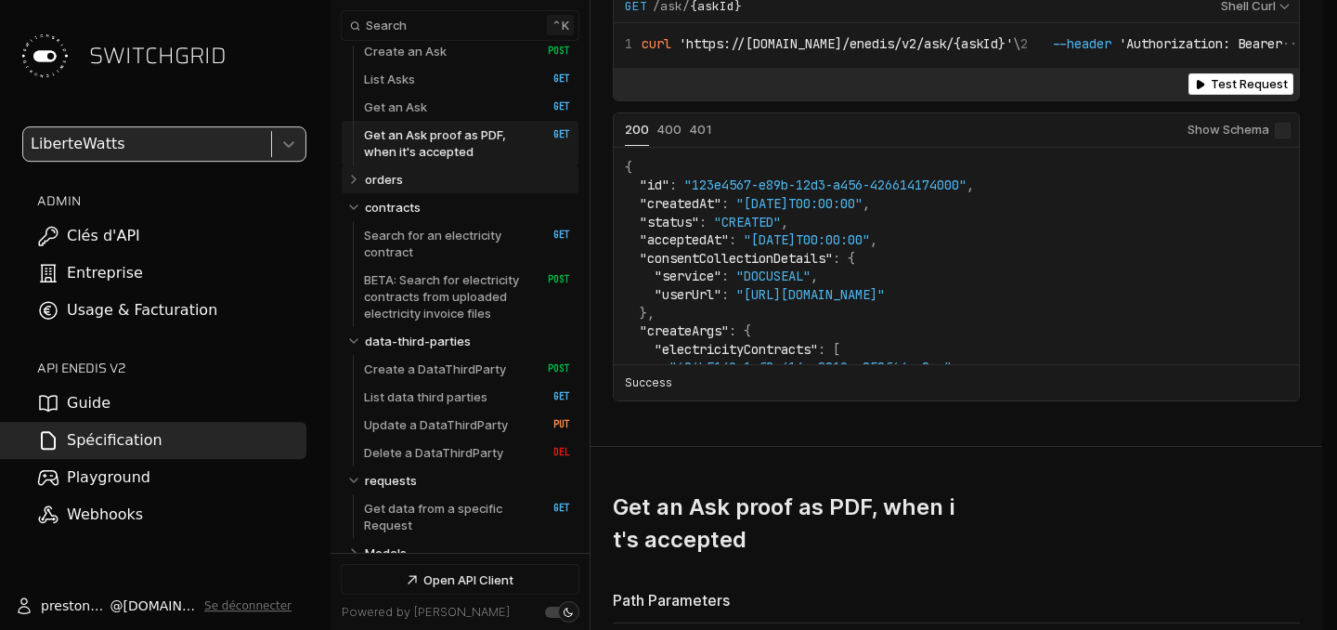
scroll to position [0, 0]
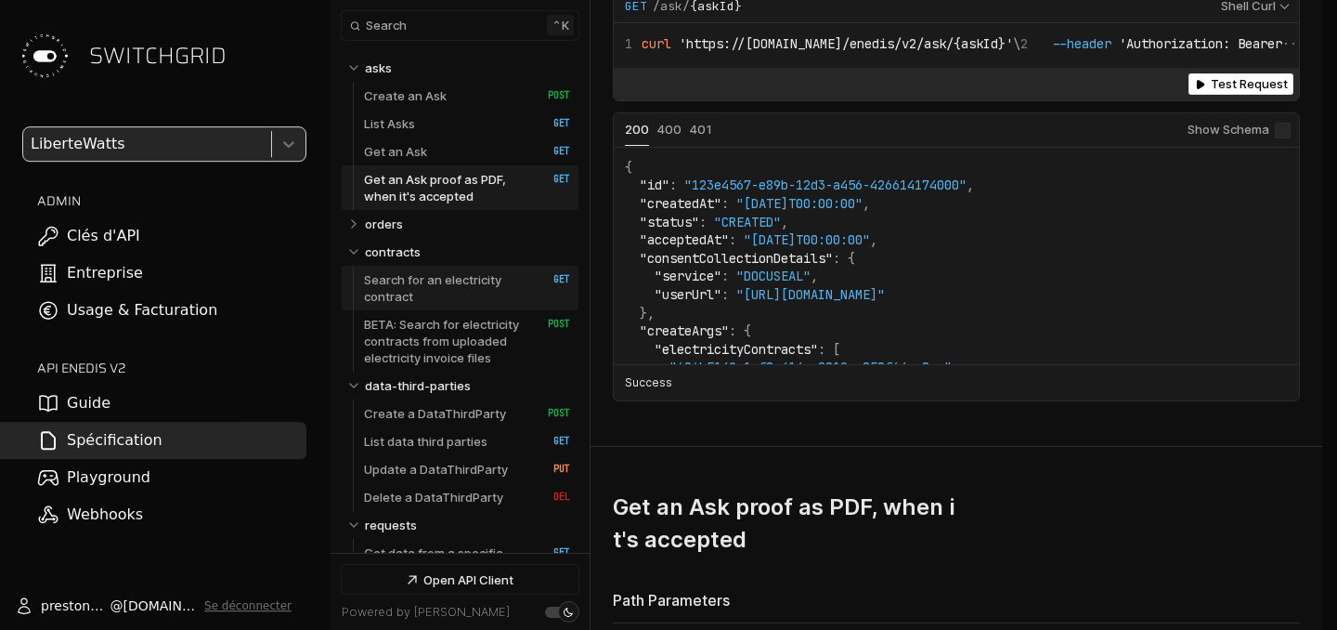
click at [444, 286] on p "Search for an electricity contract" at bounding box center [446, 287] width 164 height 33
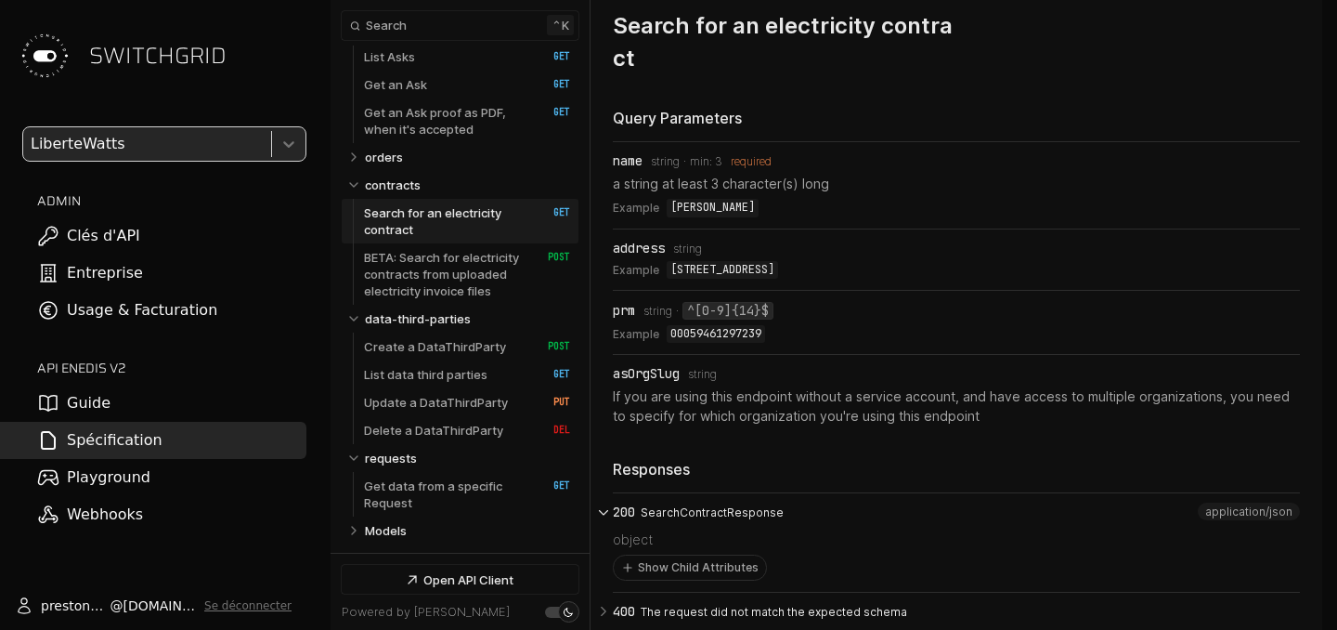
scroll to position [67, 0]
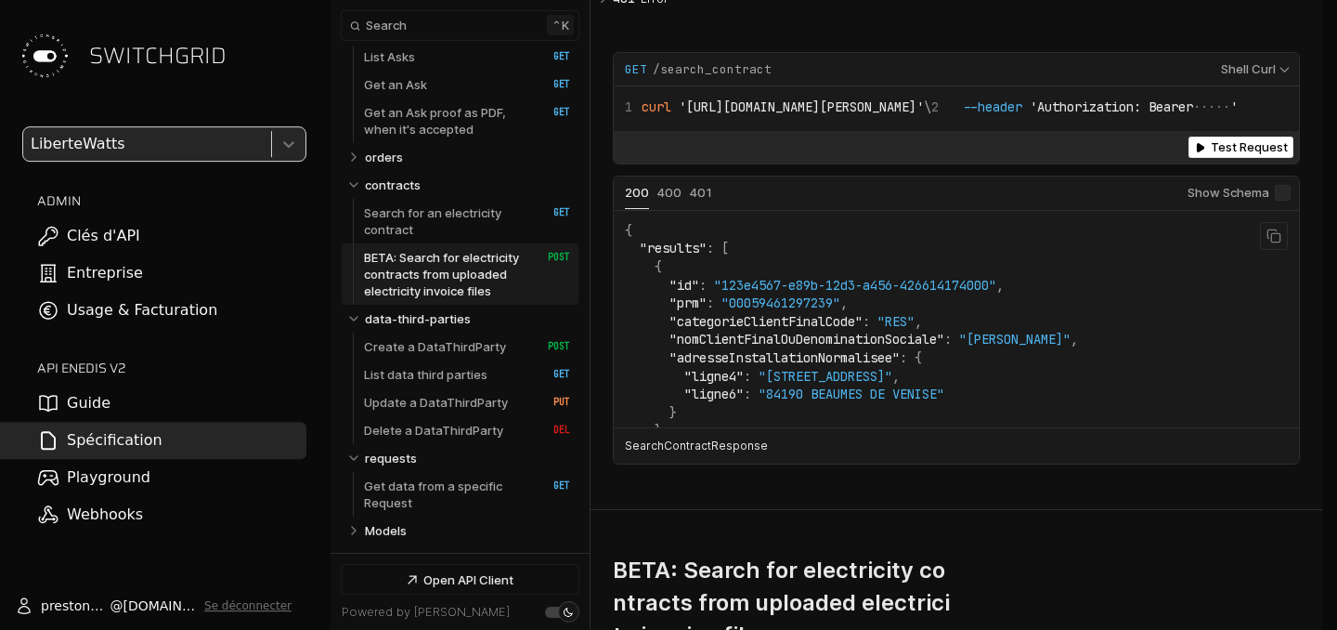
click at [781, 347] on span ""nomClientFinalOuDenominationSociale"" at bounding box center [807, 339] width 275 height 17
